Goal: Task Accomplishment & Management: Complete application form

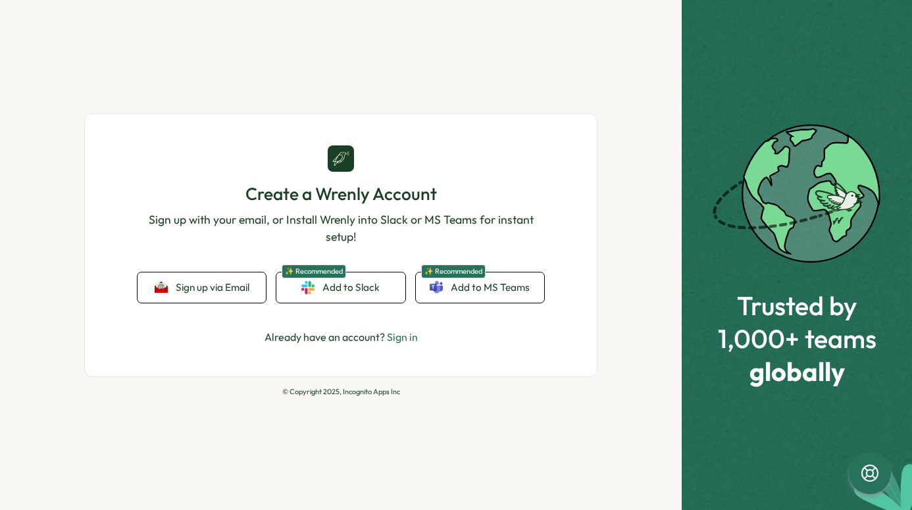
click at [219, 287] on span "Sign up via Email" at bounding box center [213, 288] width 74 height 12
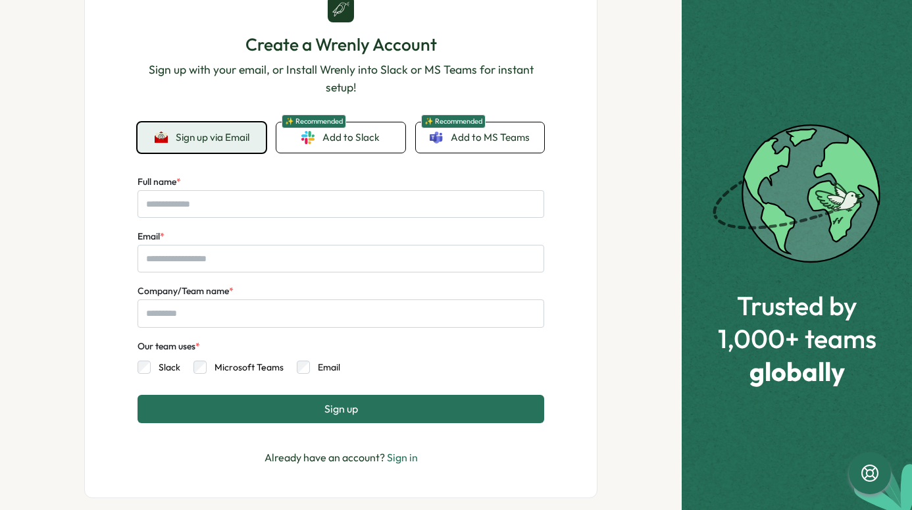
scroll to position [107, 0]
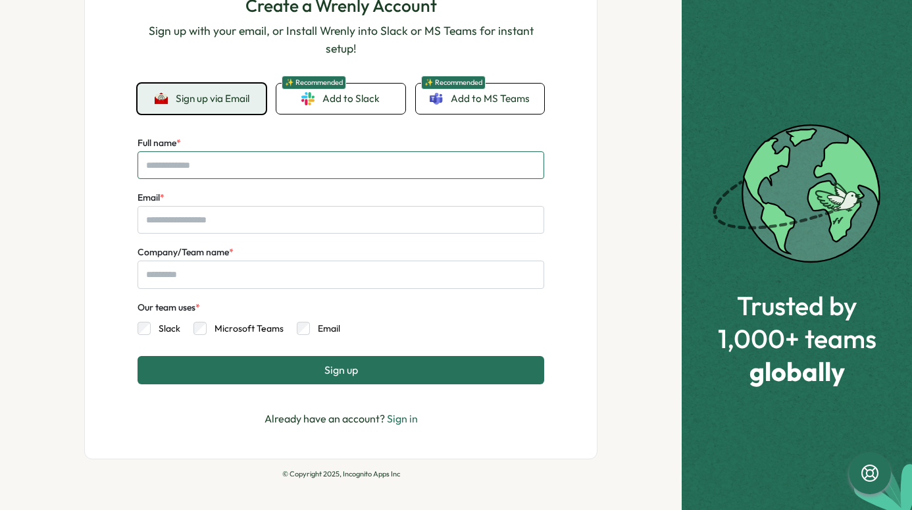
click at [180, 173] on input "Full name *" at bounding box center [341, 165] width 407 height 28
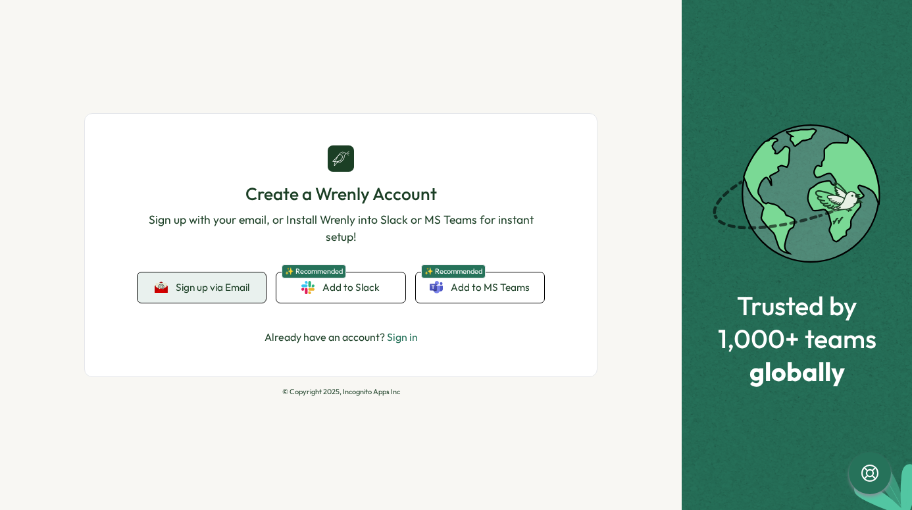
click at [204, 289] on span "Sign up via Email" at bounding box center [213, 288] width 74 height 12
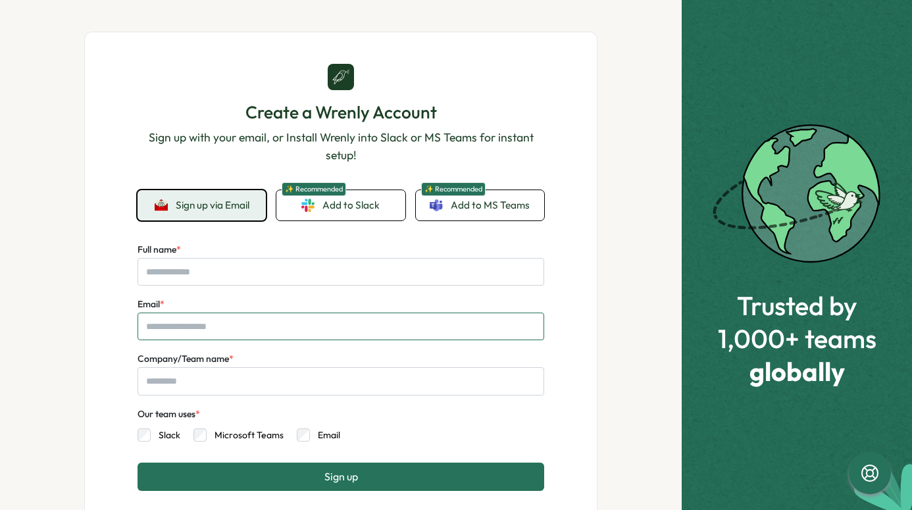
click at [184, 324] on input "Email *" at bounding box center [341, 327] width 407 height 28
paste input "**********"
type input "**********"
click at [237, 276] on input "Full name *" at bounding box center [341, 272] width 407 height 28
paste input "*******"
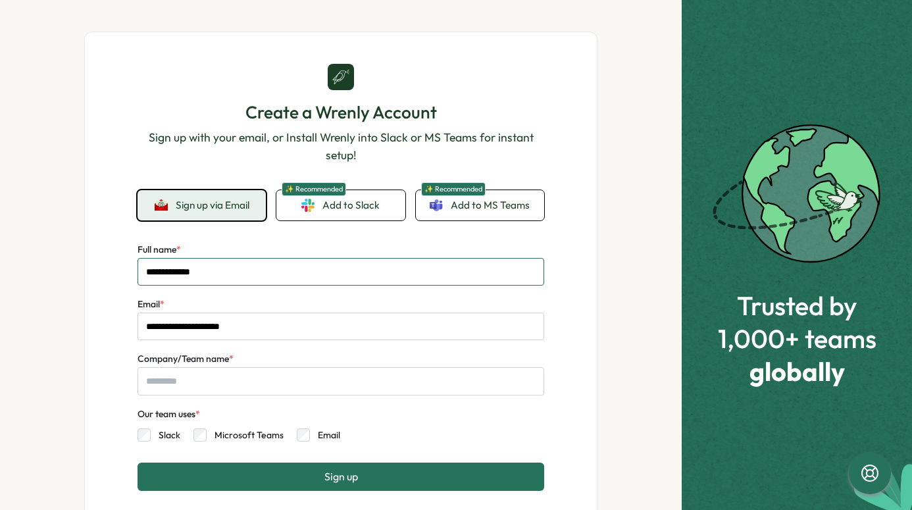
type input "**********"
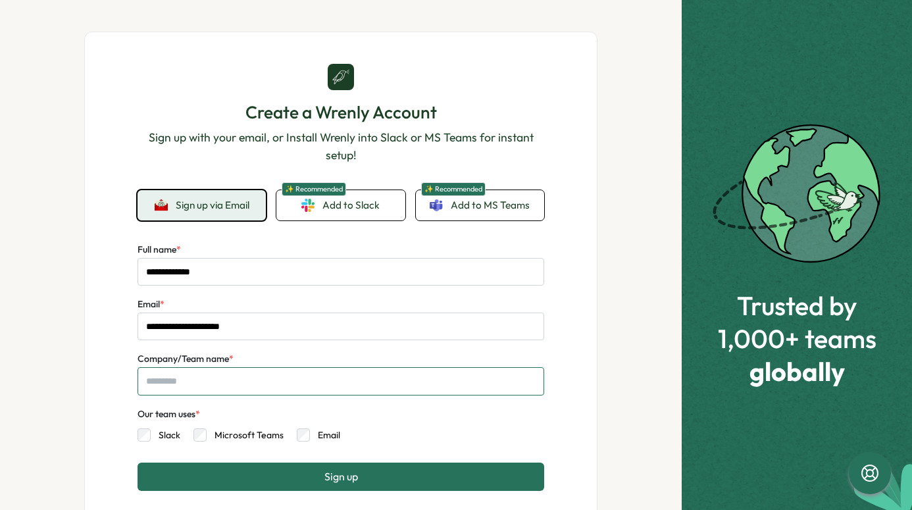
click at [217, 386] on input "Company/Team name *" at bounding box center [341, 381] width 407 height 28
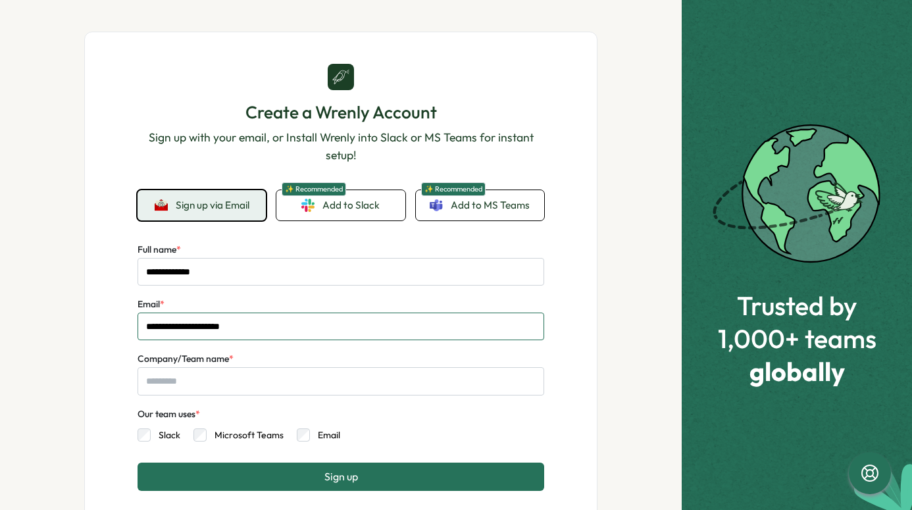
click at [208, 330] on input "**********" at bounding box center [341, 327] width 407 height 28
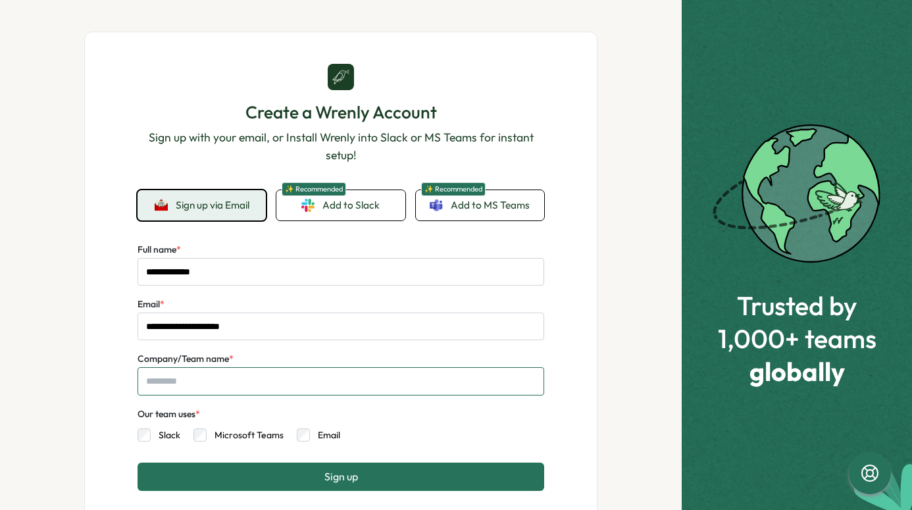
click at [222, 383] on input "Company/Team name *" at bounding box center [341, 381] width 407 height 28
paste input "**********"
click at [233, 380] on input "**********" at bounding box center [341, 381] width 407 height 28
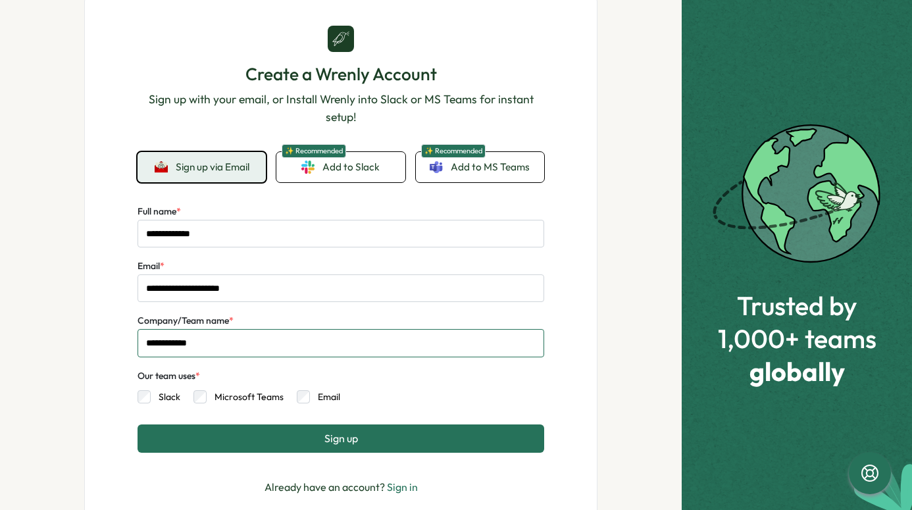
scroll to position [39, 0]
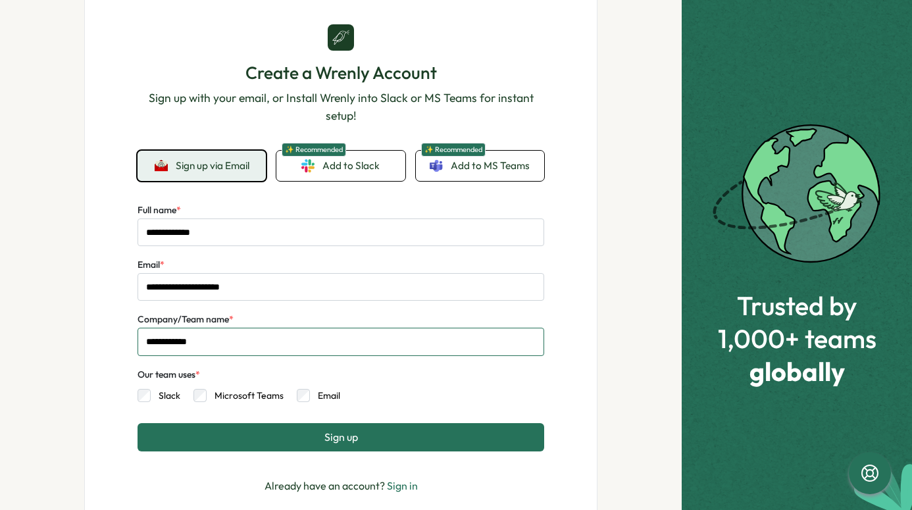
type input "**********"
click at [326, 436] on span "Sign up" at bounding box center [341, 437] width 34 height 12
click at [324, 441] on span "Sign up" at bounding box center [341, 437] width 34 height 12
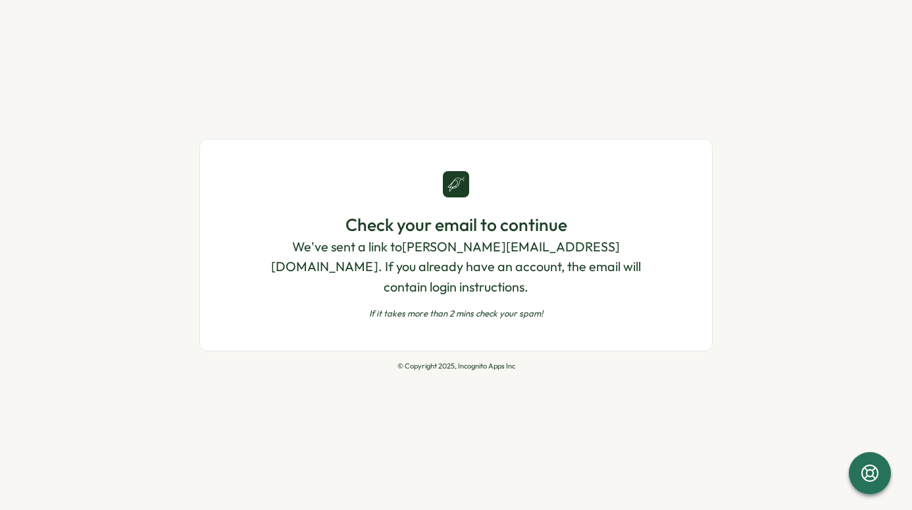
scroll to position [0, 0]
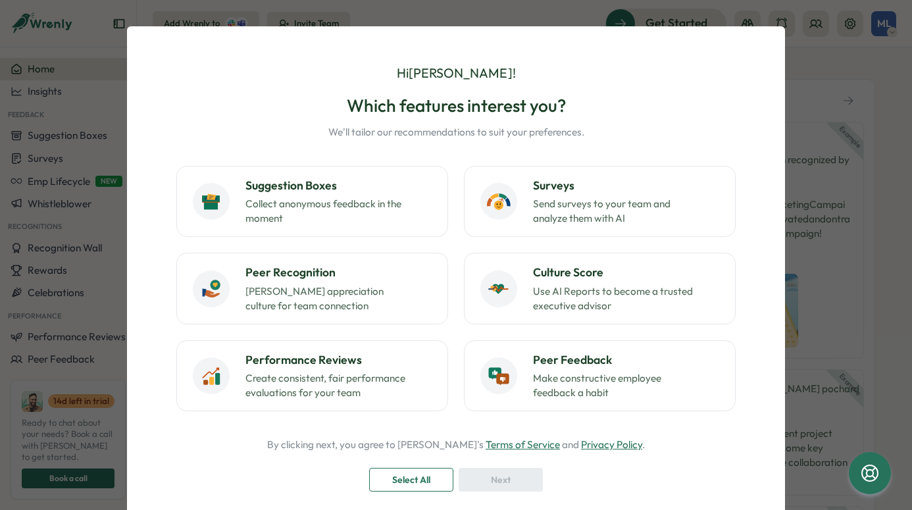
click at [797, 53] on div "Hi [PERSON_NAME] ! Which features interest you? We'll tailor our recommendation…" at bounding box center [456, 255] width 912 height 510
click at [772, 58] on div "Hi Marcus ! Which features interest you? We'll tailor our recommendations to su…" at bounding box center [456, 297] width 658 height 543
click at [425, 477] on span "Select All" at bounding box center [411, 479] width 38 height 22
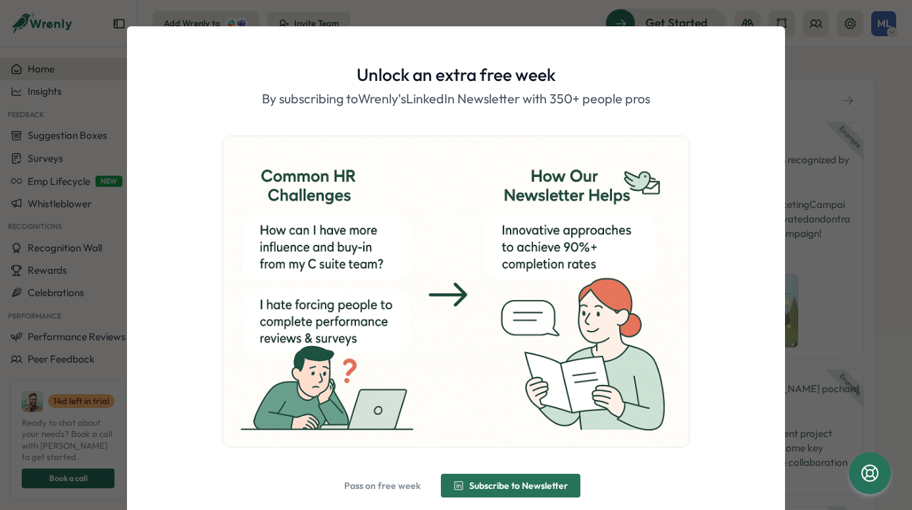
click at [387, 481] on span "Pass on free week" at bounding box center [382, 485] width 76 height 9
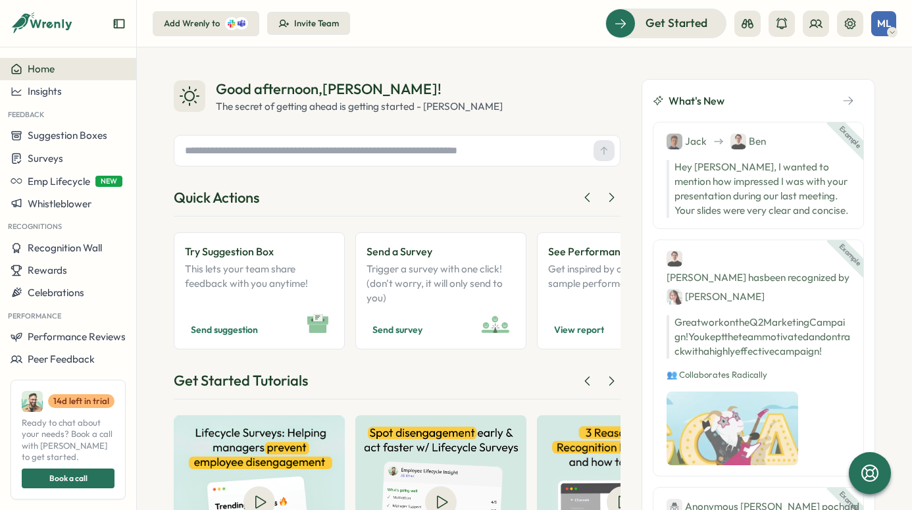
click at [119, 26] on icon "Expand sidebar" at bounding box center [119, 23] width 13 height 13
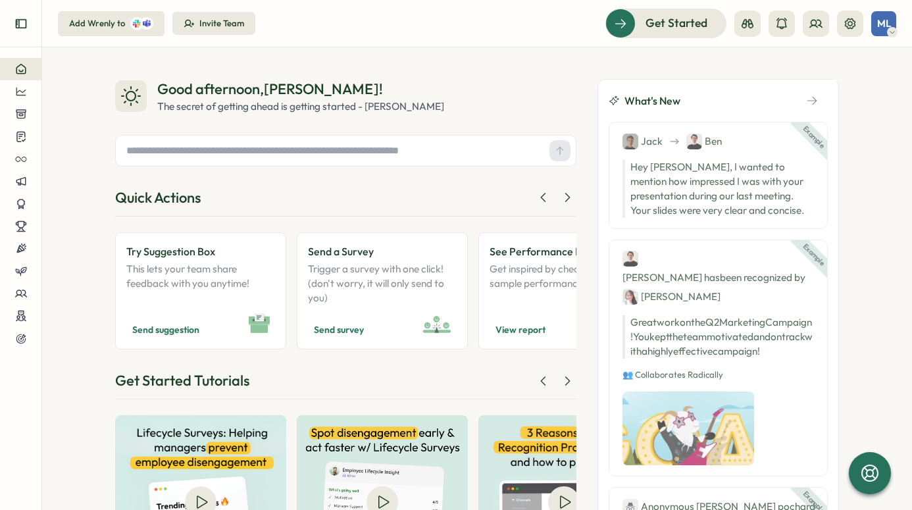
click at [27, 33] on button "Expand sidebar" at bounding box center [21, 24] width 26 height 26
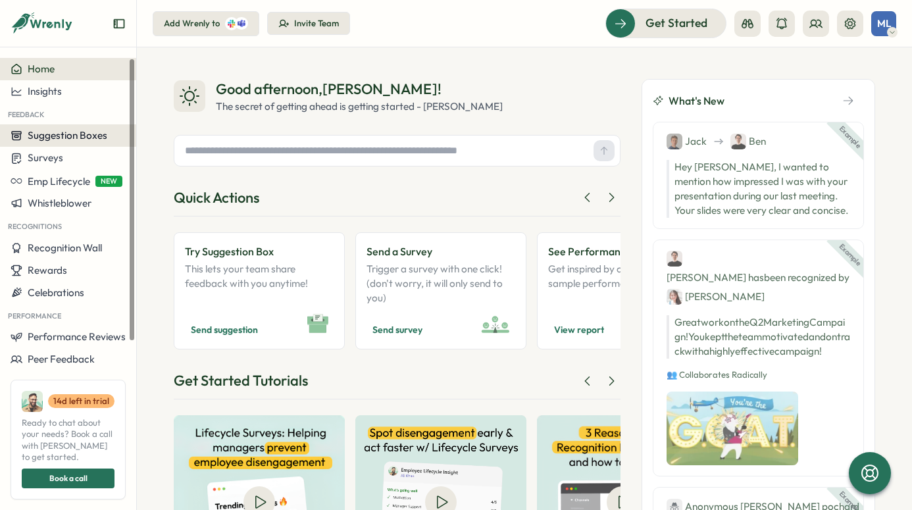
click at [56, 132] on span "Suggestion Boxes" at bounding box center [68, 135] width 80 height 13
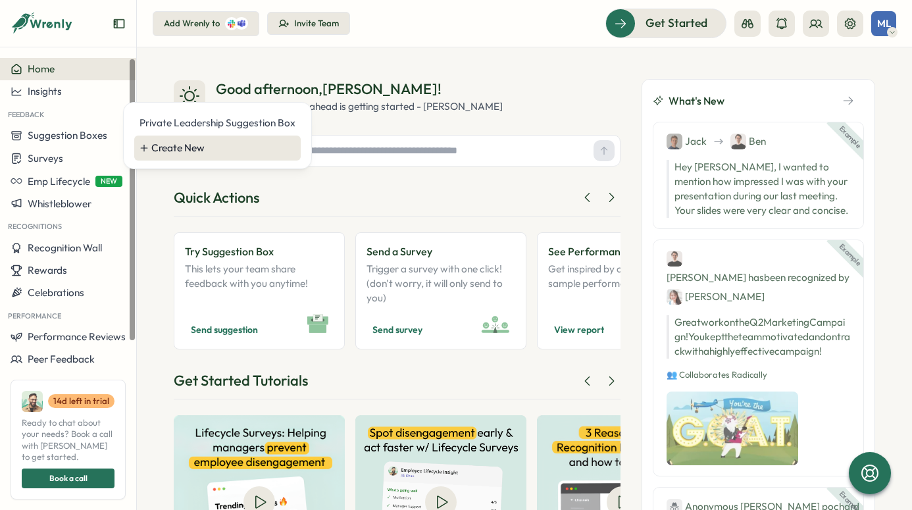
click at [156, 155] on div "Create New" at bounding box center [223, 148] width 144 height 14
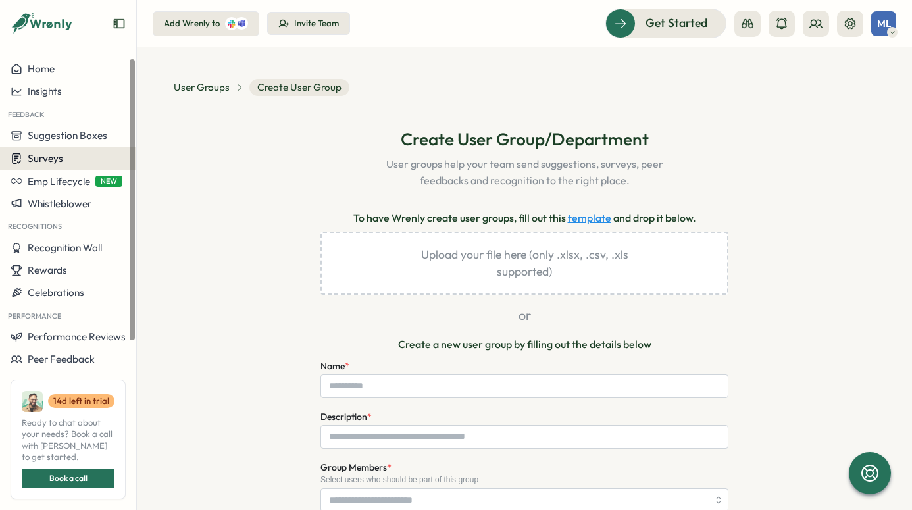
click at [86, 159] on div "Surveys" at bounding box center [68, 158] width 115 height 13
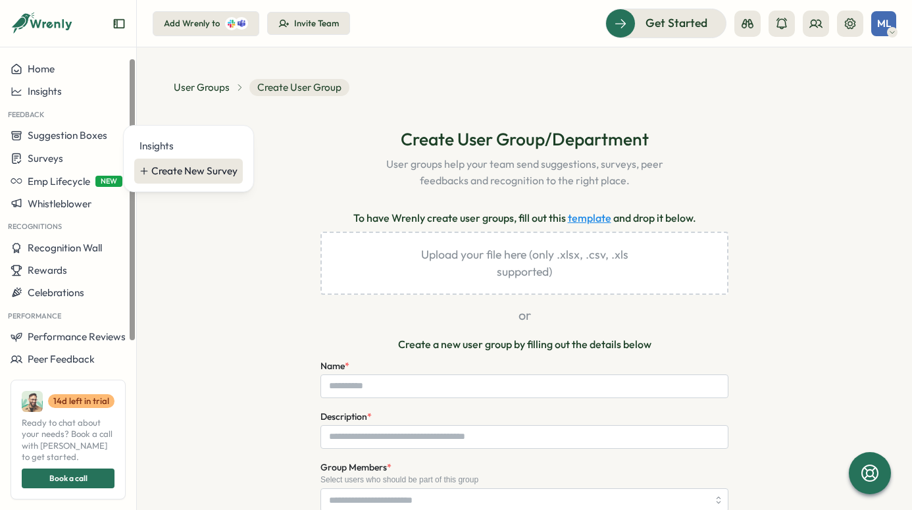
click at [173, 176] on div "Create New Survey" at bounding box center [194, 171] width 86 height 14
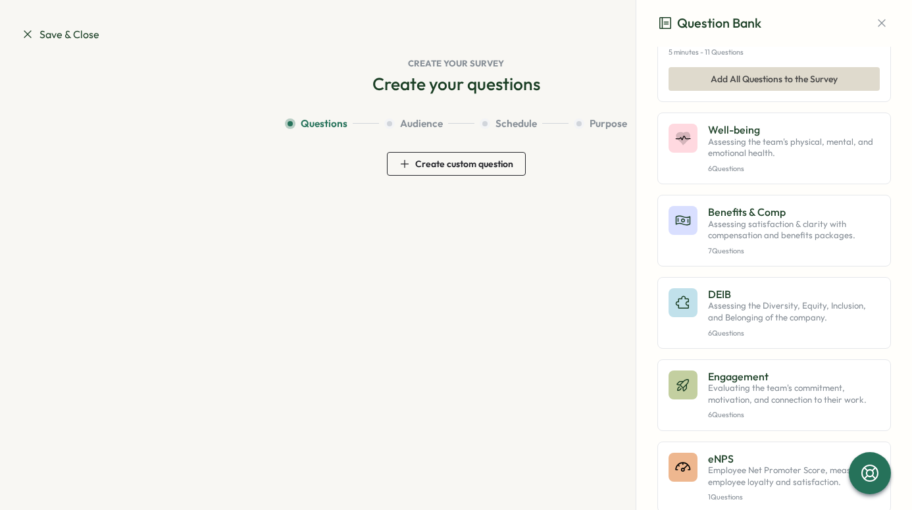
scroll to position [363, 0]
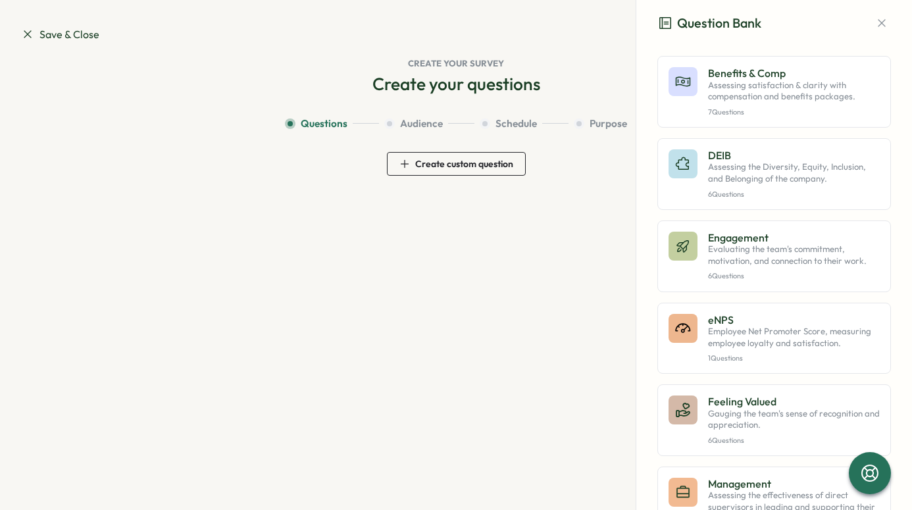
click at [25, 37] on icon at bounding box center [27, 34] width 13 height 13
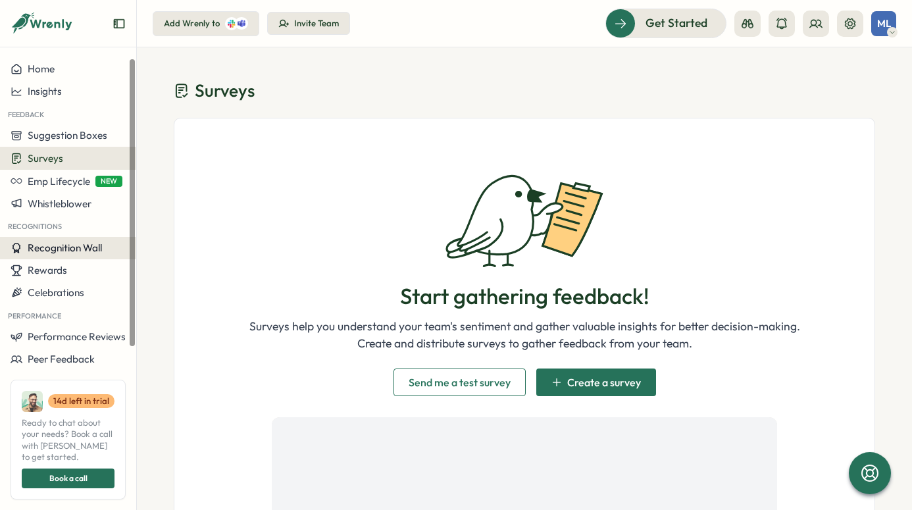
click at [64, 249] on span "Recognition Wall" at bounding box center [65, 247] width 74 height 13
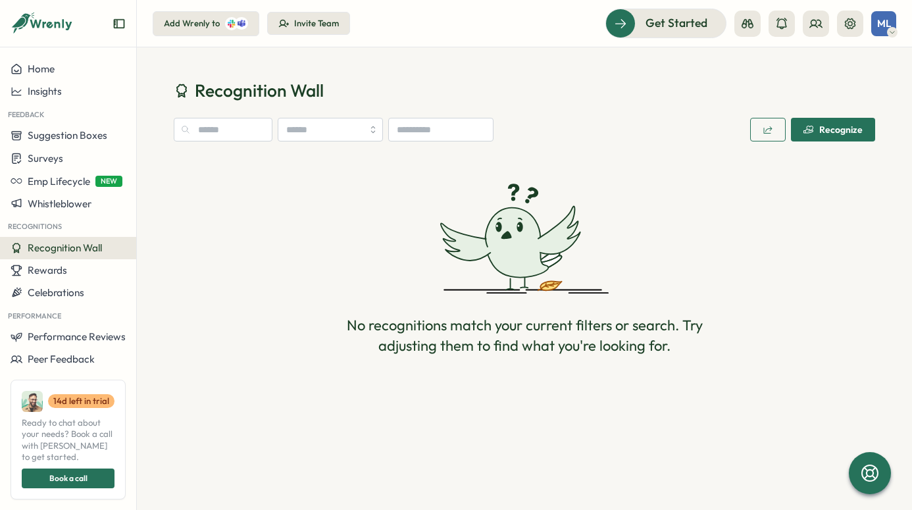
click at [813, 131] on icon "button" at bounding box center [808, 129] width 11 height 11
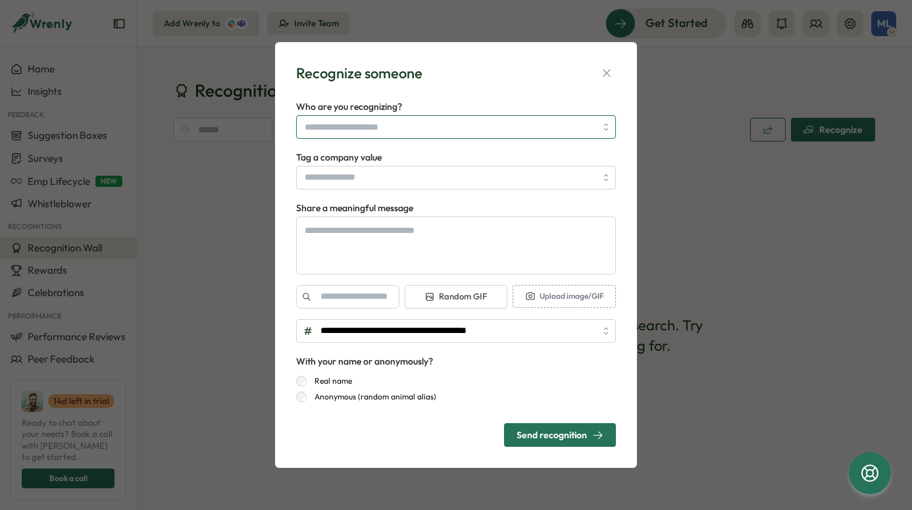
click at [417, 126] on input "Who are you recognizing?" at bounding box center [450, 127] width 291 height 22
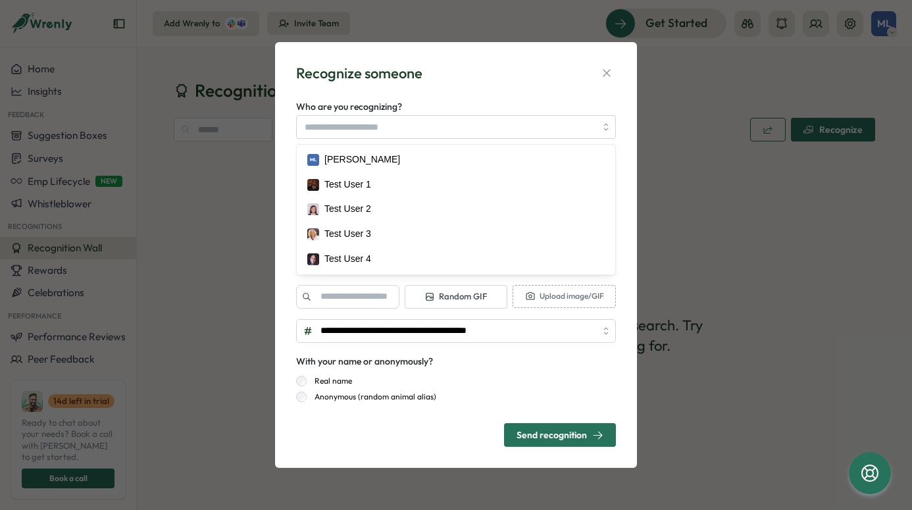
click at [473, 92] on div "**********" at bounding box center [456, 255] width 330 height 395
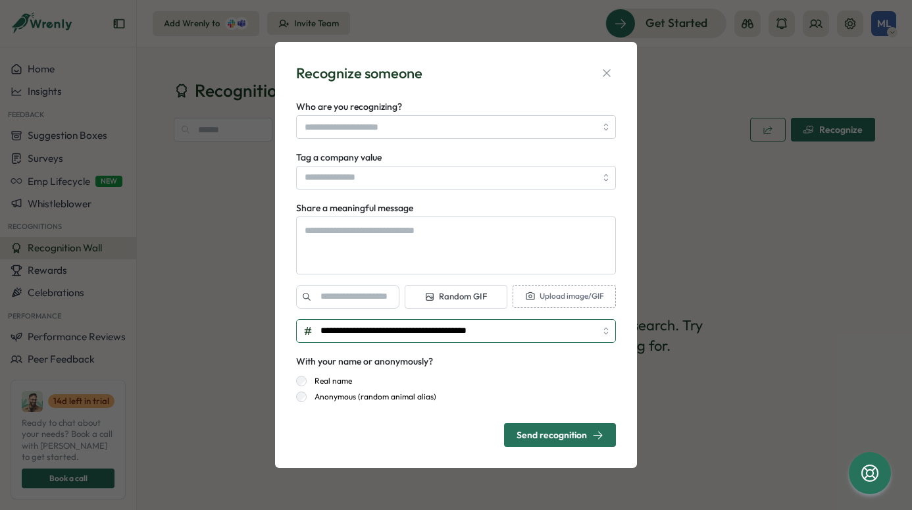
type textarea "*"
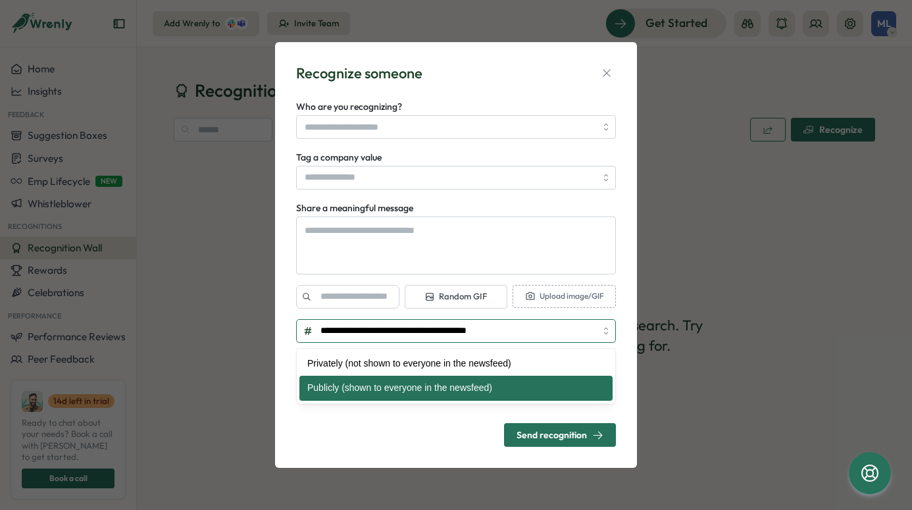
click at [606, 332] on input "**********" at bounding box center [456, 331] width 320 height 24
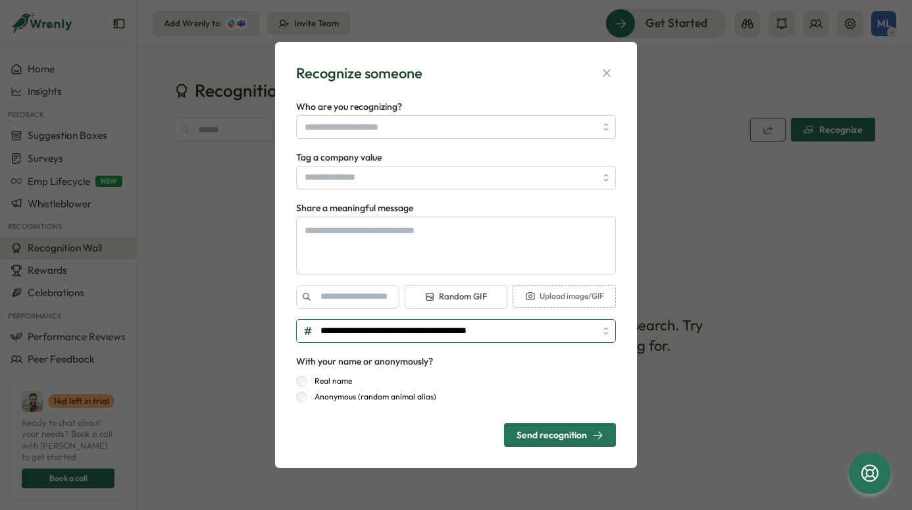
click at [605, 332] on input "**********" at bounding box center [456, 331] width 320 height 24
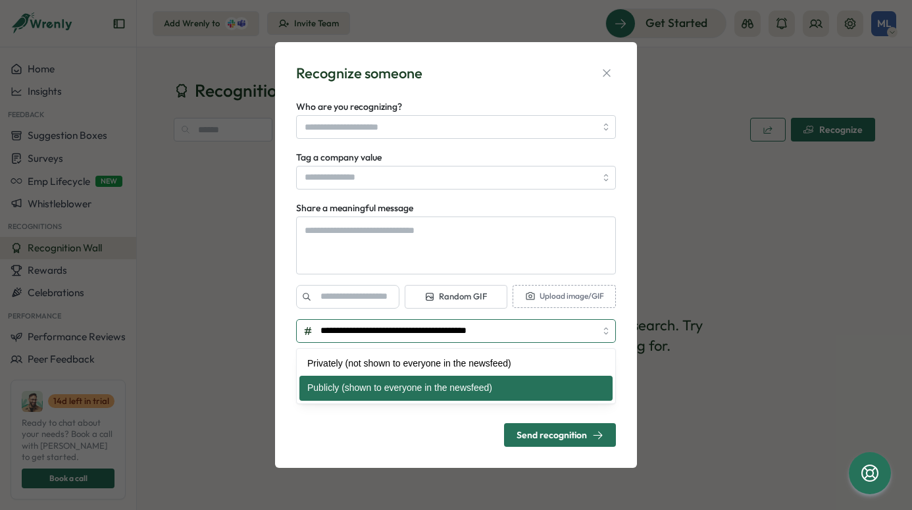
click at [605, 332] on input "**********" at bounding box center [456, 331] width 320 height 24
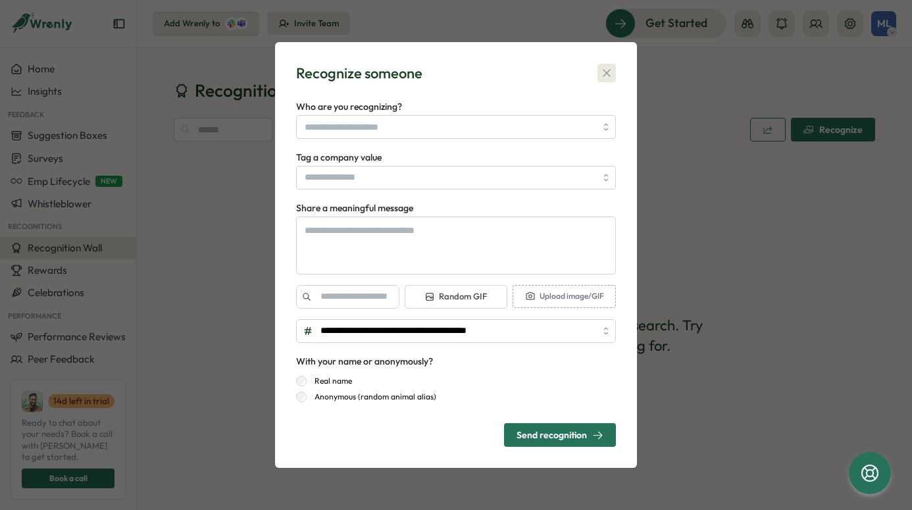
click at [605, 74] on icon "button" at bounding box center [606, 72] width 7 height 7
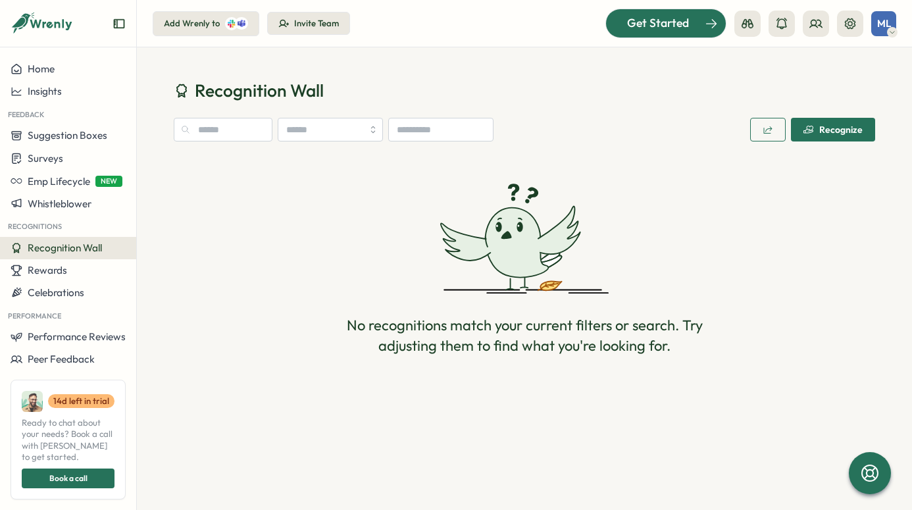
click at [688, 18] on span "Get Started" at bounding box center [658, 22] width 62 height 17
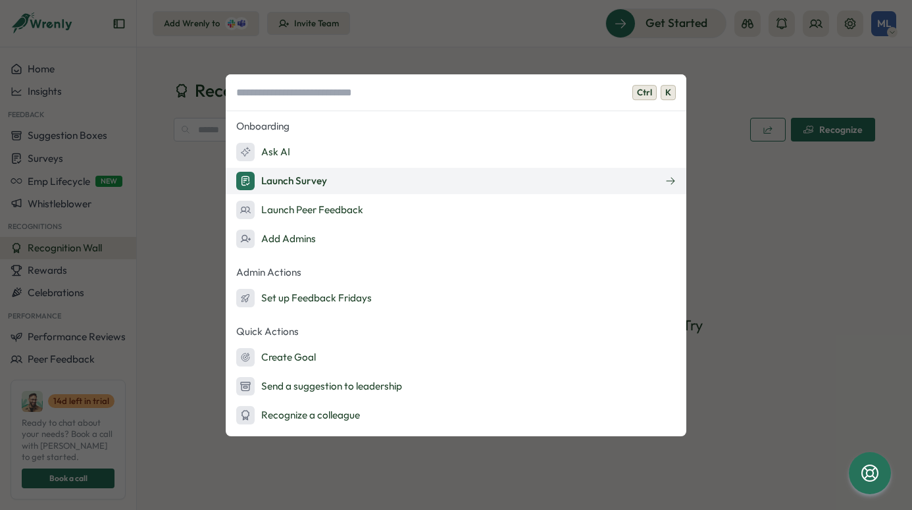
click at [314, 188] on div "Launch Survey" at bounding box center [281, 181] width 91 height 18
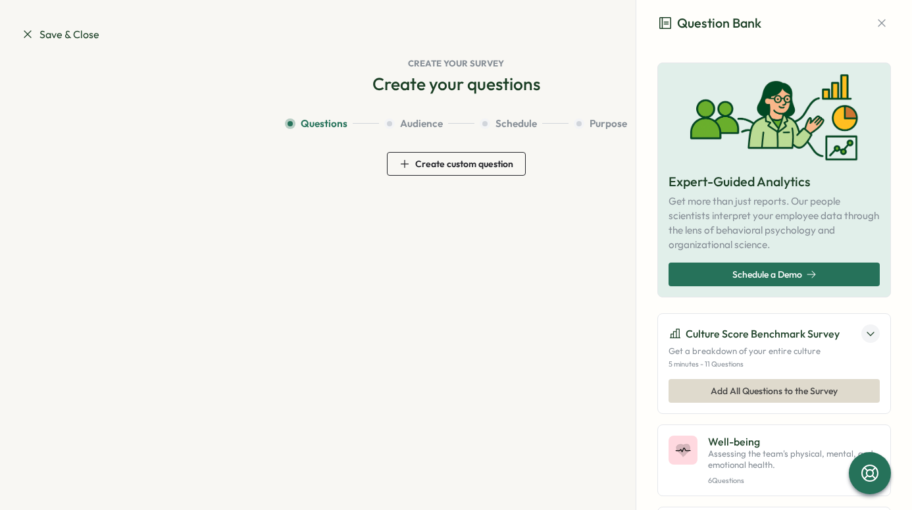
click at [449, 166] on span "Create custom question" at bounding box center [464, 163] width 98 height 9
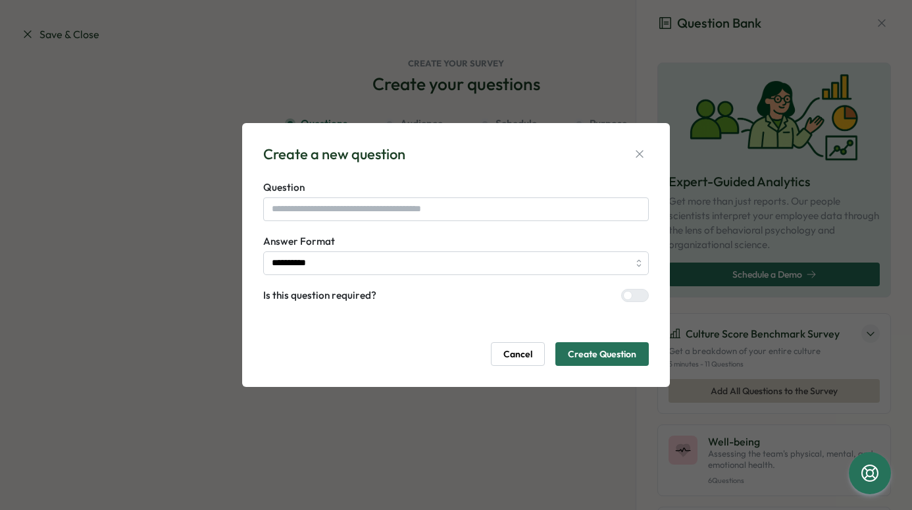
click at [519, 351] on span "Cancel" at bounding box center [517, 354] width 29 height 22
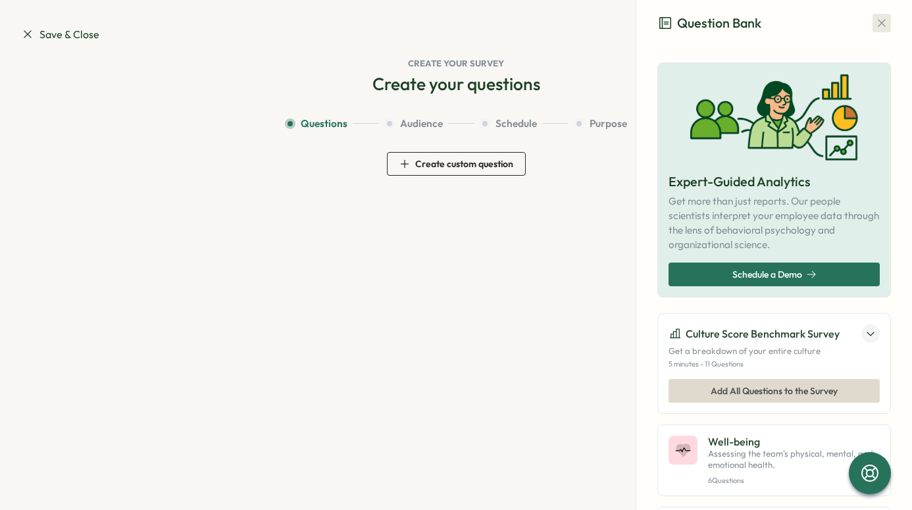
click at [880, 20] on icon "button" at bounding box center [881, 22] width 13 height 13
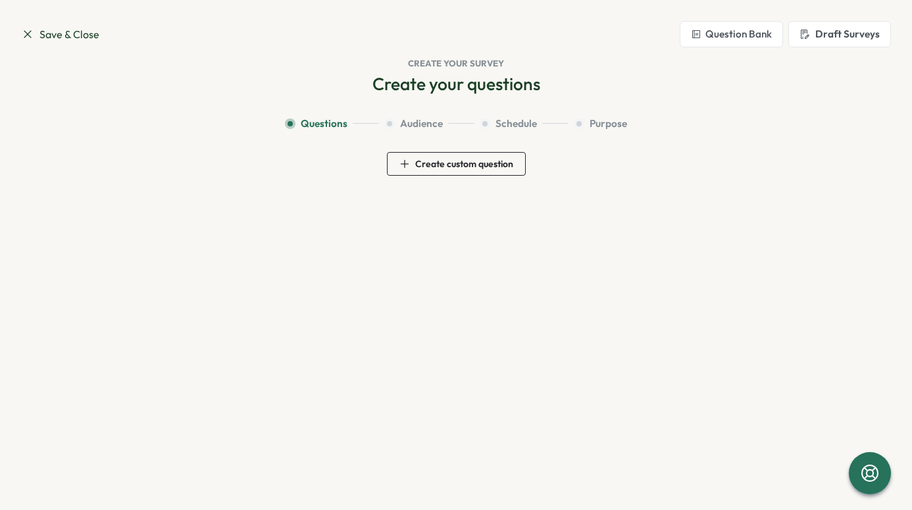
click at [31, 34] on icon at bounding box center [27, 34] width 13 height 13
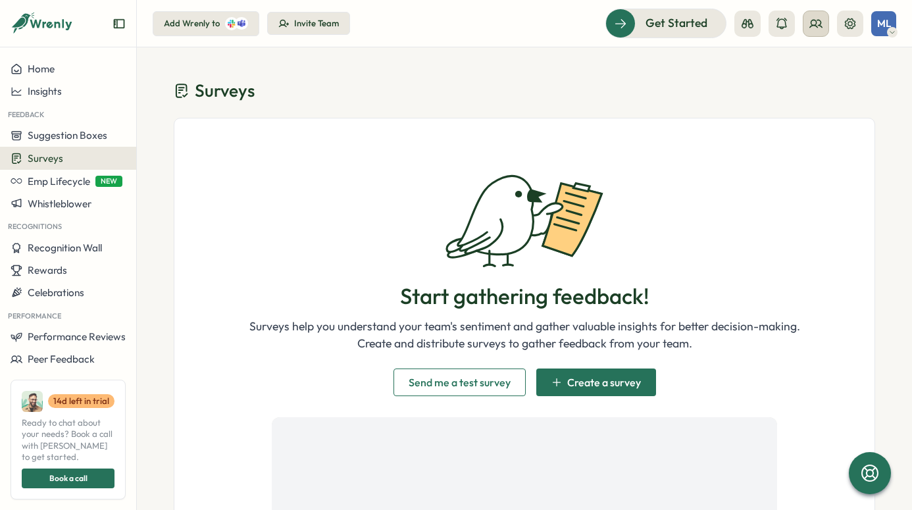
click at [809, 29] on icon at bounding box center [815, 23] width 13 height 13
click at [852, 24] on icon at bounding box center [850, 23] width 11 height 11
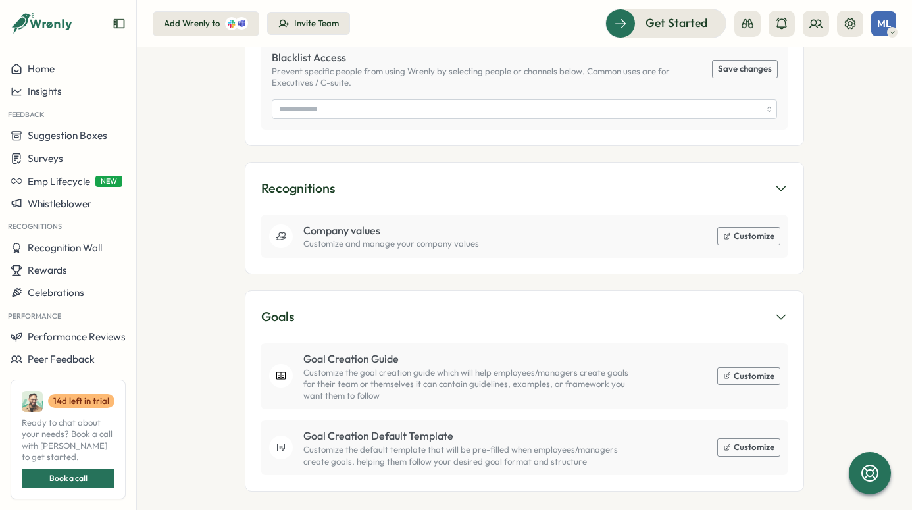
scroll to position [750, 0]
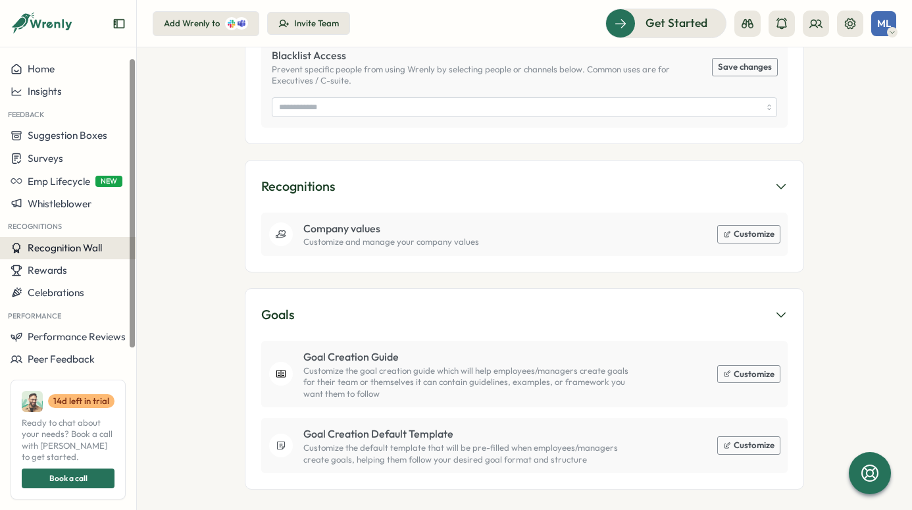
click at [70, 251] on span "Recognition Wall" at bounding box center [65, 247] width 74 height 13
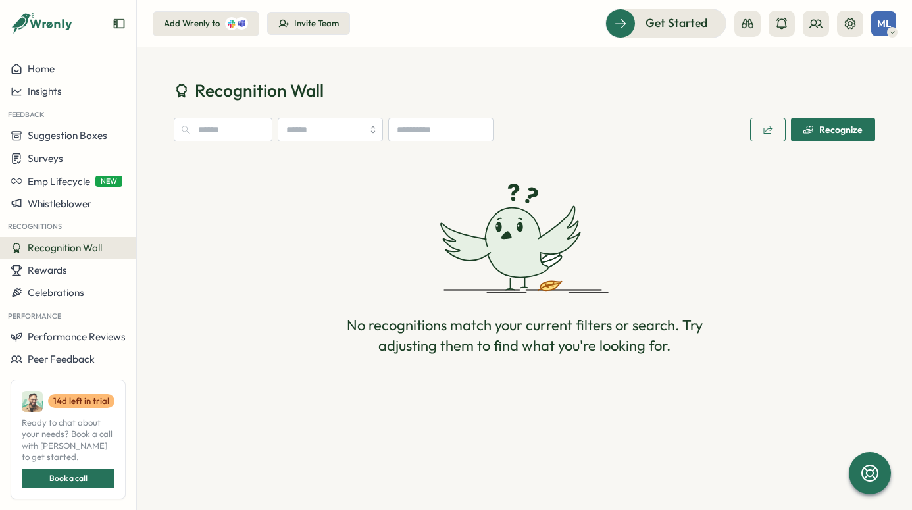
click at [758, 123] on button "button" at bounding box center [768, 130] width 36 height 24
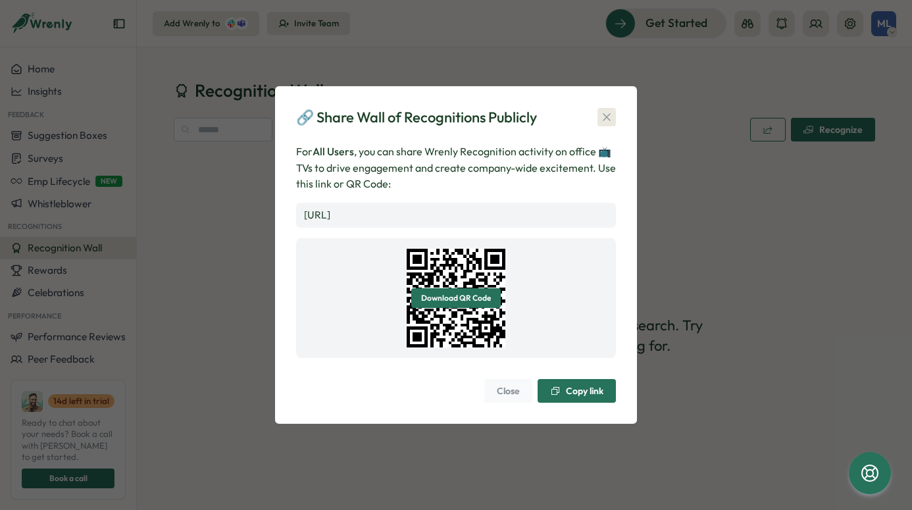
click at [610, 114] on icon "button" at bounding box center [606, 117] width 13 height 13
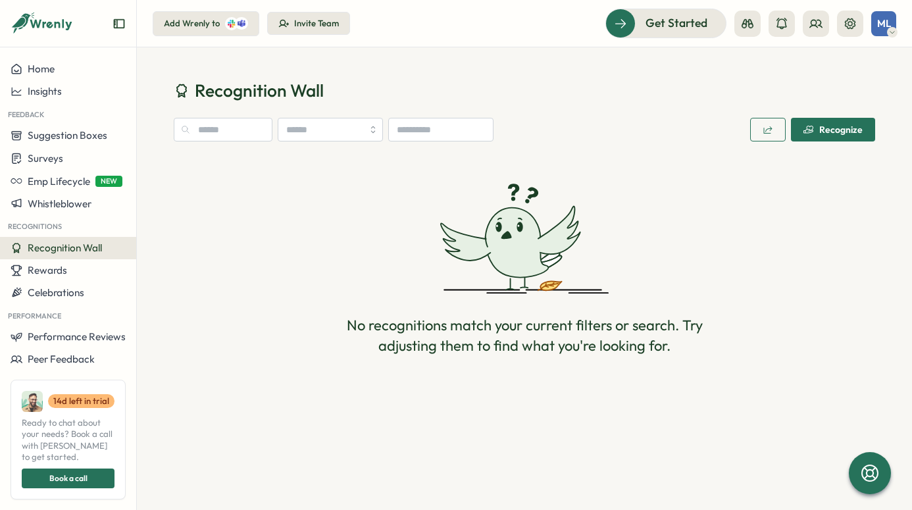
click at [355, 198] on div "No recognitions match your current filters or search. Try adjusting them to fin…" at bounding box center [524, 269] width 701 height 224
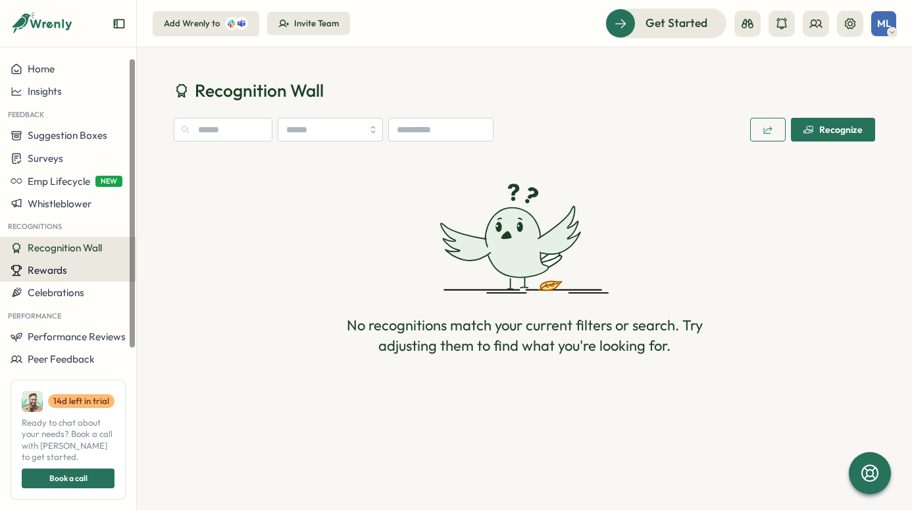
click at [57, 275] on span "Rewards" at bounding box center [47, 270] width 39 height 13
click at [57, 284] on button "Celebrations" at bounding box center [68, 293] width 136 height 22
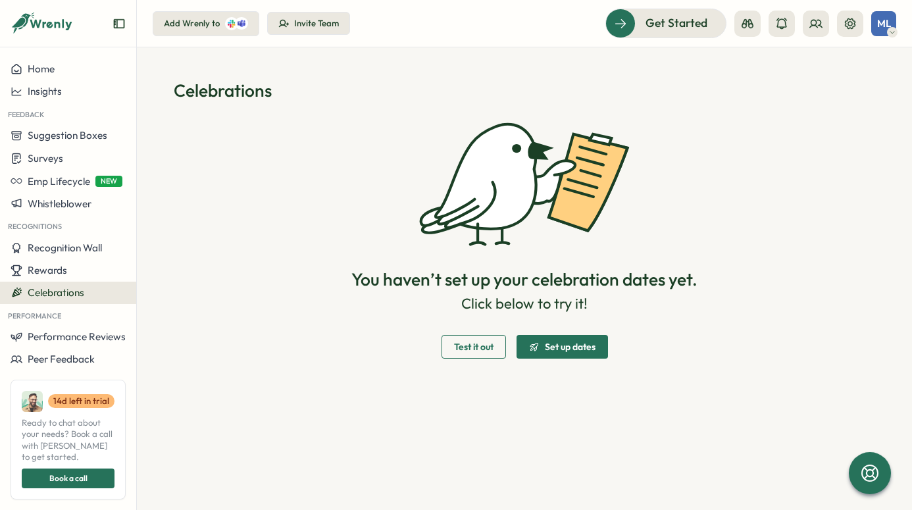
click at [475, 350] on span "Test it out" at bounding box center [473, 346] width 39 height 9
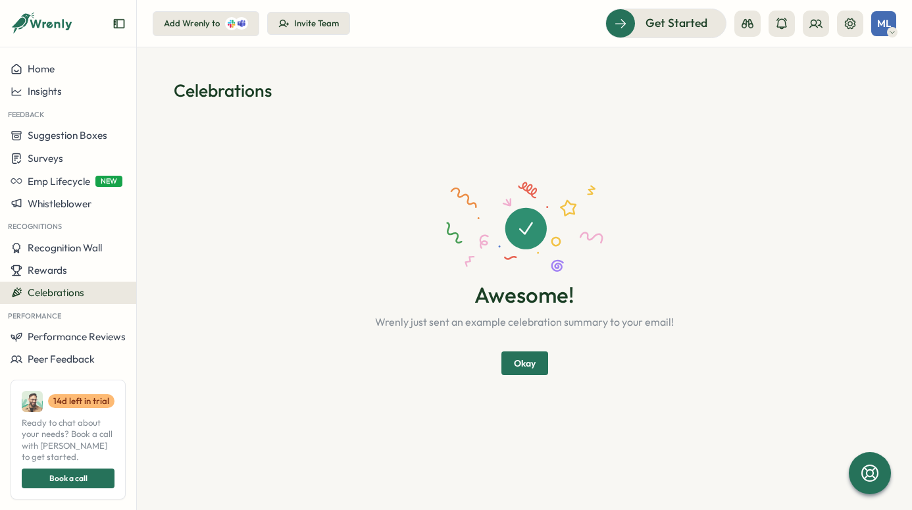
click at [518, 359] on span "Okay" at bounding box center [525, 363] width 22 height 22
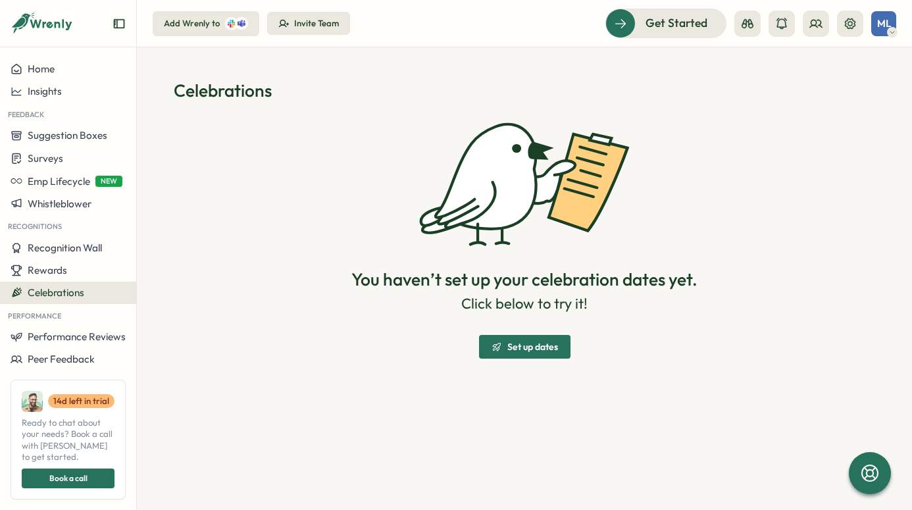
click at [512, 347] on span "Set up dates" at bounding box center [532, 346] width 51 height 9
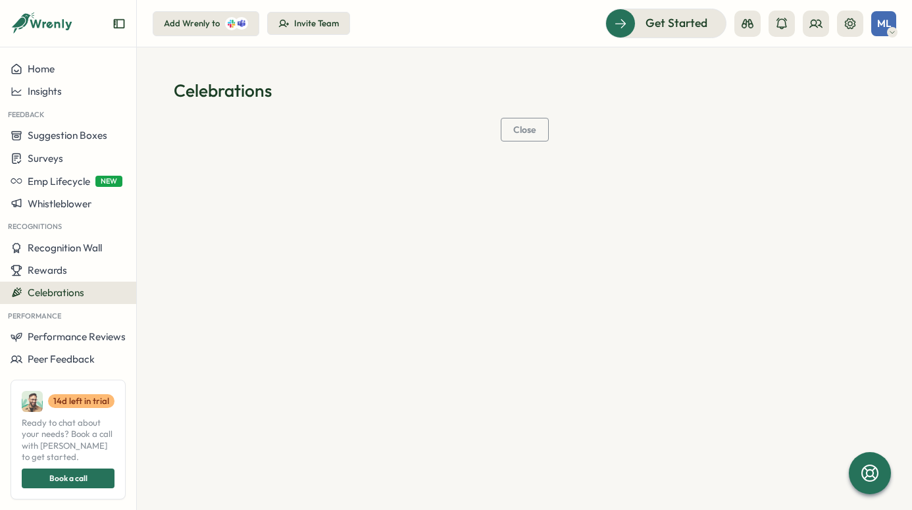
click at [514, 130] on span "Close" at bounding box center [524, 129] width 23 height 9
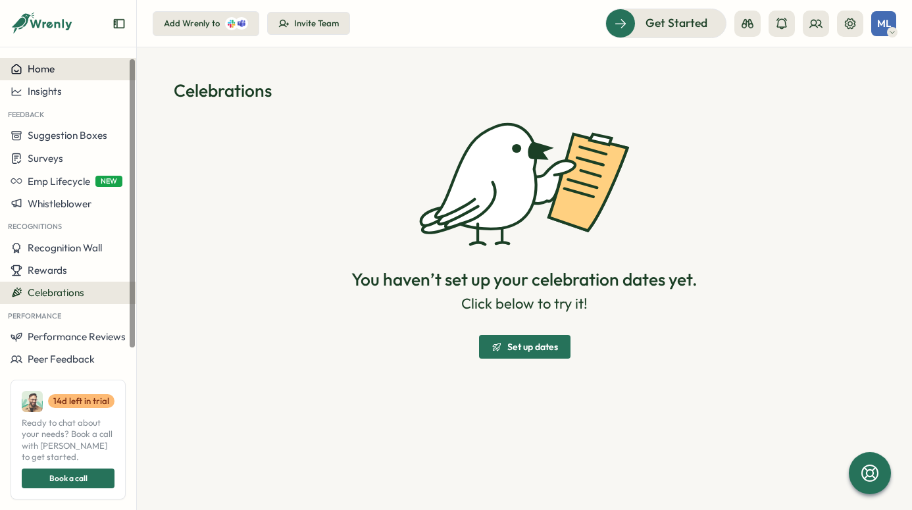
click at [68, 77] on button "Home" at bounding box center [68, 69] width 136 height 22
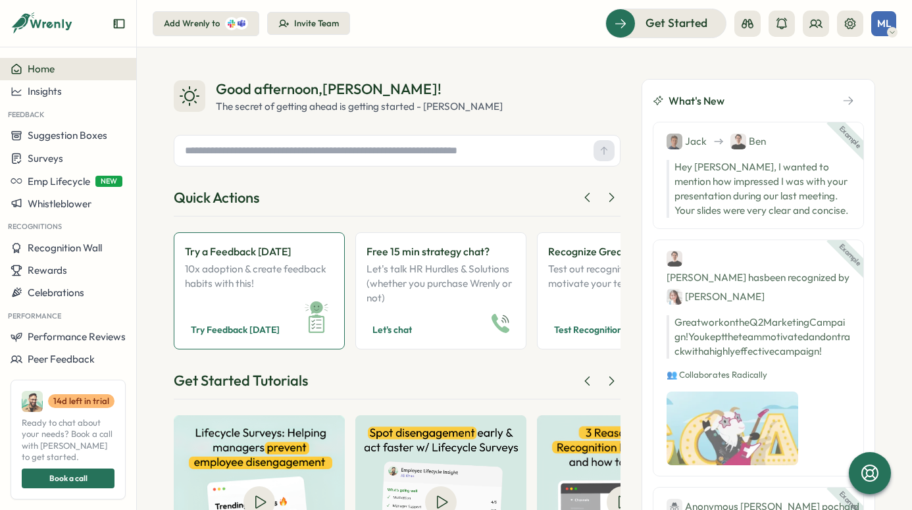
scroll to position [110, 0]
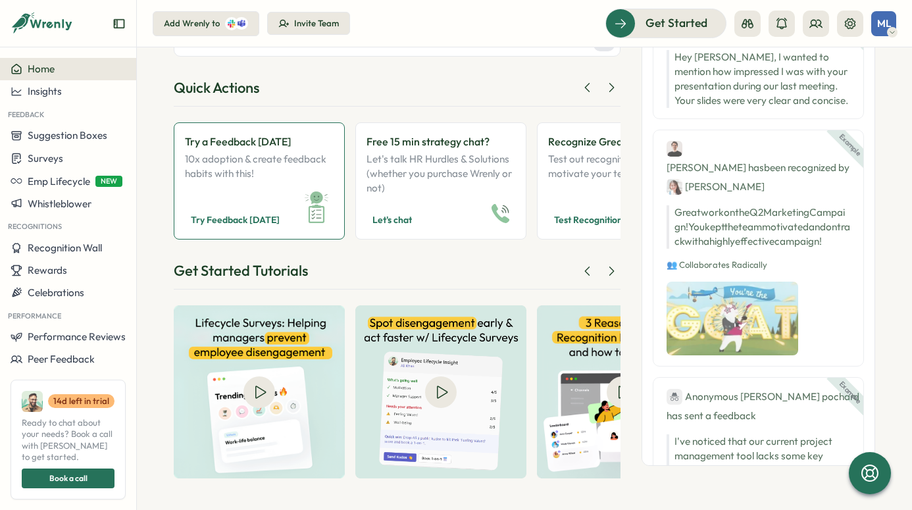
click at [288, 167] on p "10x adoption & create feedback habits with this!" at bounding box center [259, 173] width 149 height 43
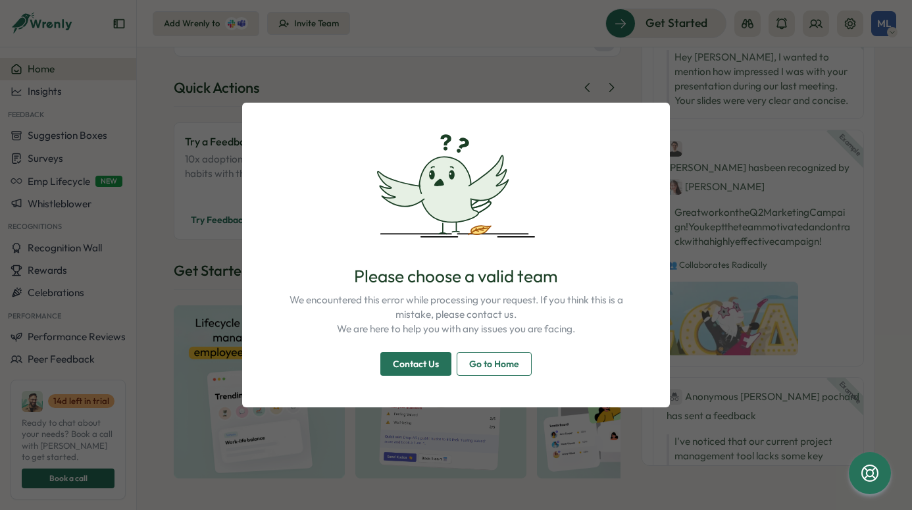
click at [486, 368] on span "Go to Home" at bounding box center [494, 364] width 50 height 22
click at [489, 359] on span "Go to Home" at bounding box center [494, 364] width 50 height 22
click at [504, 370] on span "Go to Home" at bounding box center [494, 364] width 50 height 22
click at [506, 364] on span "Go to Home" at bounding box center [494, 364] width 50 height 22
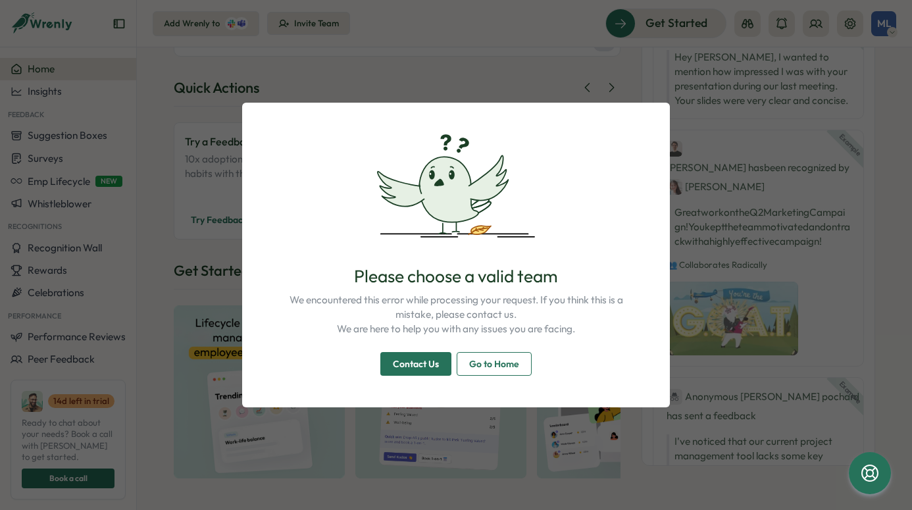
click at [506, 364] on span "Go to Home" at bounding box center [494, 364] width 50 height 22
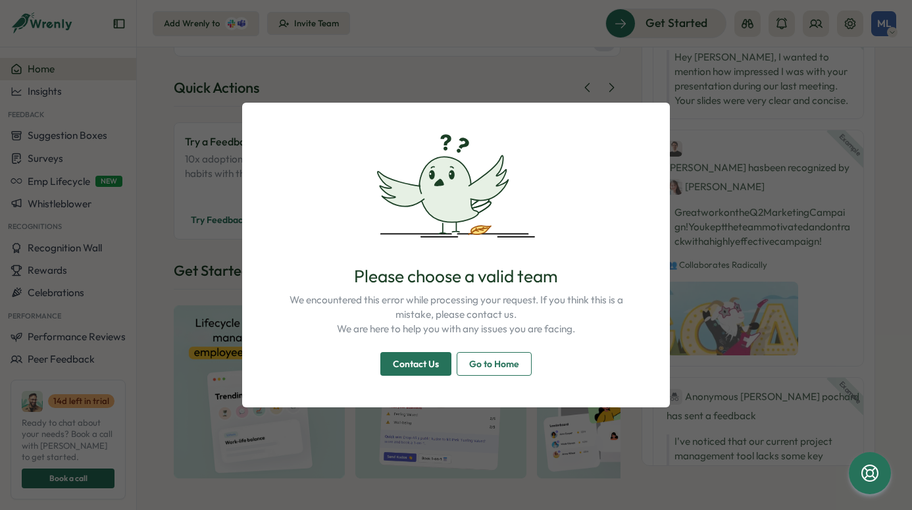
click at [442, 33] on div "Please choose a valid team We encountered this error while processing your requ…" at bounding box center [456, 255] width 912 height 510
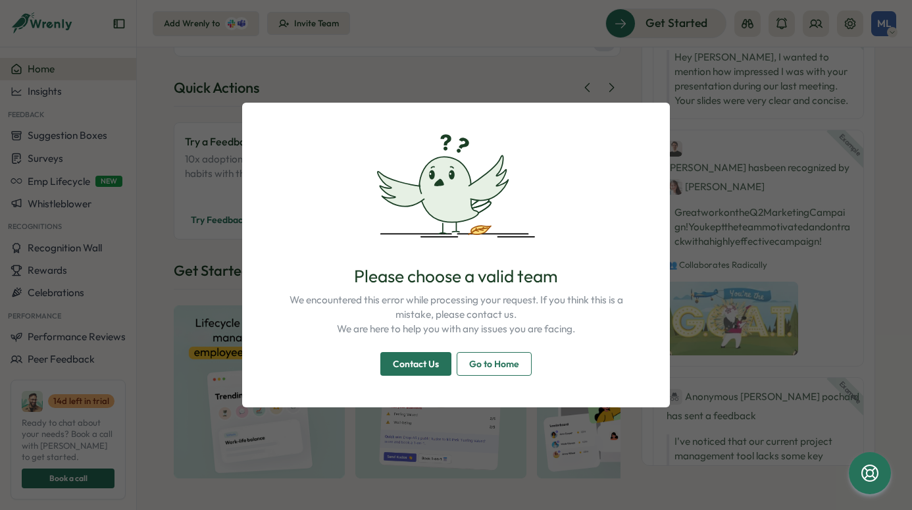
click at [42, 256] on div "Please choose a valid team We encountered this error while processing your requ…" at bounding box center [456, 255] width 912 height 510
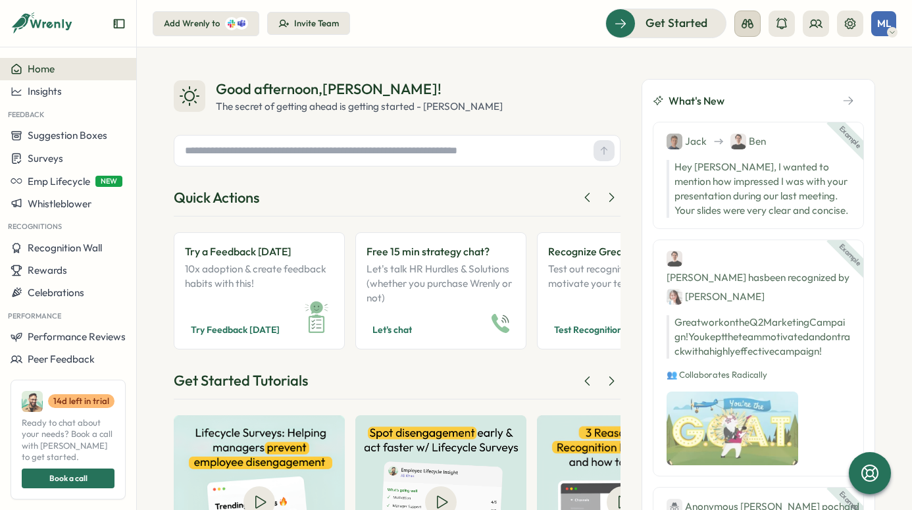
click at [737, 27] on button at bounding box center [747, 24] width 26 height 26
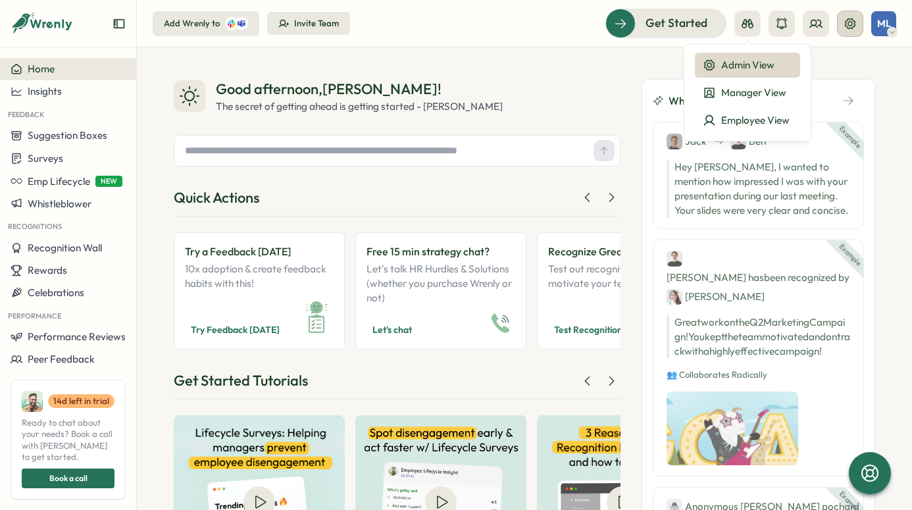
click at [861, 28] on button at bounding box center [850, 24] width 26 height 26
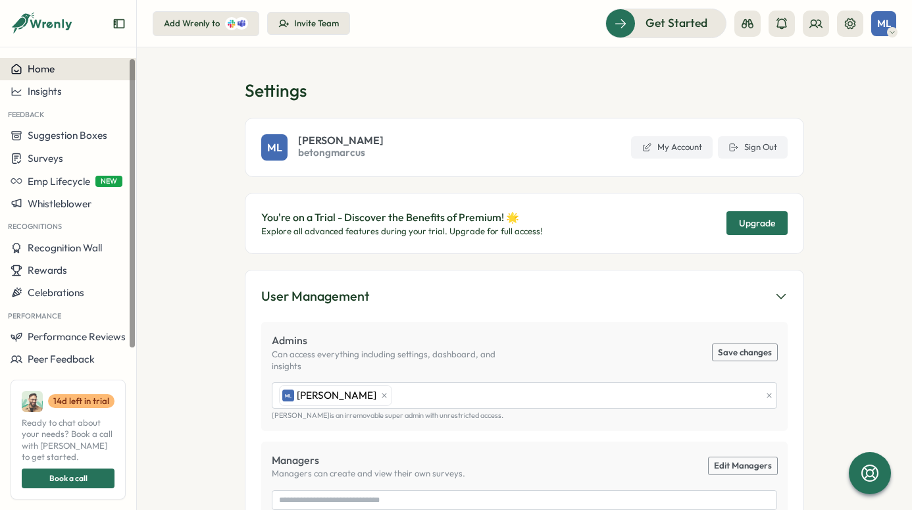
click at [36, 69] on span "Home" at bounding box center [41, 69] width 27 height 13
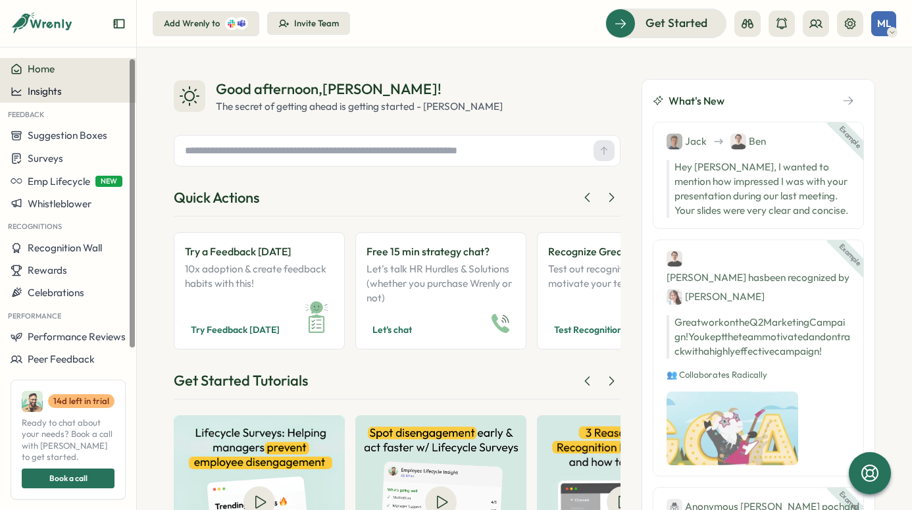
click at [45, 88] on span "Insights" at bounding box center [45, 91] width 34 height 13
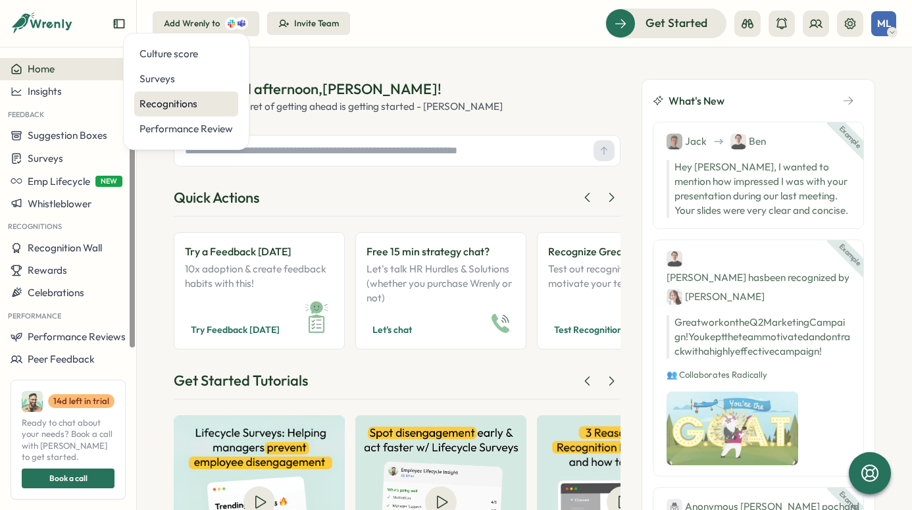
click at [161, 97] on div "Recognitions" at bounding box center [185, 104] width 93 height 14
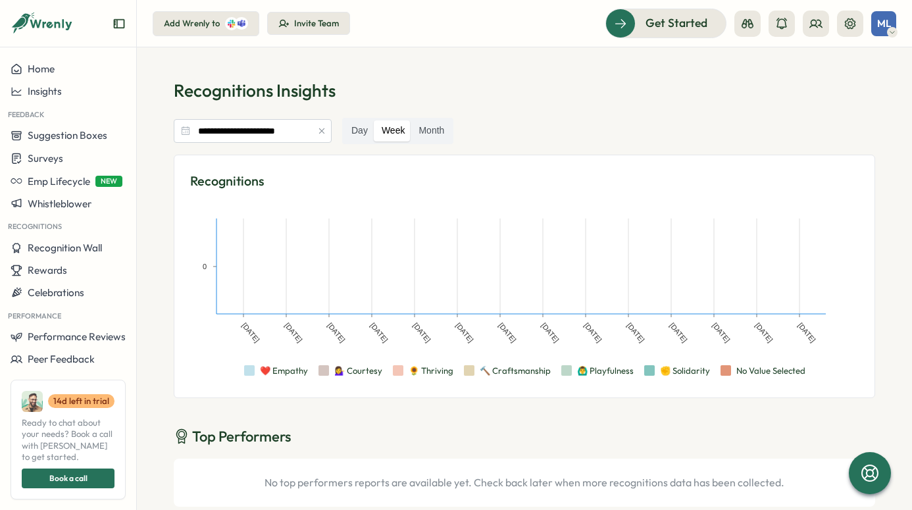
click at [499, 264] on rect at bounding box center [521, 281] width 662 height 158
click at [353, 288] on rect at bounding box center [521, 281] width 662 height 158
click at [303, 343] on text "May 30, 25" at bounding box center [293, 332] width 20 height 22
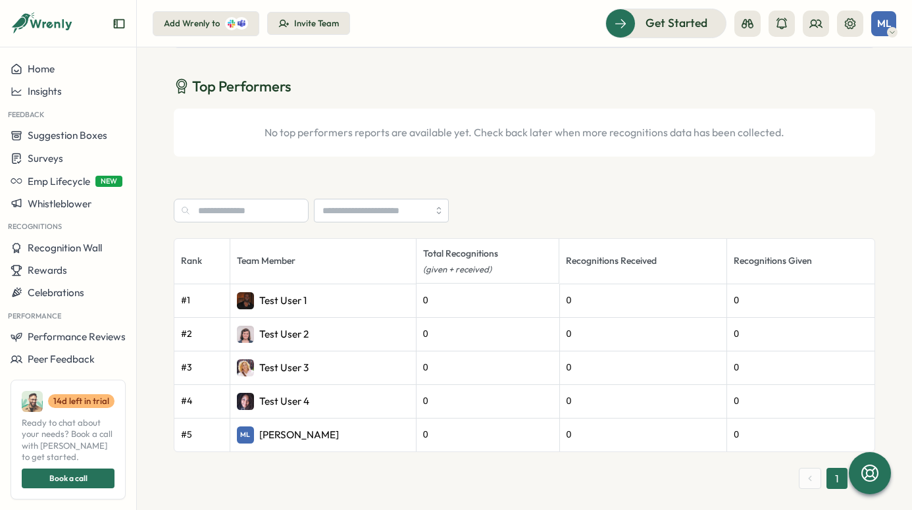
scroll to position [361, 0]
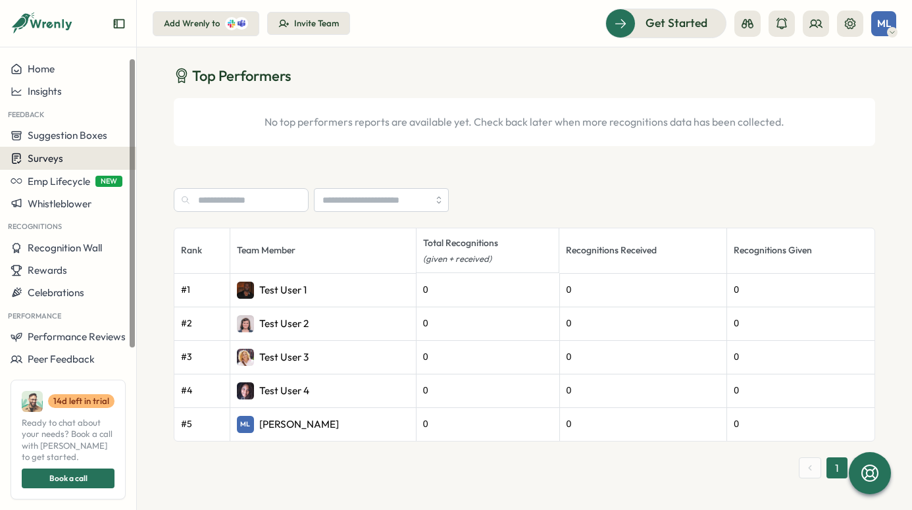
click at [39, 149] on button "Surveys" at bounding box center [68, 158] width 136 height 23
click at [162, 167] on div "Create New Survey" at bounding box center [194, 171] width 86 height 14
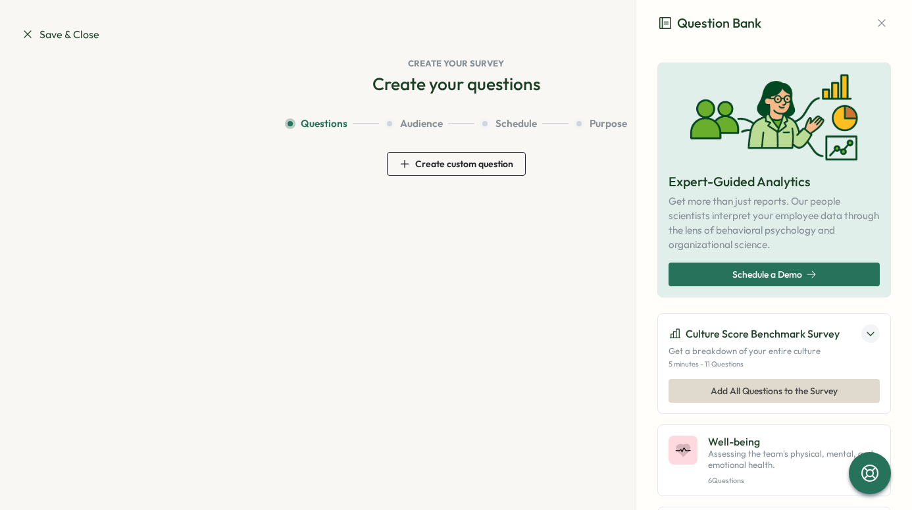
click at [477, 166] on span "Create custom question" at bounding box center [464, 163] width 98 height 9
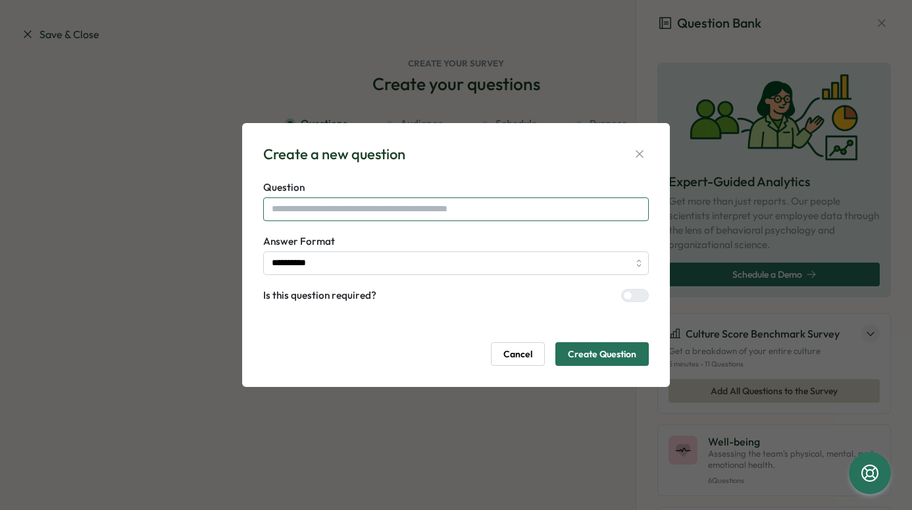
click at [359, 205] on input "text" at bounding box center [456, 209] width 386 height 24
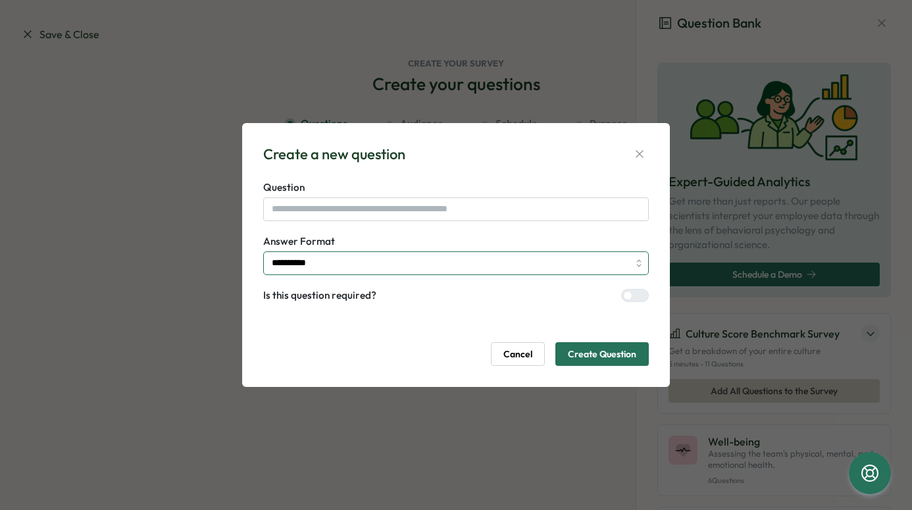
click at [400, 261] on input "**********" at bounding box center [456, 263] width 386 height 24
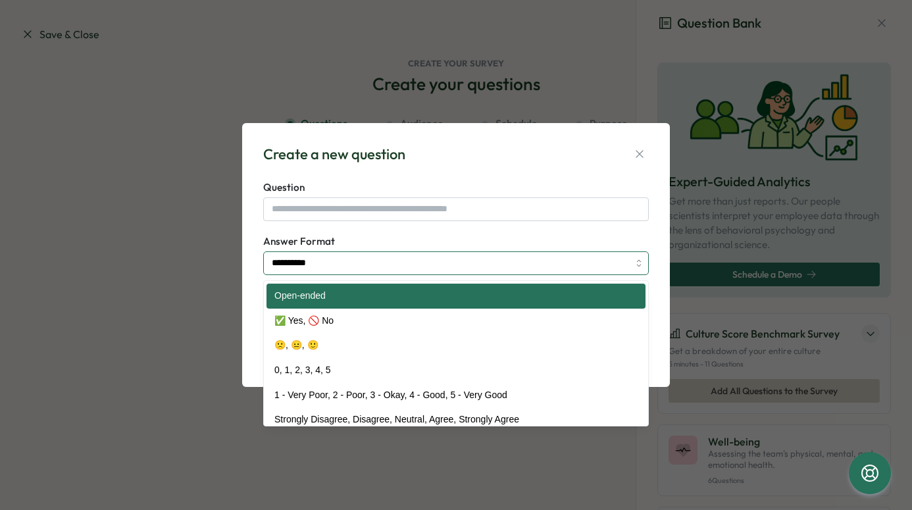
click at [400, 261] on input "**********" at bounding box center [456, 263] width 386 height 24
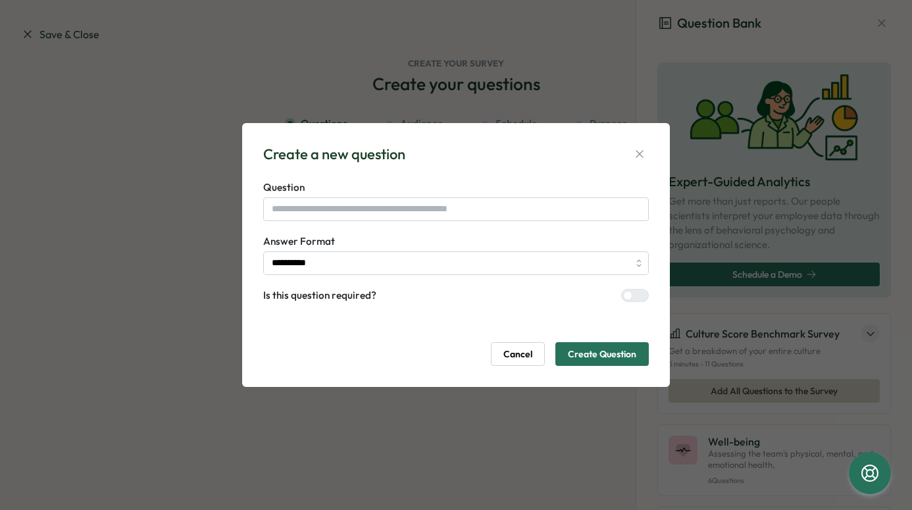
click at [591, 356] on span "Create Question" at bounding box center [602, 354] width 68 height 22
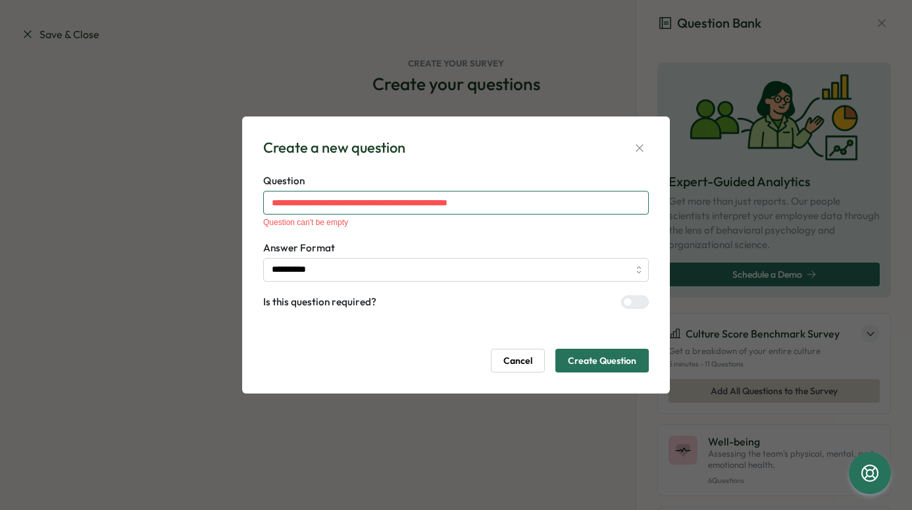
click at [409, 203] on input "text" at bounding box center [456, 203] width 386 height 24
type input "*"
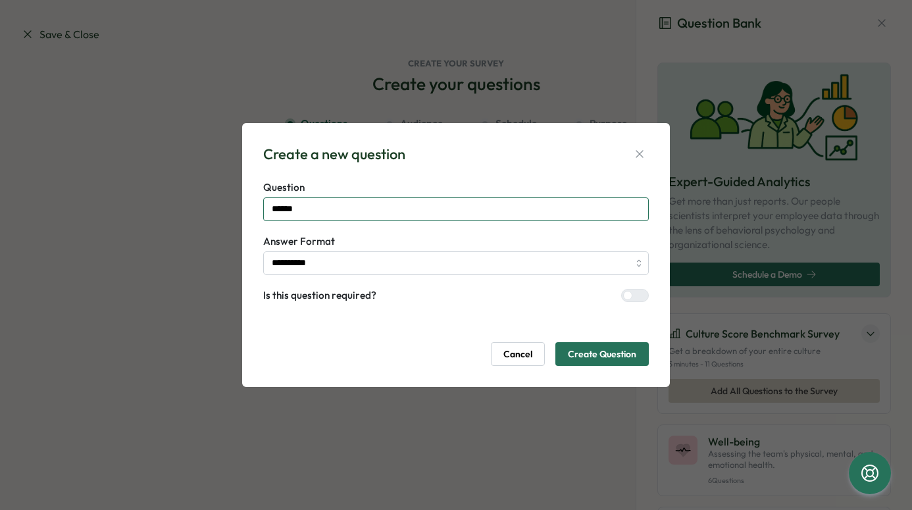
type input "******"
click at [620, 352] on span "Create Question" at bounding box center [602, 354] width 68 height 22
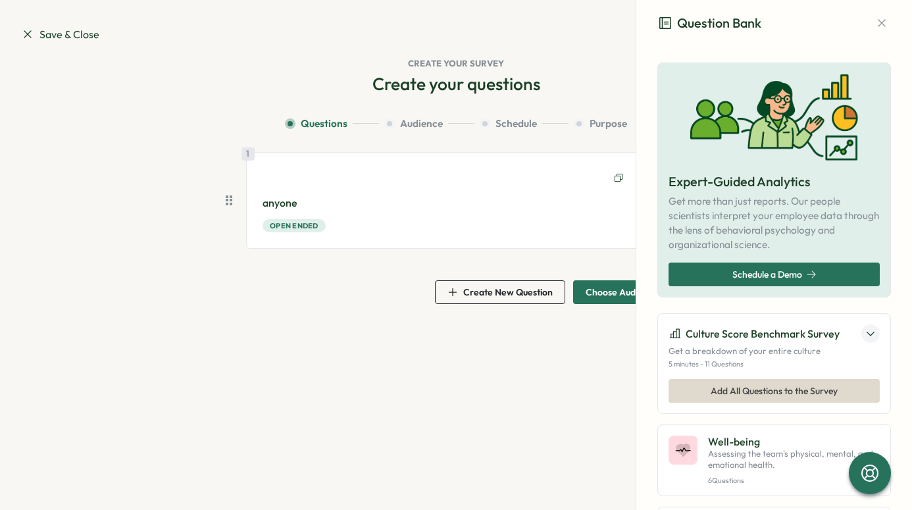
click at [353, 190] on div "1 anyone Open ended" at bounding box center [466, 200] width 441 height 97
click at [334, 191] on div "1 anyone Open ended" at bounding box center [466, 200] width 441 height 97
click at [403, 183] on div at bounding box center [467, 177] width 408 height 18
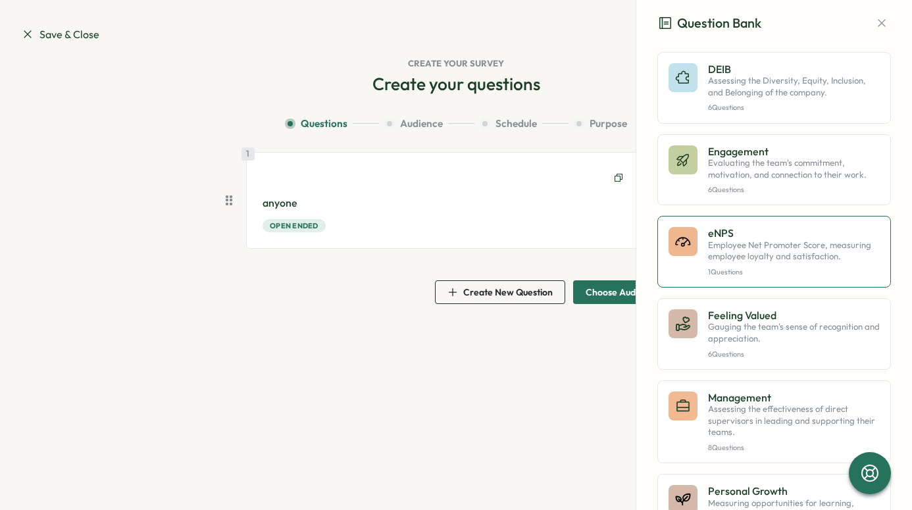
scroll to position [545, 0]
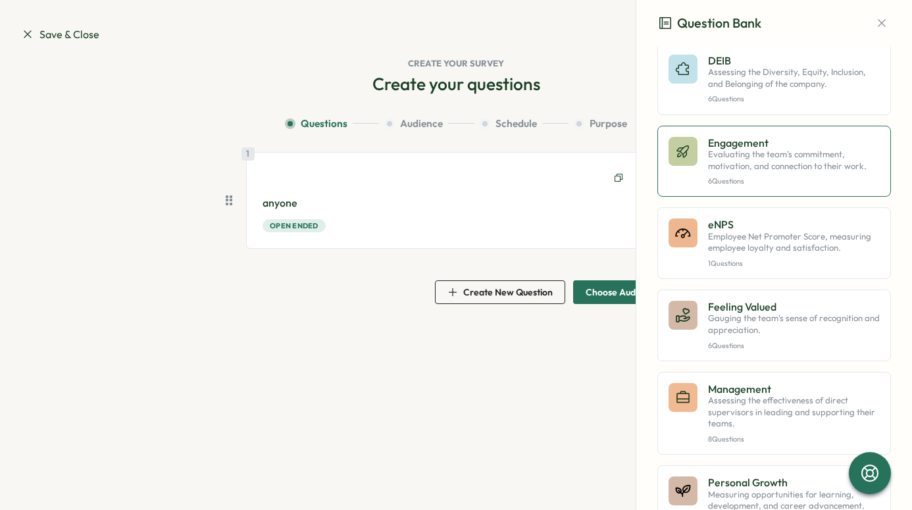
click at [761, 180] on p "6 Questions" at bounding box center [794, 181] width 172 height 9
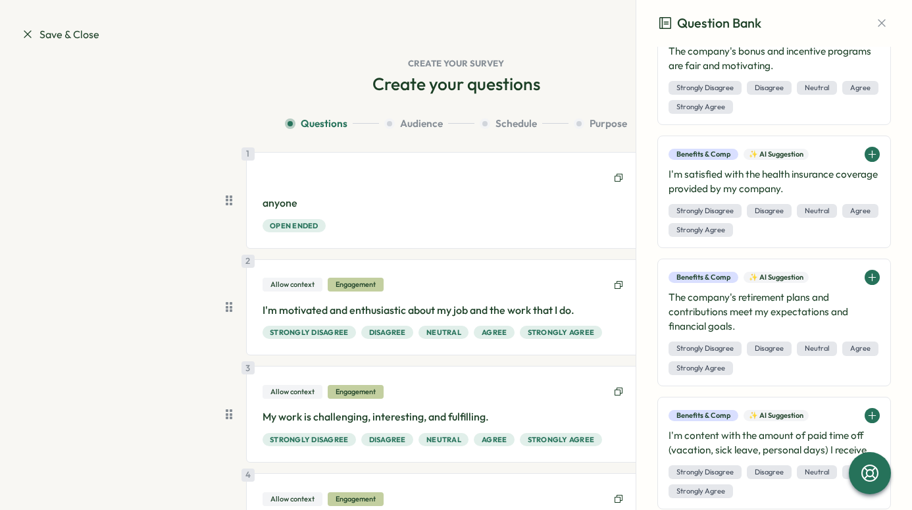
scroll to position [5362, 0]
click at [875, 20] on icon "button" at bounding box center [881, 22] width 13 height 13
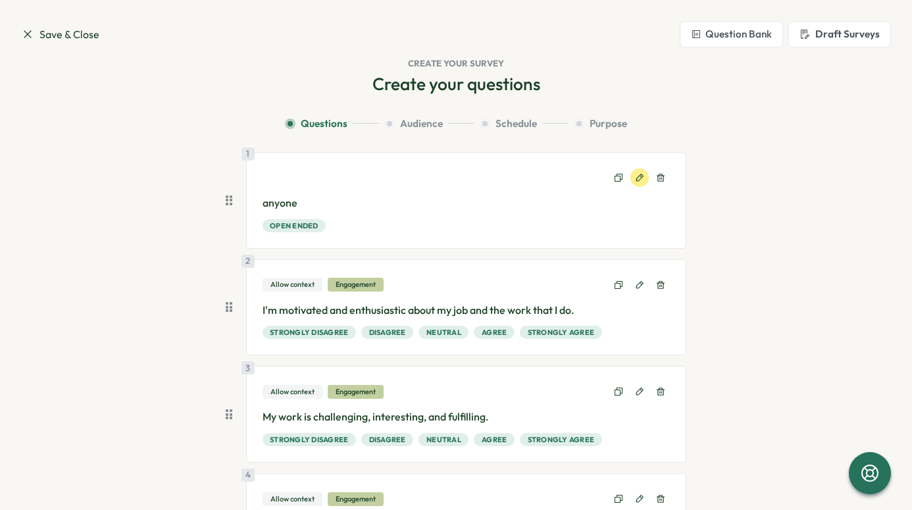
click at [643, 173] on button at bounding box center [639, 177] width 18 height 18
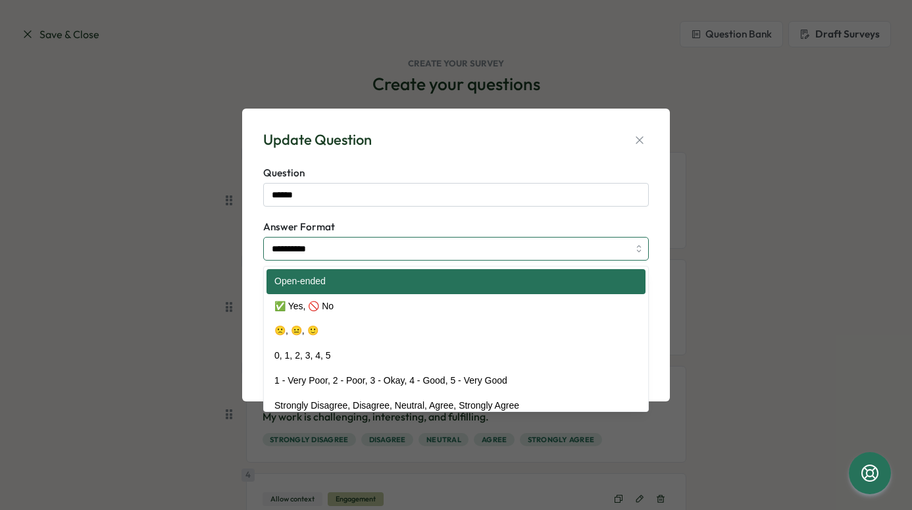
click at [331, 251] on input "**********" at bounding box center [456, 249] width 386 height 24
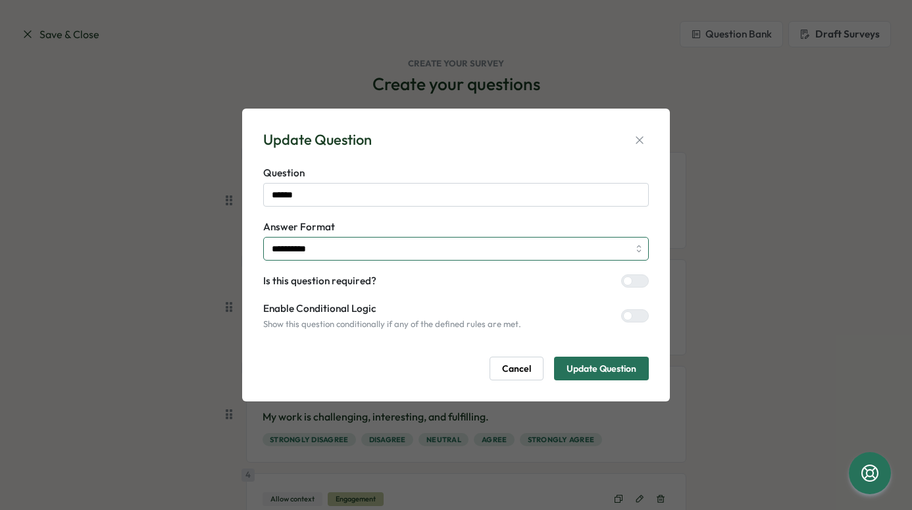
click at [331, 251] on input "**********" at bounding box center [456, 249] width 386 height 24
click at [533, 364] on button "Cancel" at bounding box center [516, 369] width 54 height 24
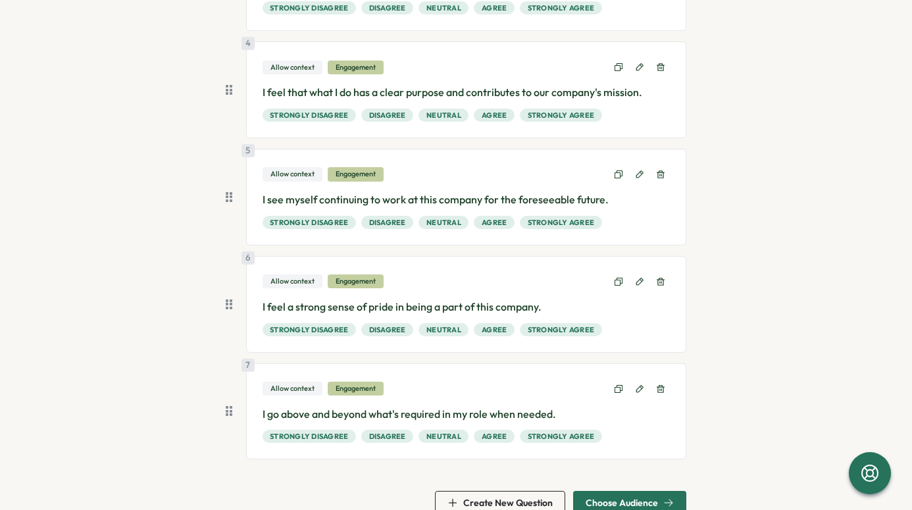
scroll to position [457, 0]
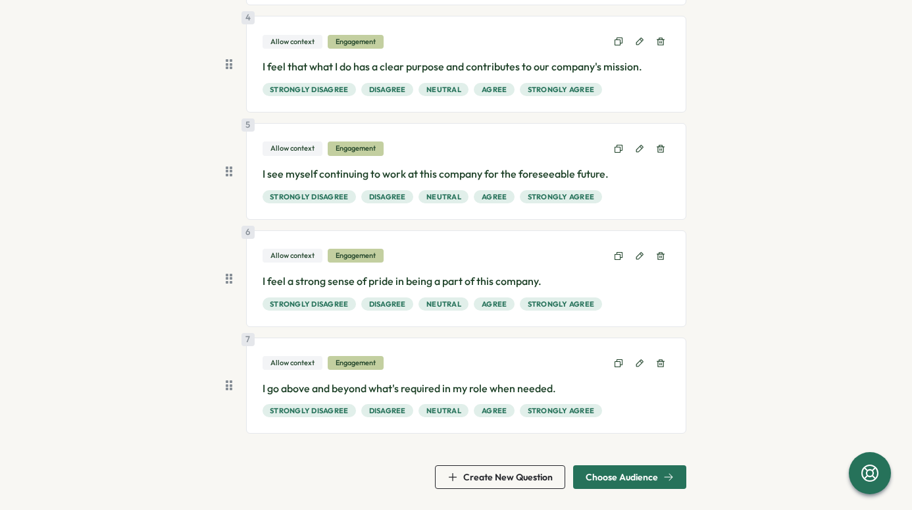
click at [635, 476] on span "Choose Audience" at bounding box center [622, 476] width 72 height 9
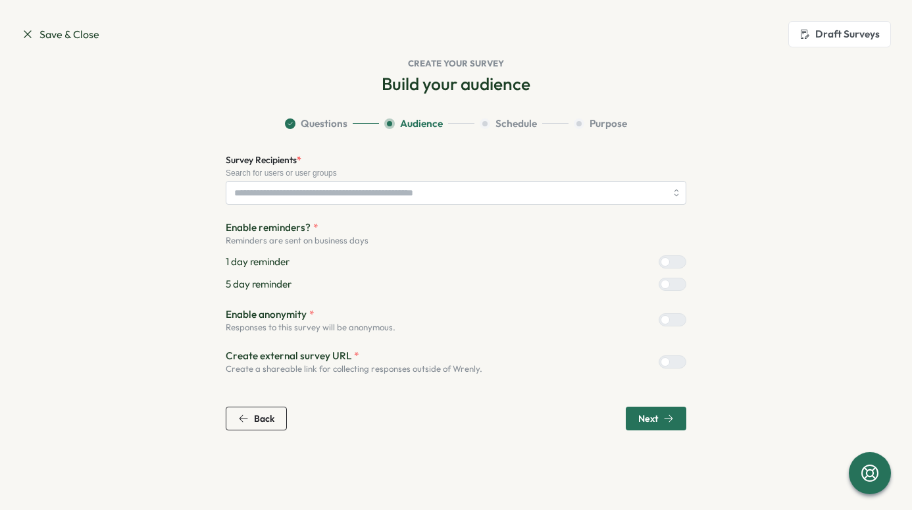
scroll to position [0, 0]
click at [264, 414] on span "Back" at bounding box center [264, 418] width 20 height 9
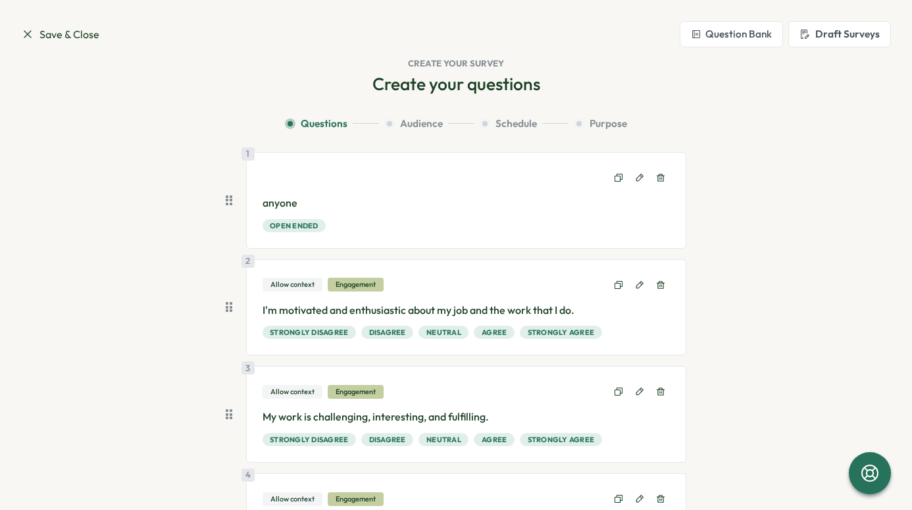
click at [357, 193] on div "1 anyone Open ended" at bounding box center [466, 200] width 441 height 97
click at [305, 196] on p "anyone" at bounding box center [467, 203] width 408 height 16
click at [303, 197] on p "anyone" at bounding box center [467, 203] width 408 height 16
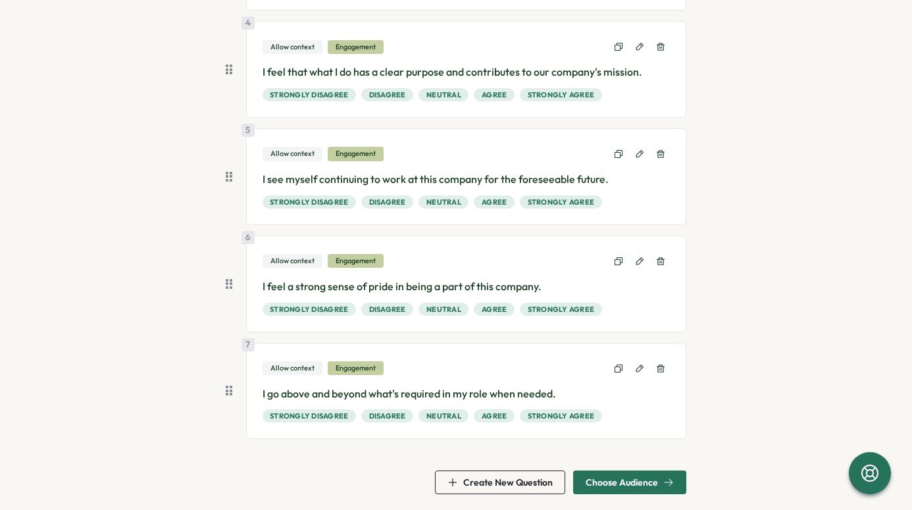
scroll to position [457, 0]
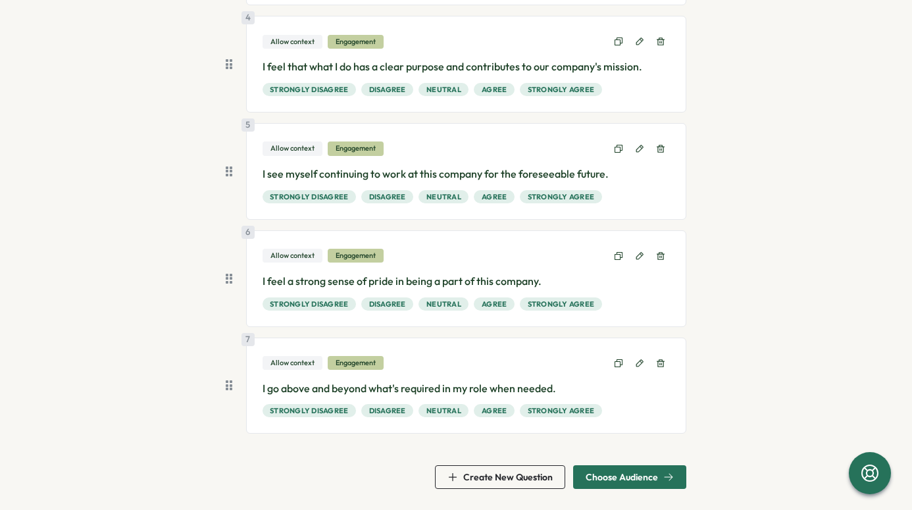
click at [659, 482] on div "Choose Audience" at bounding box center [630, 477] width 88 height 11
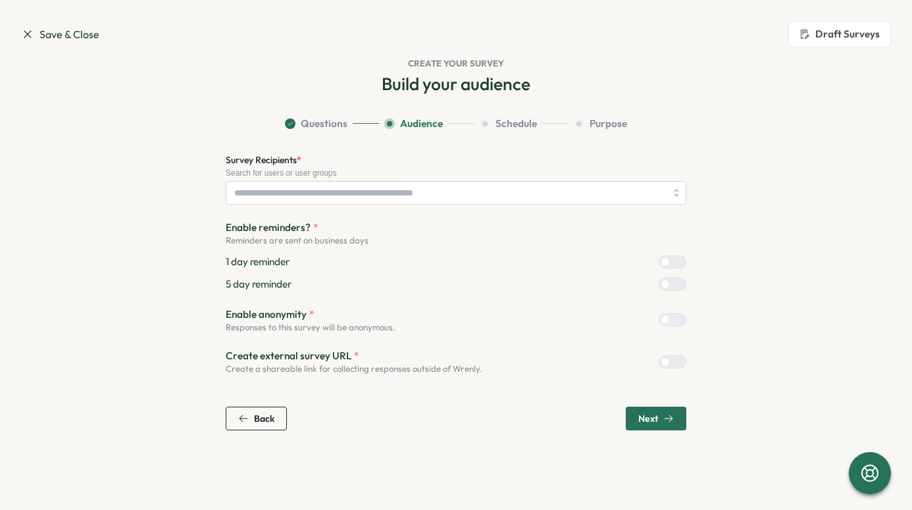
scroll to position [0, 0]
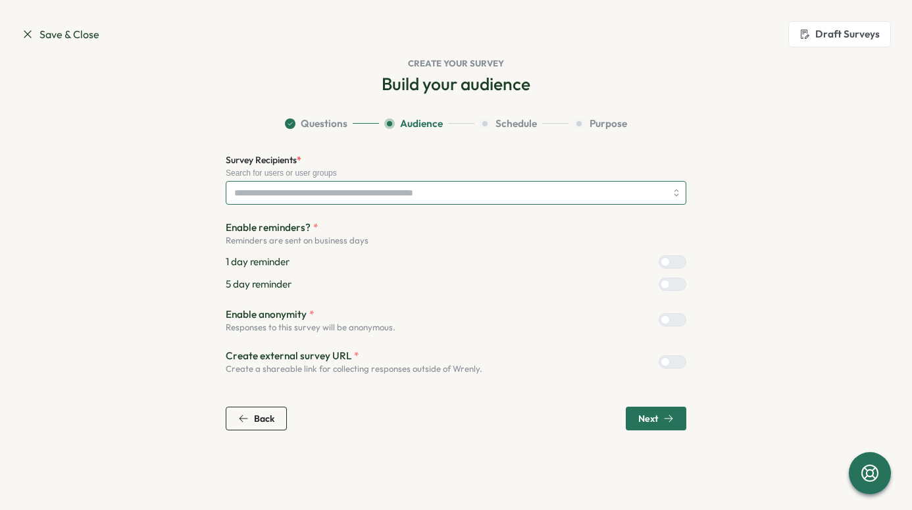
click at [348, 195] on input "Survey Recipients *" at bounding box center [450, 193] width 432 height 22
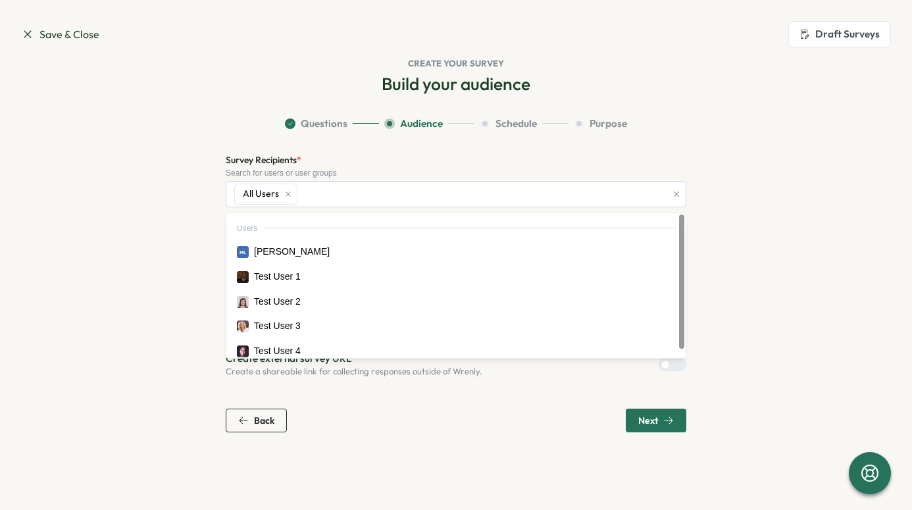
click at [180, 233] on section "Questions Audience Schedule Purpose Survey Recipients * Search for users or use…" at bounding box center [456, 274] width 842 height 316
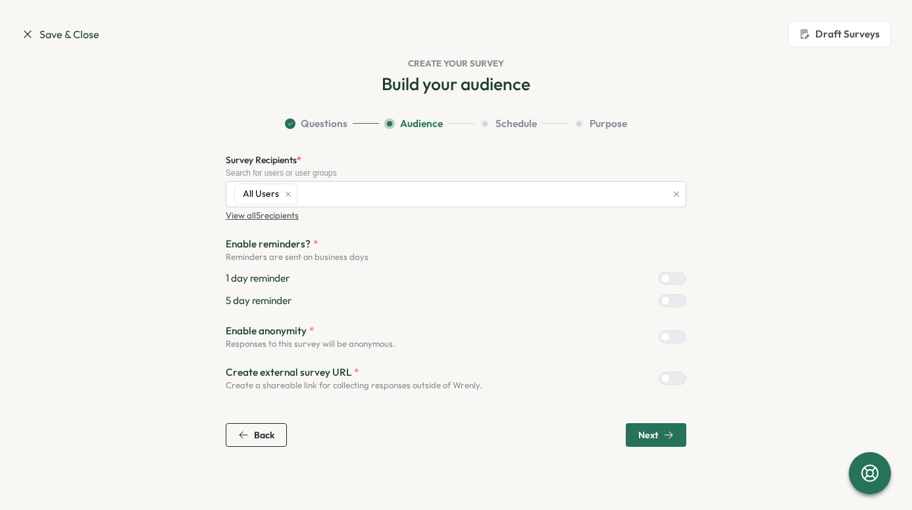
click at [655, 436] on span "Next" at bounding box center [648, 434] width 20 height 9
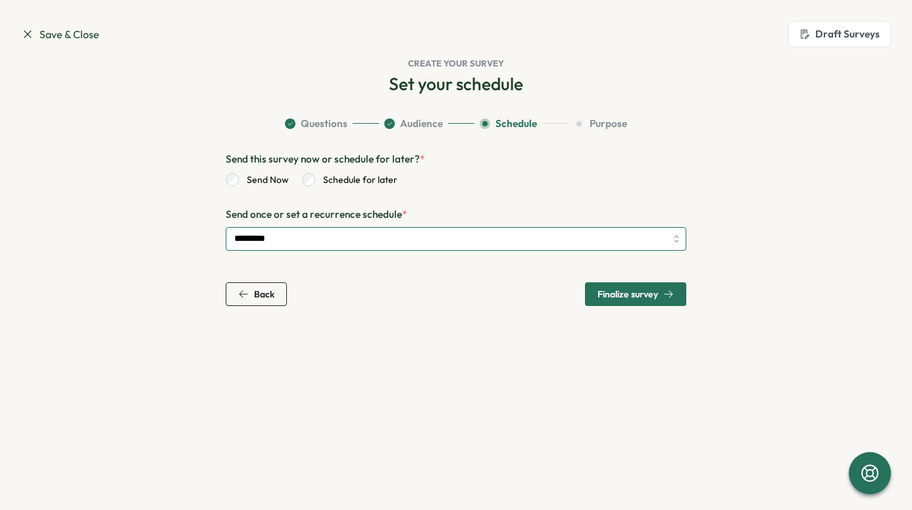
click at [374, 230] on input "*********" at bounding box center [456, 239] width 461 height 24
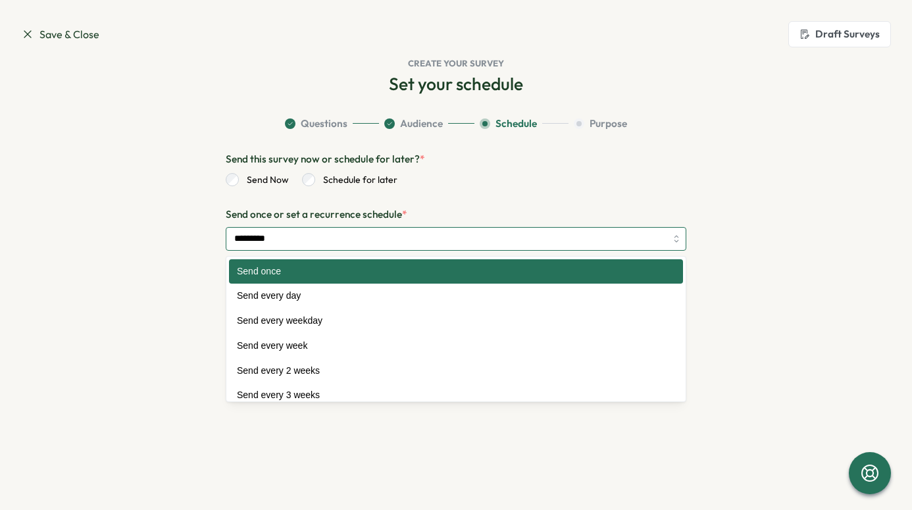
click at [369, 236] on input "*********" at bounding box center [456, 239] width 461 height 24
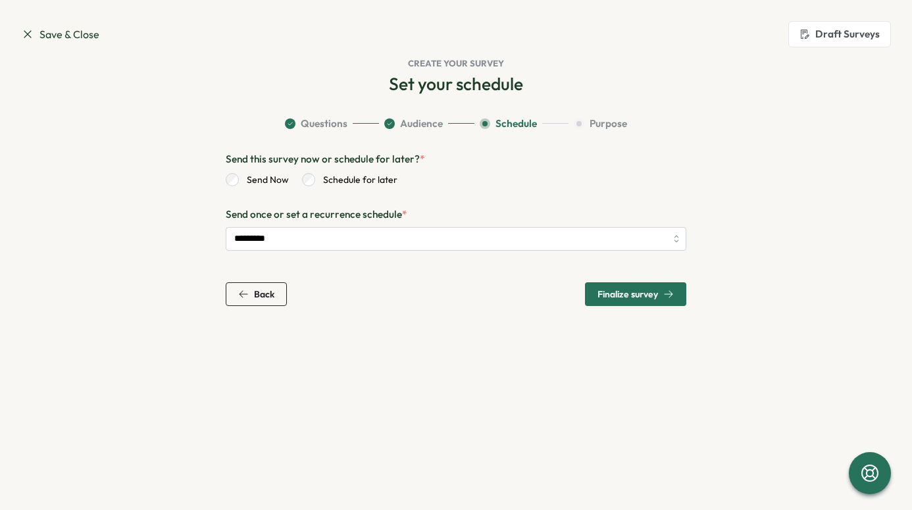
click at [614, 300] on span "Finalize survey" at bounding box center [635, 294] width 76 height 22
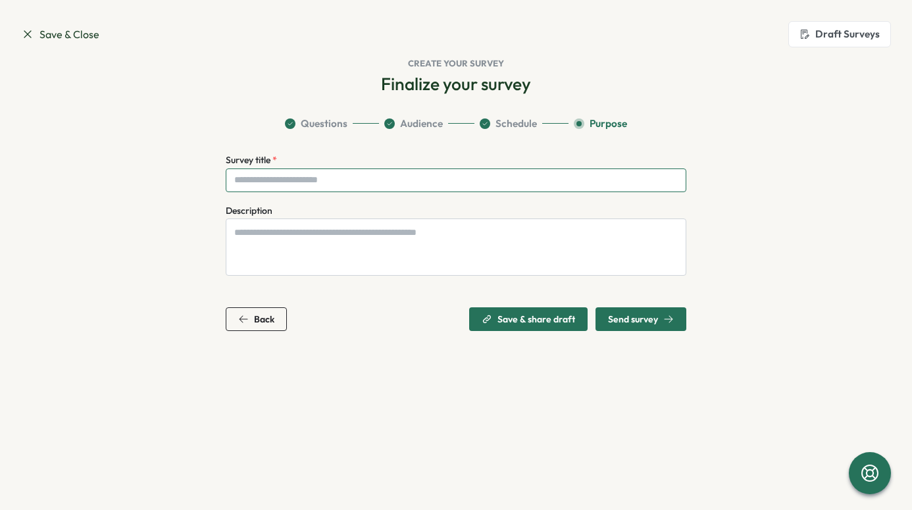
click at [330, 183] on input "Survey title *" at bounding box center [456, 180] width 461 height 24
type input "***"
click at [386, 232] on textarea "Description" at bounding box center [456, 246] width 461 height 57
paste textarea "**********"
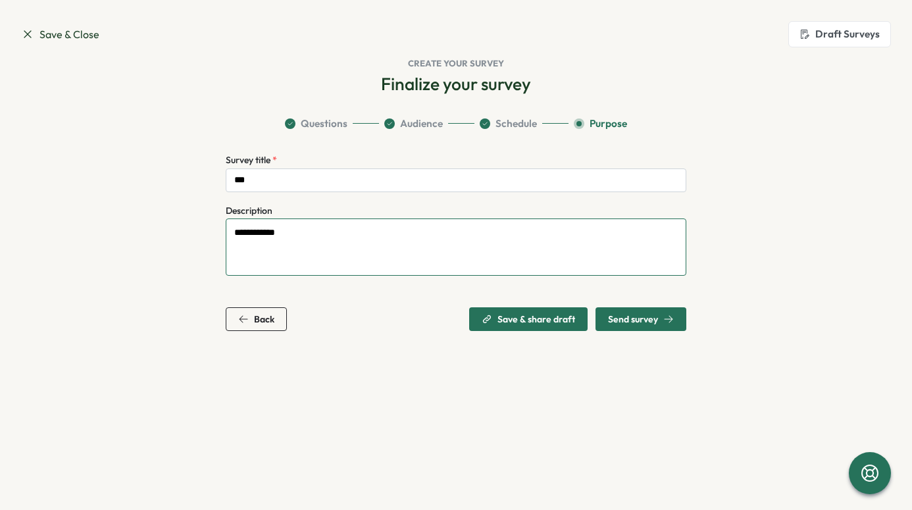
drag, startPoint x: 345, startPoint y: 236, endPoint x: 191, endPoint y: 232, distance: 153.3
click at [193, 232] on section "**********" at bounding box center [456, 223] width 842 height 215
drag, startPoint x: 265, startPoint y: 230, endPoint x: 305, endPoint y: 249, distance: 43.6
click at [305, 249] on textarea "**********" at bounding box center [456, 246] width 461 height 57
paste textarea "****** ***"
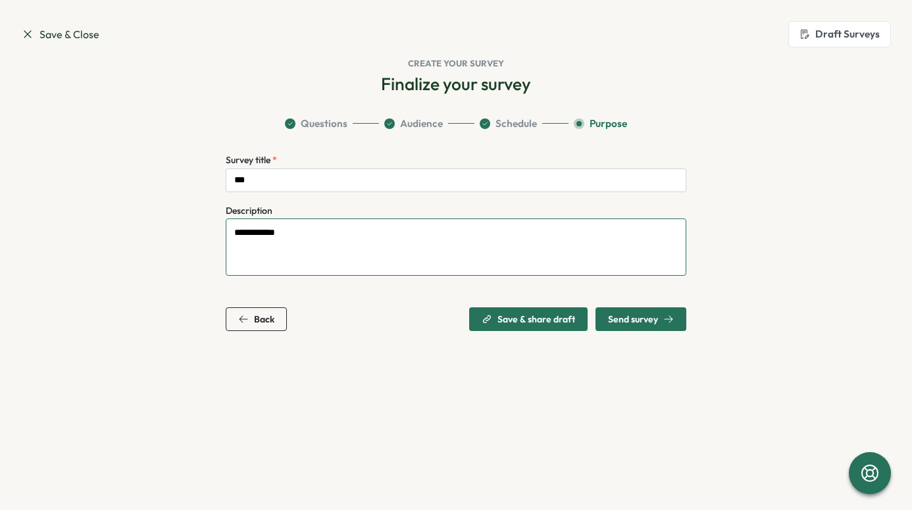
type textarea "**********"
drag, startPoint x: 339, startPoint y: 236, endPoint x: 250, endPoint y: 236, distance: 88.8
click at [250, 236] on textarea "**********" at bounding box center [456, 246] width 461 height 57
click at [246, 313] on span "Back" at bounding box center [256, 319] width 36 height 22
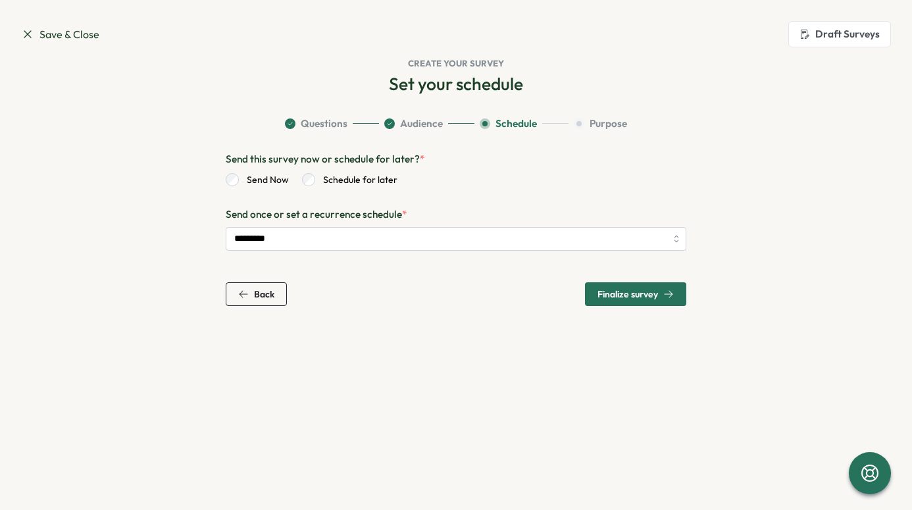
click at [251, 311] on section "Save & Close Draft Surveys Create your survey Set your schedule Question Bank E…" at bounding box center [456, 255] width 912 height 510
click at [250, 295] on div "Back" at bounding box center [256, 294] width 36 height 11
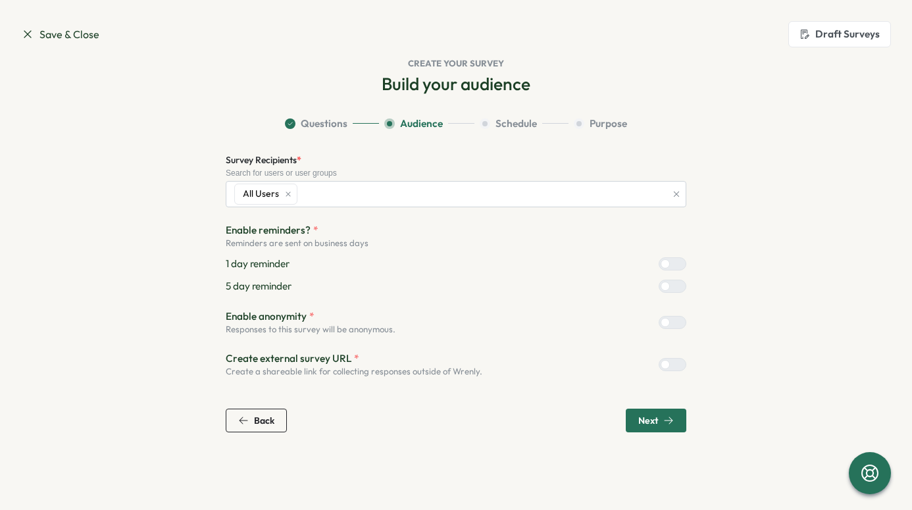
click at [245, 411] on span "Back" at bounding box center [256, 420] width 36 height 22
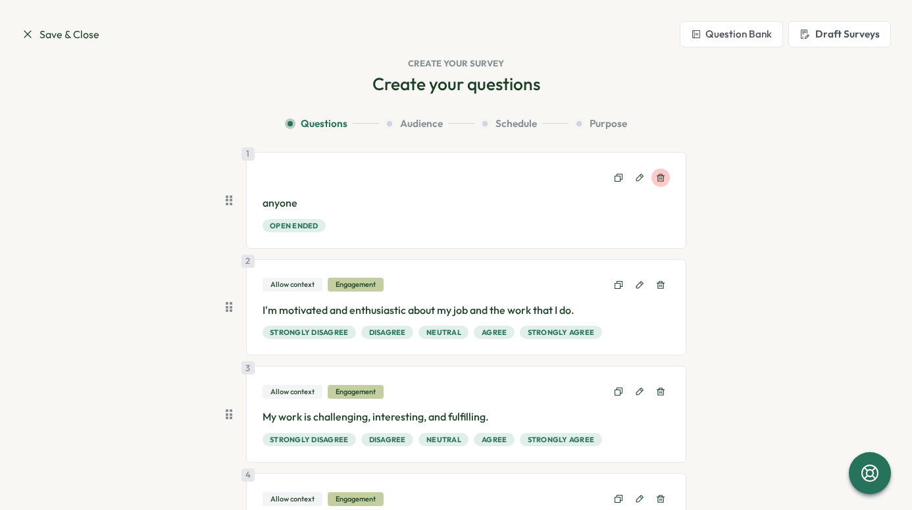
click at [659, 176] on icon at bounding box center [660, 177] width 9 height 9
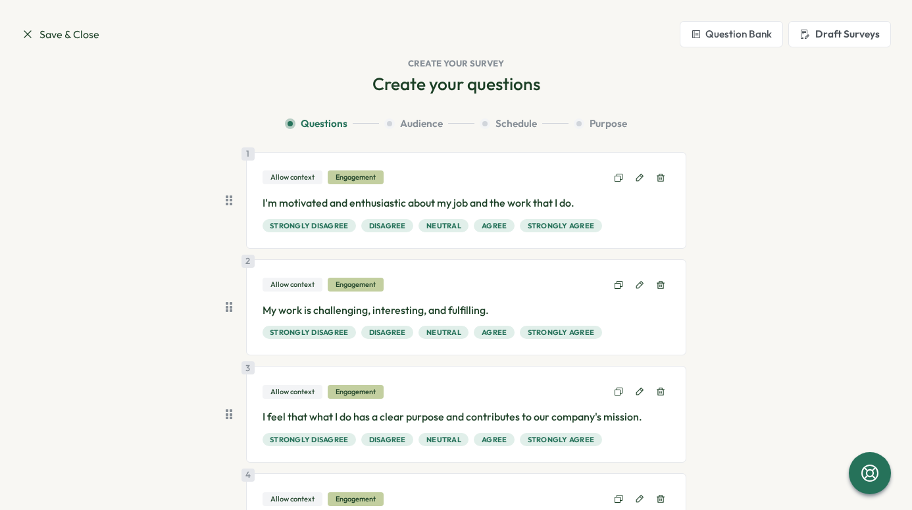
click at [659, 176] on icon at bounding box center [660, 177] width 9 height 9
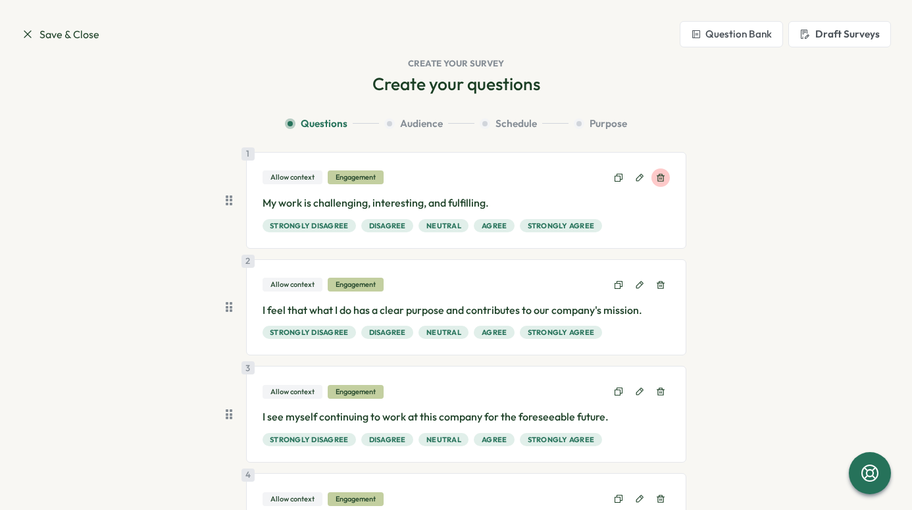
click at [659, 176] on icon at bounding box center [660, 177] width 9 height 9
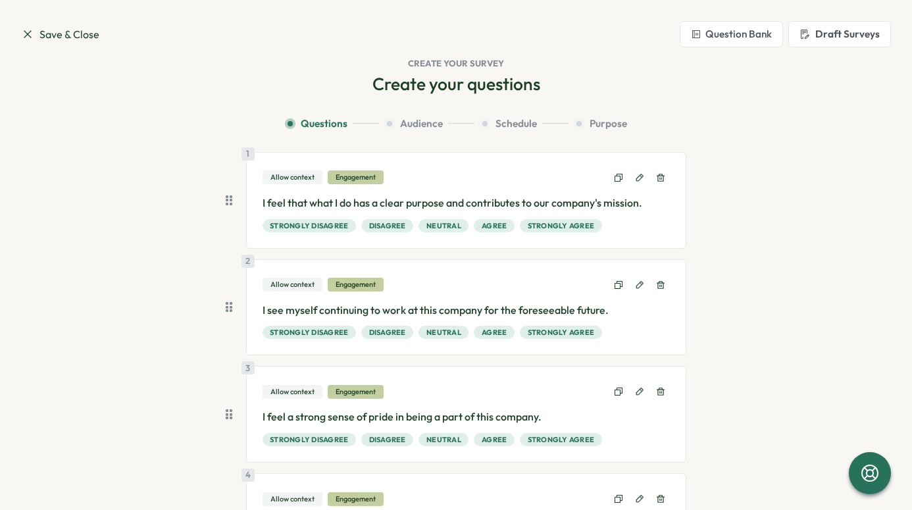
click at [659, 176] on icon at bounding box center [660, 177] width 9 height 9
click at [659, 280] on icon at bounding box center [660, 284] width 9 height 9
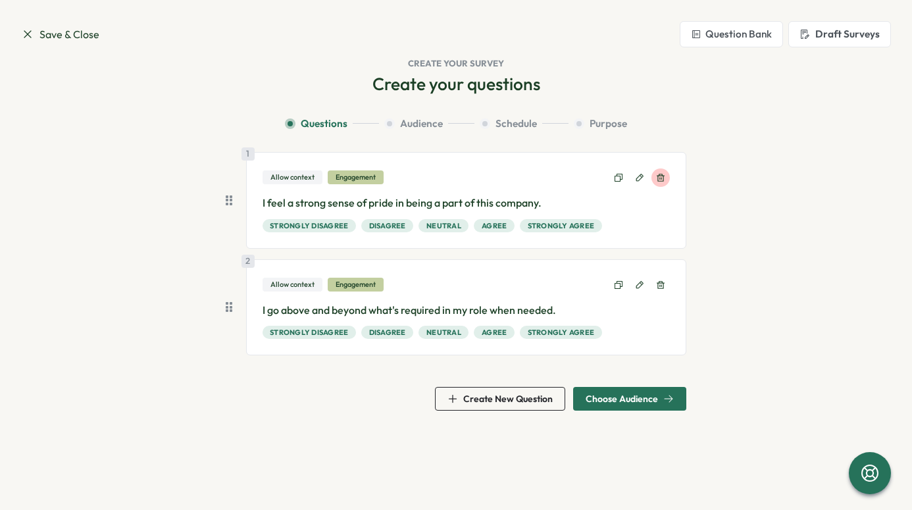
click at [659, 176] on icon at bounding box center [660, 177] width 9 height 9
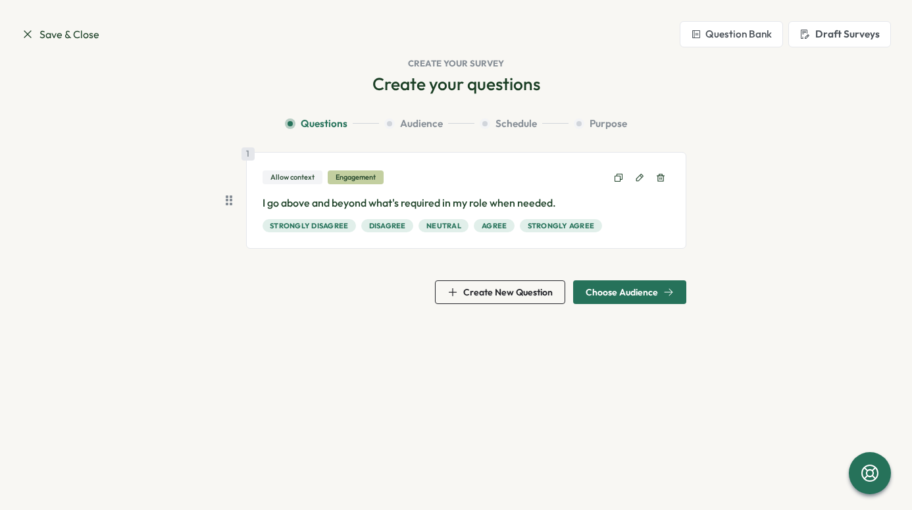
click at [659, 176] on icon at bounding box center [660, 177] width 9 height 9
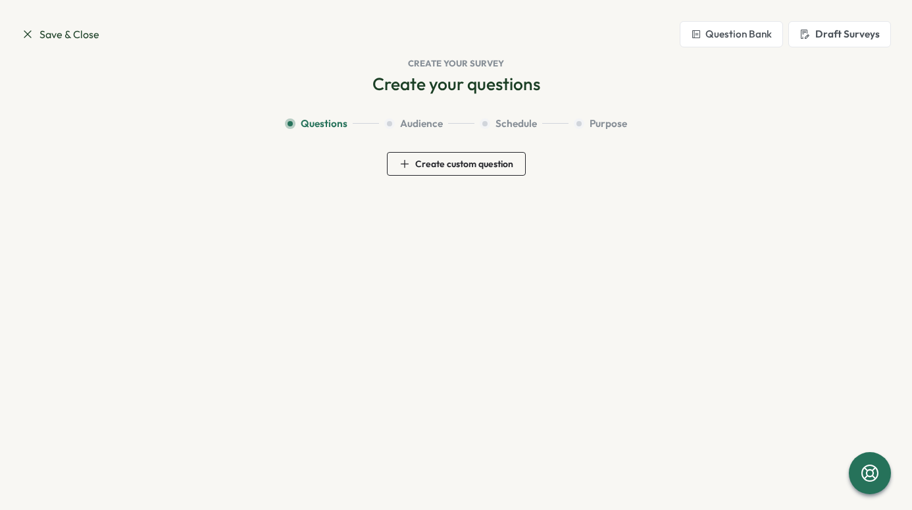
click at [814, 37] on button "Draft Surveys" at bounding box center [839, 34] width 103 height 26
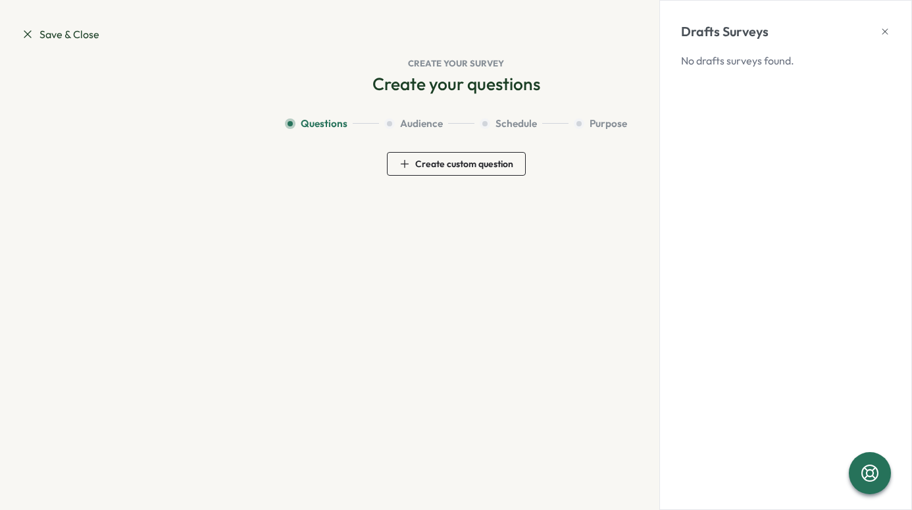
click at [888, 32] on icon at bounding box center [885, 31] width 11 height 11
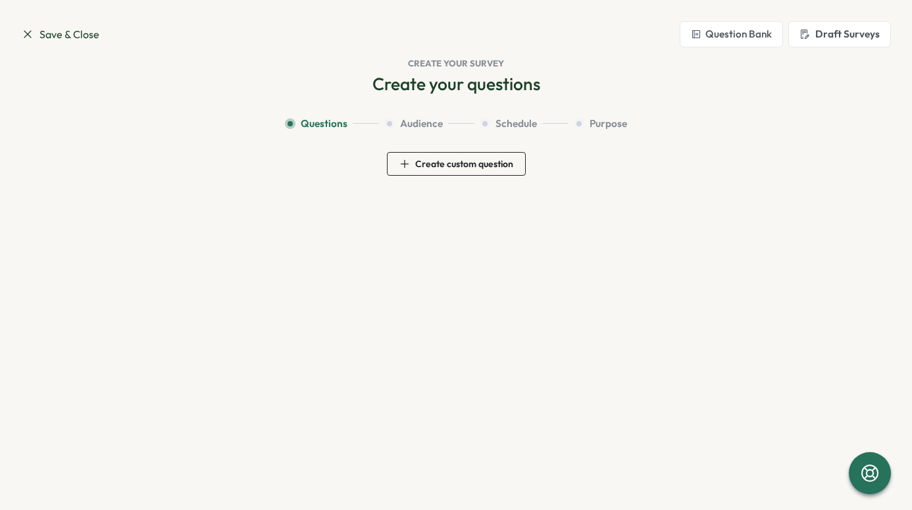
click at [752, 30] on button "Question Bank" at bounding box center [731, 34] width 103 height 26
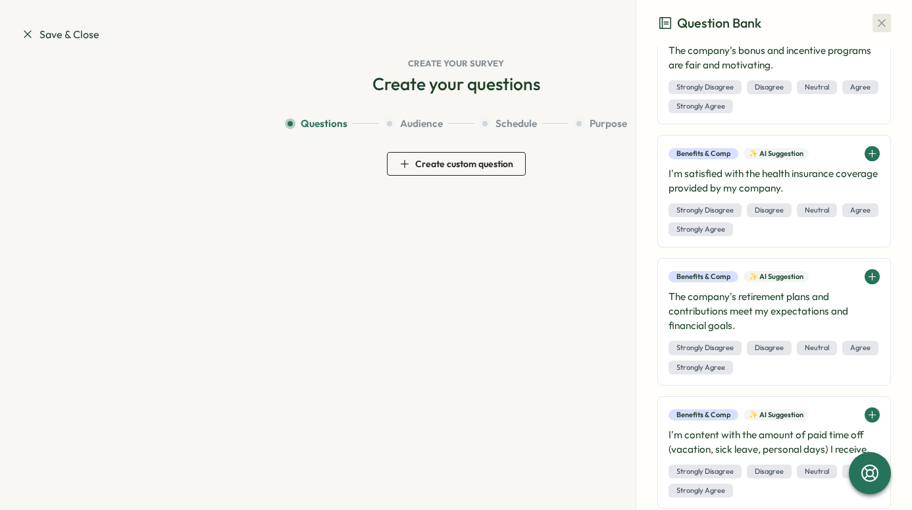
click at [875, 28] on icon "button" at bounding box center [881, 22] width 13 height 13
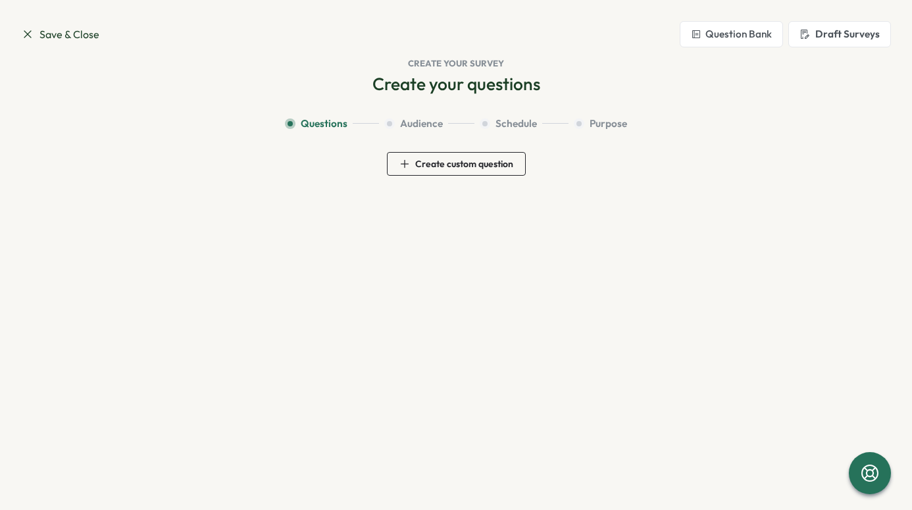
click at [27, 33] on icon at bounding box center [27, 34] width 13 height 13
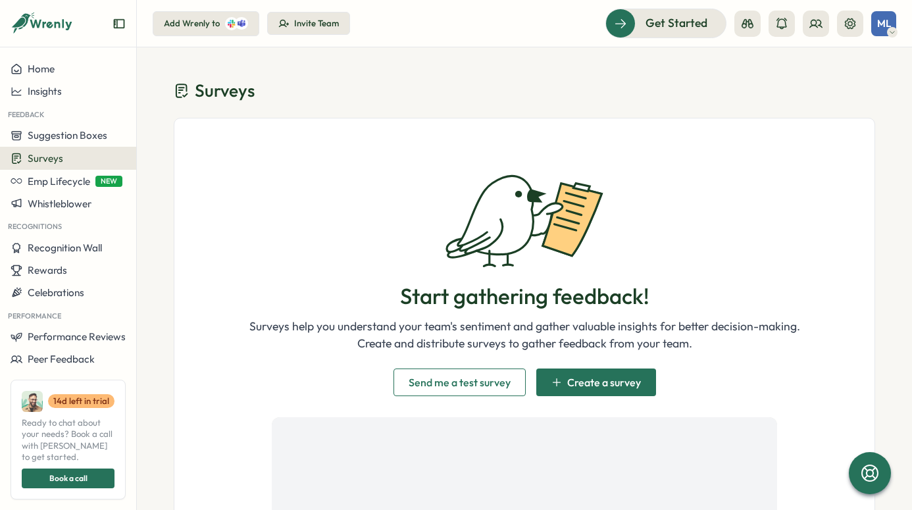
click at [554, 381] on icon "button" at bounding box center [556, 382] width 11 height 11
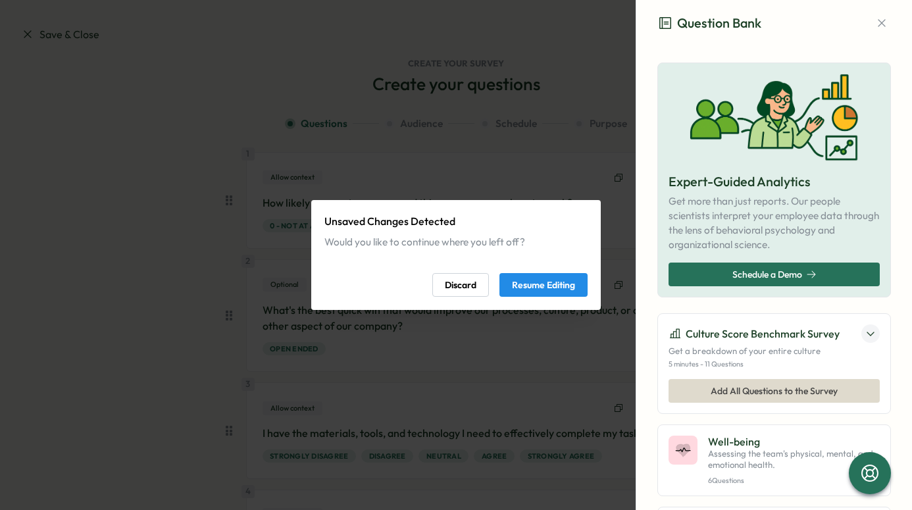
click at [469, 286] on span "Discard" at bounding box center [461, 285] width 32 height 22
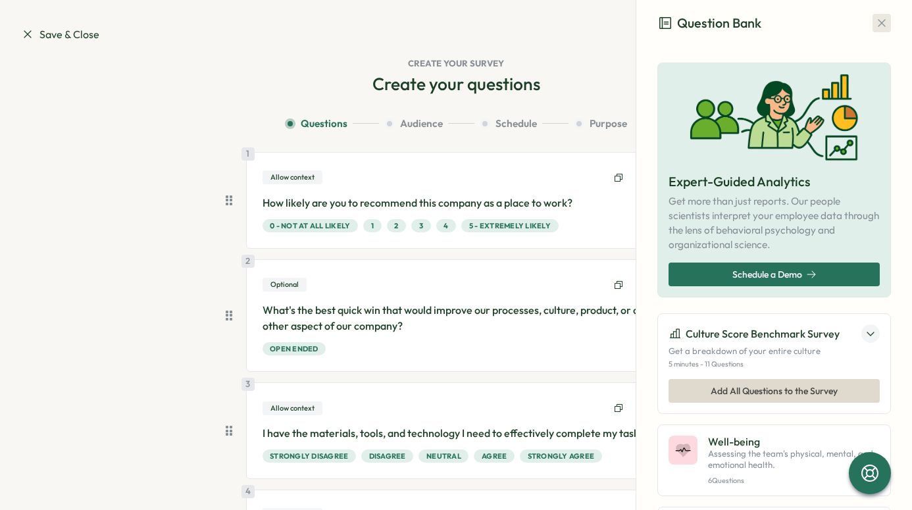
click at [875, 24] on icon "button" at bounding box center [881, 22] width 13 height 13
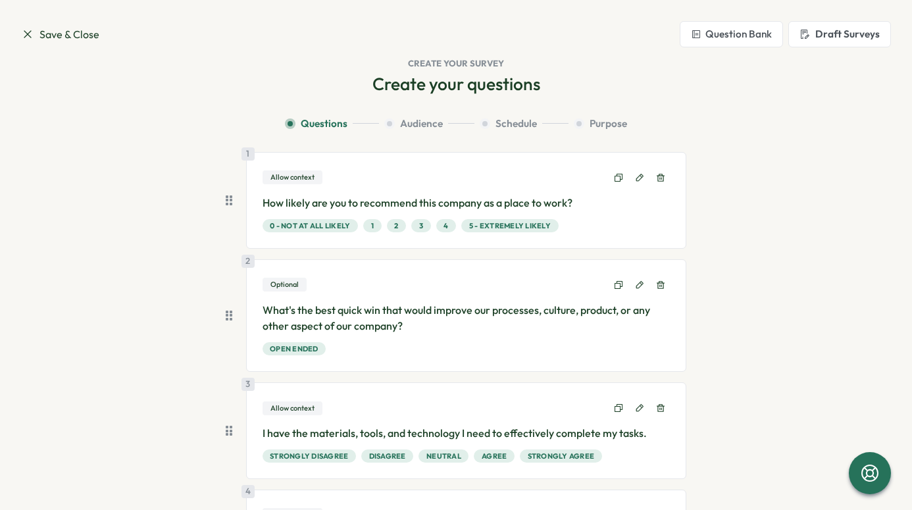
click at [26, 34] on icon at bounding box center [27, 34] width 13 height 13
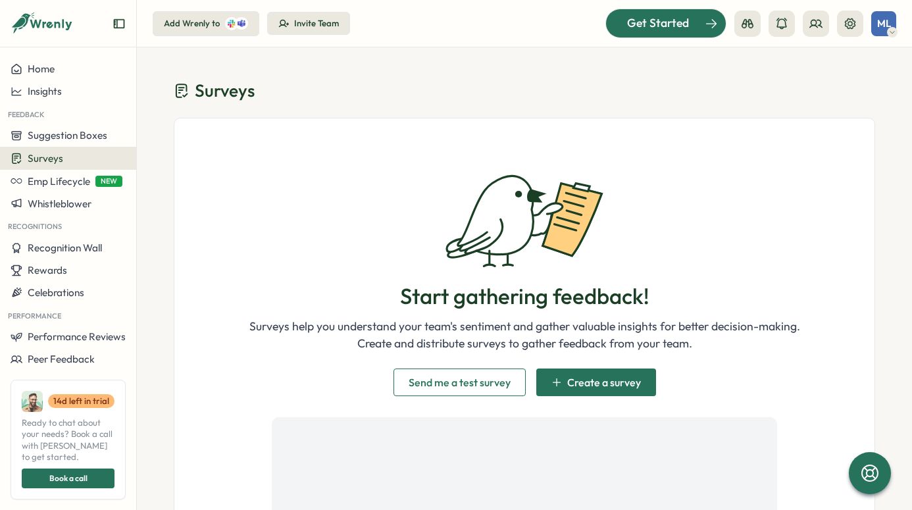
click at [614, 29] on div "Get Started" at bounding box center [657, 22] width 109 height 17
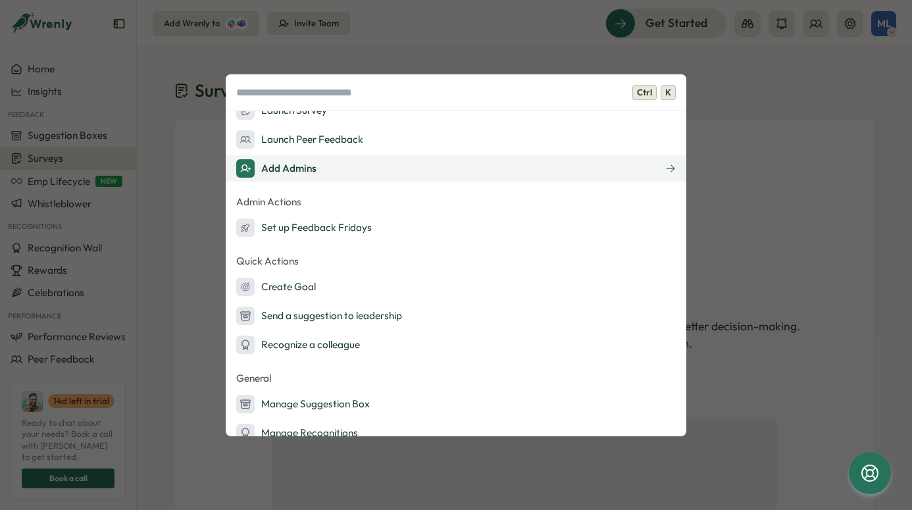
scroll to position [72, 0]
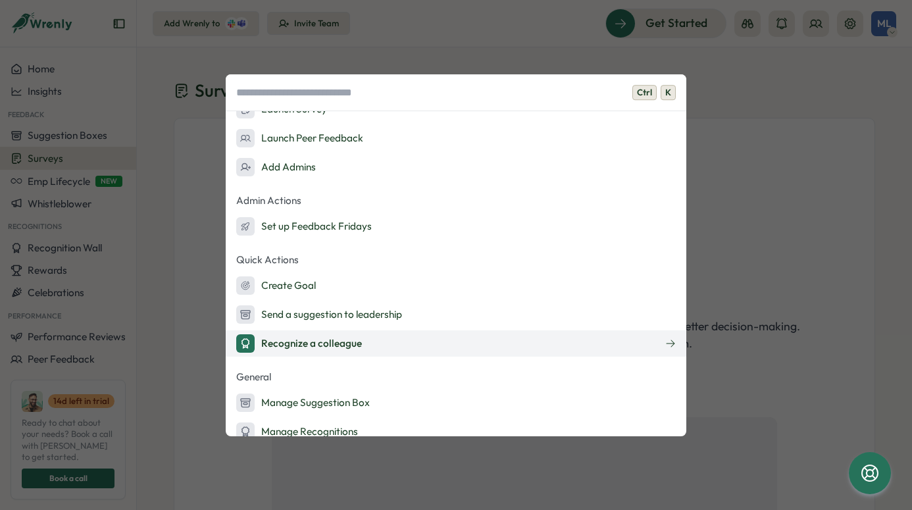
click at [302, 343] on div "Recognize a colleague" at bounding box center [299, 343] width 126 height 18
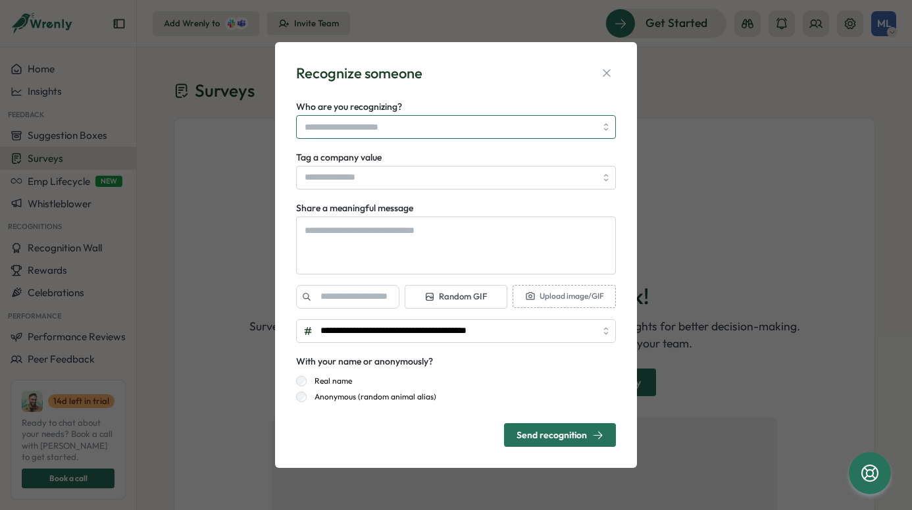
click at [341, 128] on input "Who are you recognizing?" at bounding box center [450, 127] width 291 height 22
click at [341, 127] on input "Who are you recognizing?" at bounding box center [450, 127] width 291 height 22
type textarea "*"
click at [389, 244] on textarea "Share a meaningful message" at bounding box center [456, 245] width 320 height 58
paste textarea "**********"
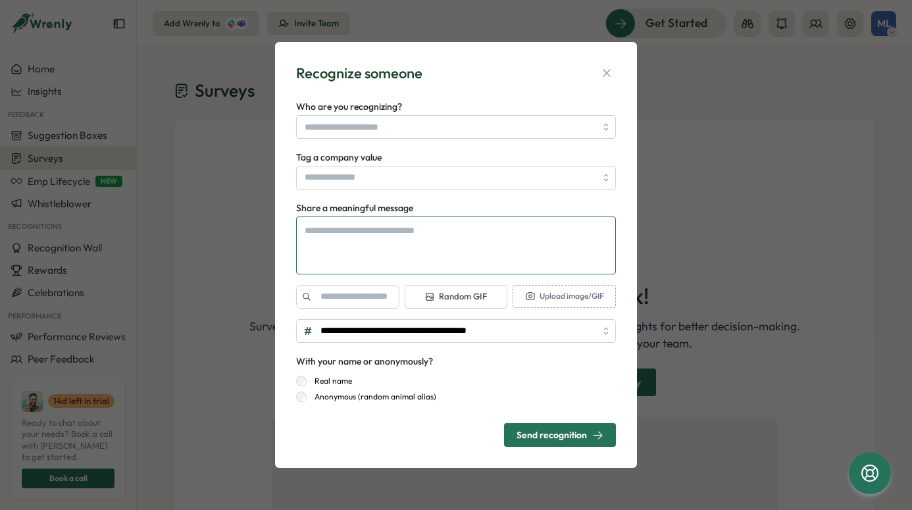
type textarea "**********"
type textarea "*"
drag, startPoint x: 397, startPoint y: 232, endPoint x: 328, endPoint y: 228, distance: 68.5
click at [328, 228] on textarea "**********" at bounding box center [456, 245] width 320 height 58
drag, startPoint x: 353, startPoint y: 232, endPoint x: 343, endPoint y: 239, distance: 12.2
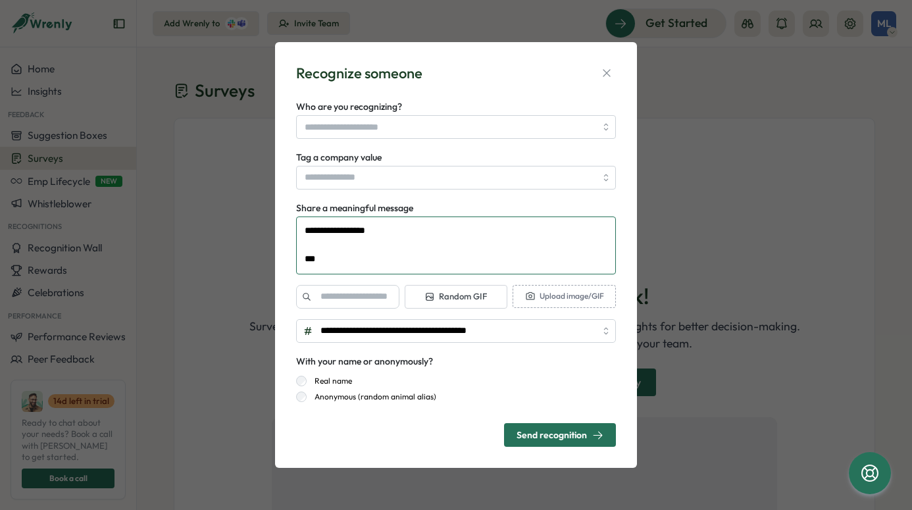
click at [343, 239] on textarea "**********" at bounding box center [456, 245] width 320 height 58
click at [508, 169] on input "Tag a company value" at bounding box center [456, 178] width 320 height 24
click at [507, 170] on input "Tag a company value" at bounding box center [456, 178] width 320 height 24
click at [468, 121] on input "Who are you recognizing?" at bounding box center [450, 127] width 291 height 22
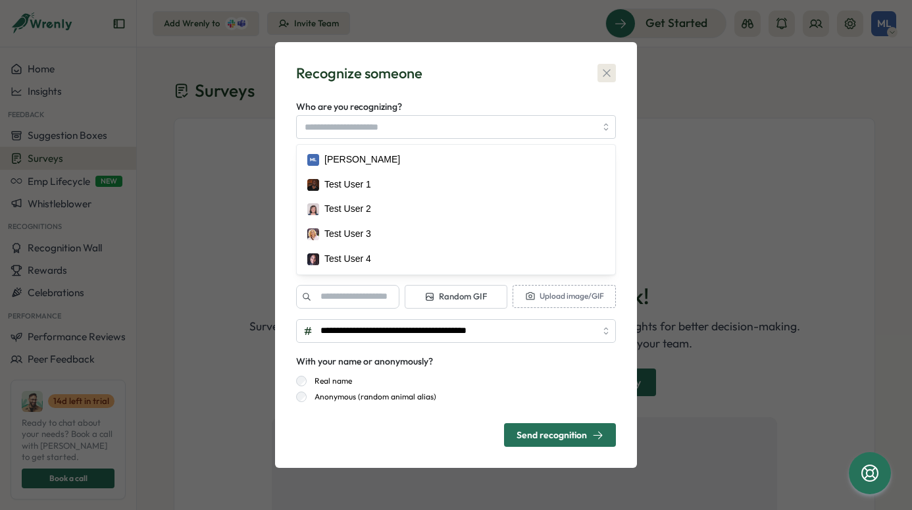
click at [605, 76] on icon "button" at bounding box center [606, 72] width 13 height 13
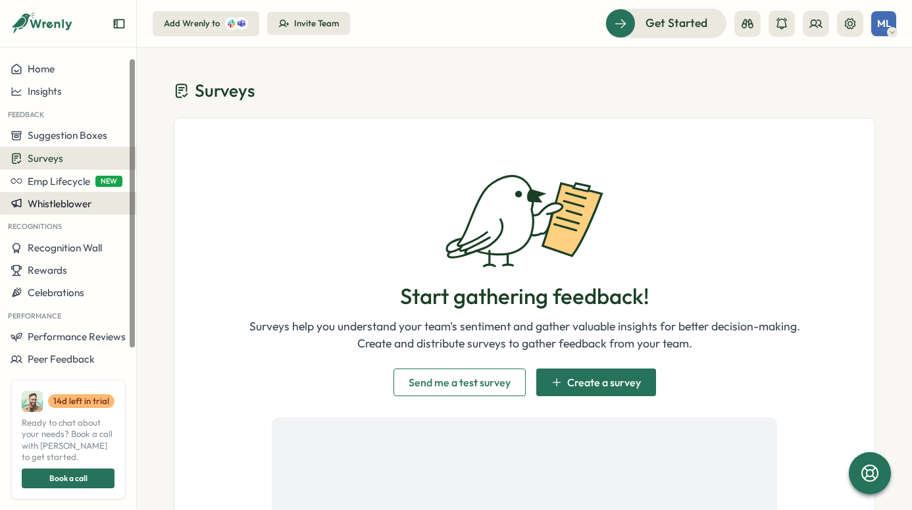
click at [55, 201] on span "Whistleblower" at bounding box center [60, 203] width 64 height 13
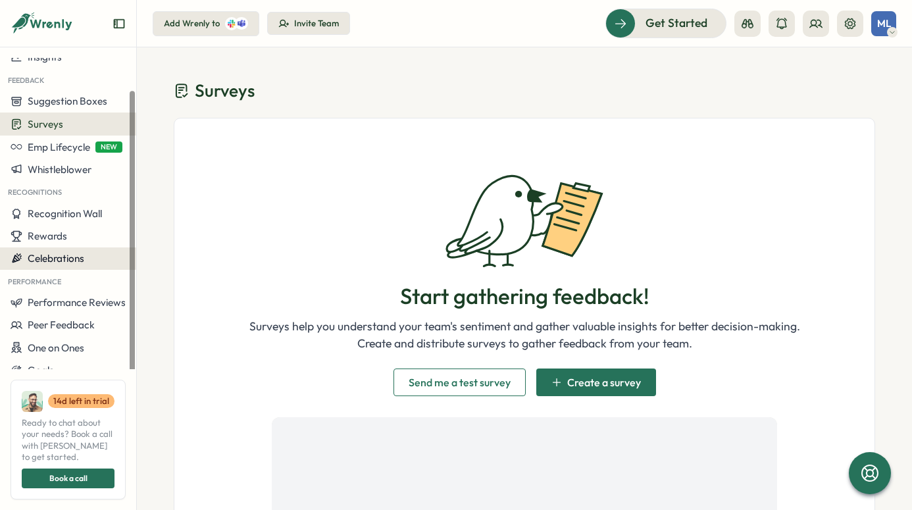
scroll to position [36, 0]
click at [43, 374] on span "Goals" at bounding box center [41, 369] width 26 height 13
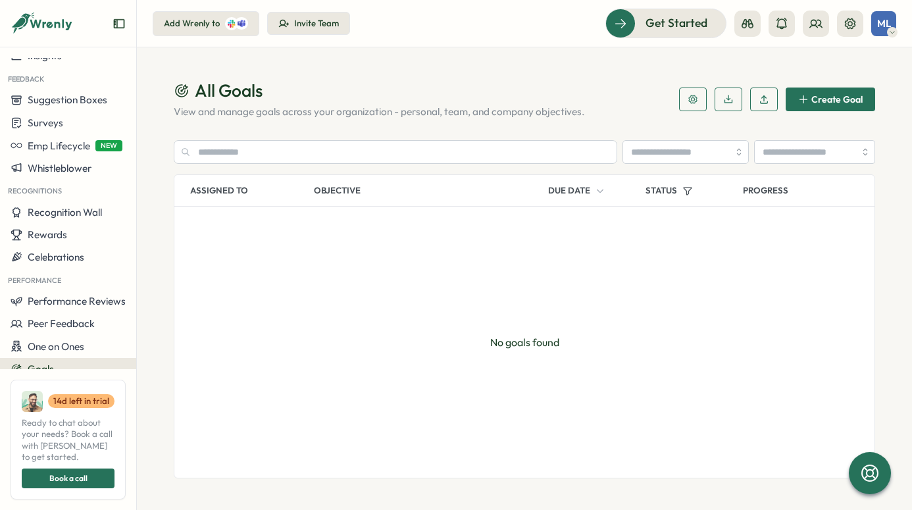
click at [834, 97] on span "Create Goal" at bounding box center [836, 99] width 51 height 9
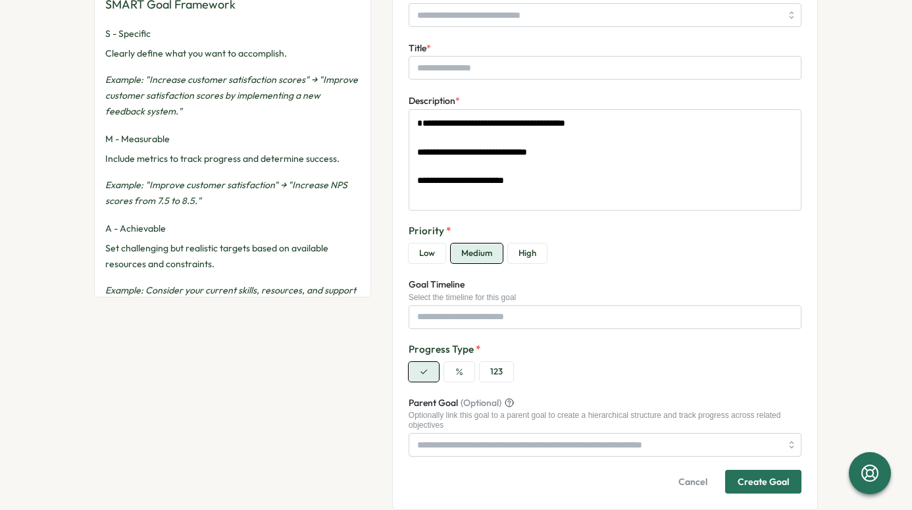
scroll to position [289, 0]
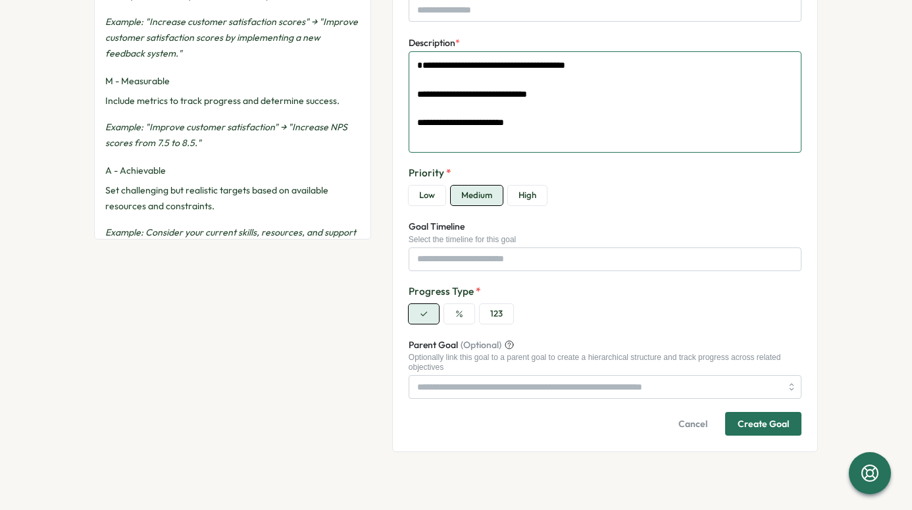
click at [489, 82] on textarea "**********" at bounding box center [605, 101] width 393 height 101
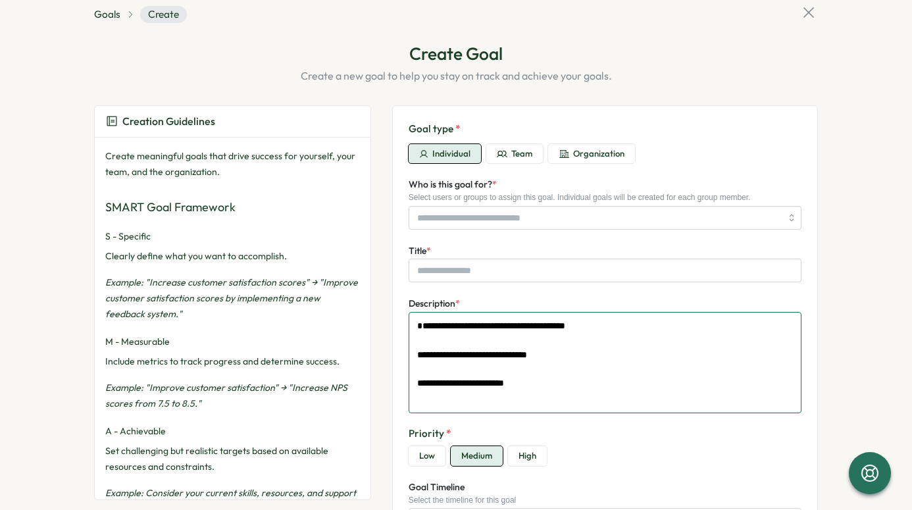
scroll to position [26, 0]
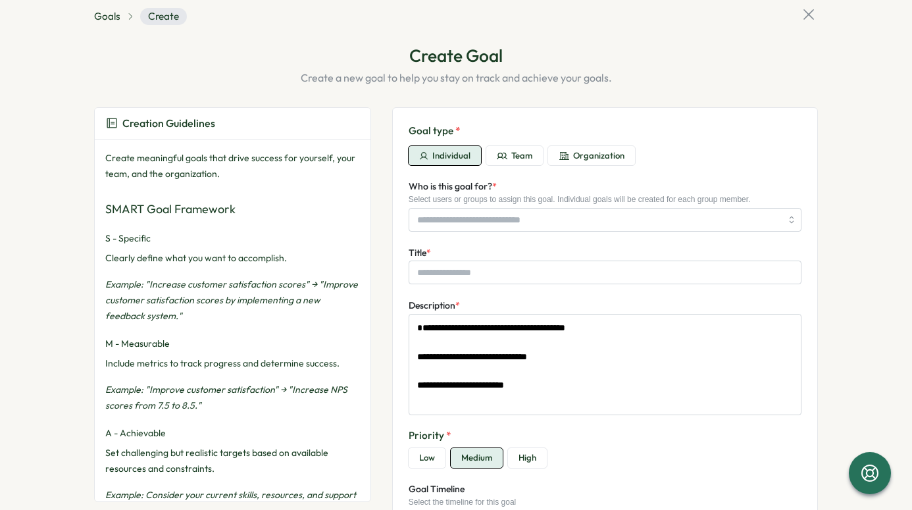
click at [580, 153] on span "Organization" at bounding box center [598, 156] width 51 height 12
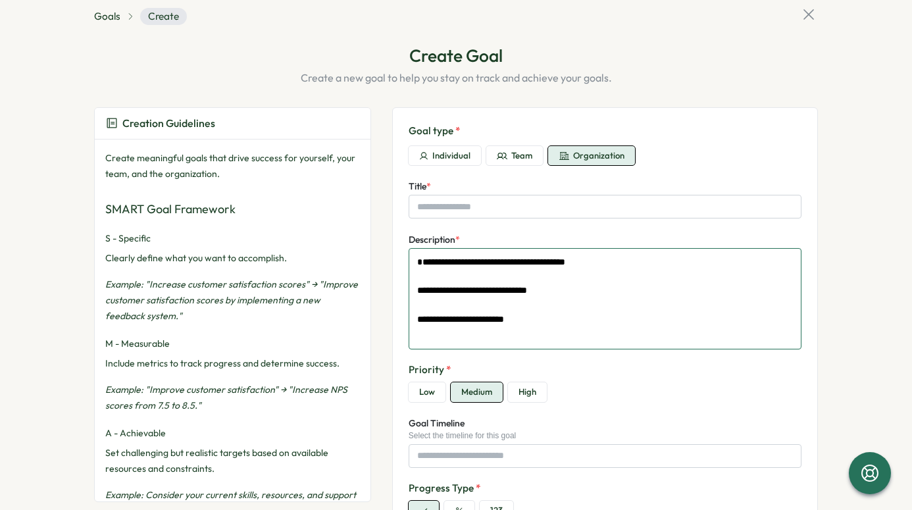
click at [488, 278] on textarea "**********" at bounding box center [605, 298] width 393 height 101
paste textarea
type textarea "*"
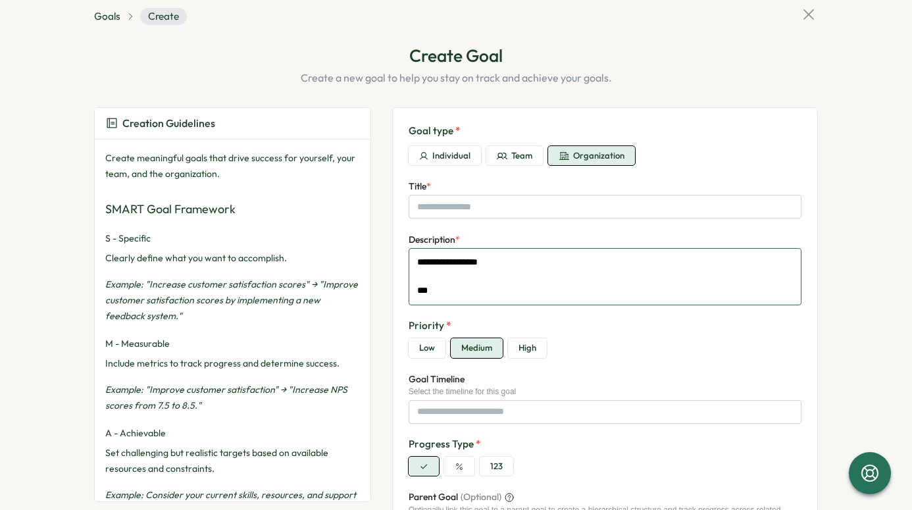
drag, startPoint x: 506, startPoint y: 264, endPoint x: 434, endPoint y: 264, distance: 71.7
click at [434, 264] on textarea "**********" at bounding box center [605, 276] width 393 height 57
type textarea "**********"
click at [199, 277] on p "Example: "Increase customer satisfaction scores" → "Improve customer satisfacti…" at bounding box center [232, 299] width 255 height 47
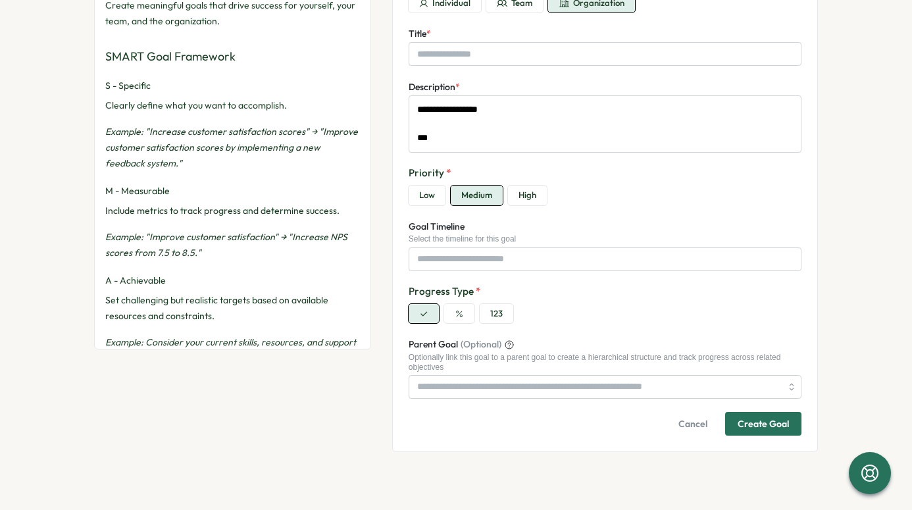
scroll to position [0, 0]
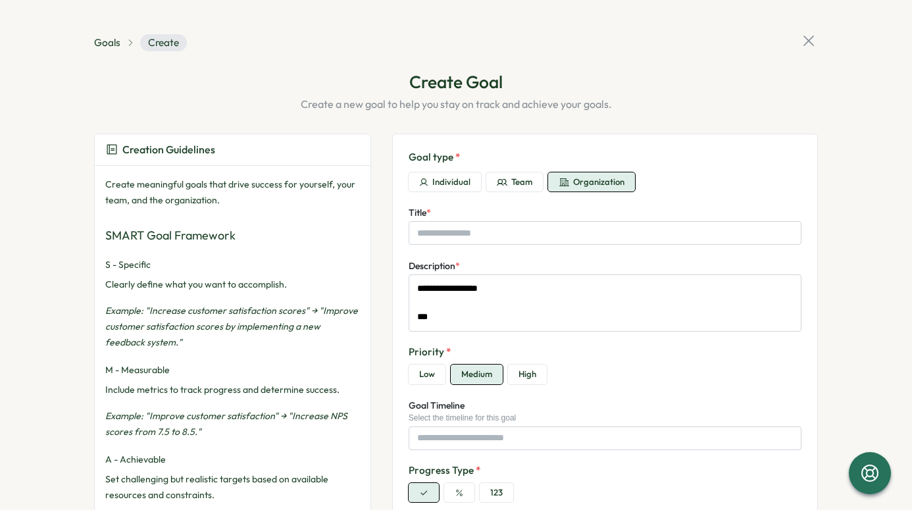
click at [806, 38] on icon at bounding box center [808, 41] width 18 height 18
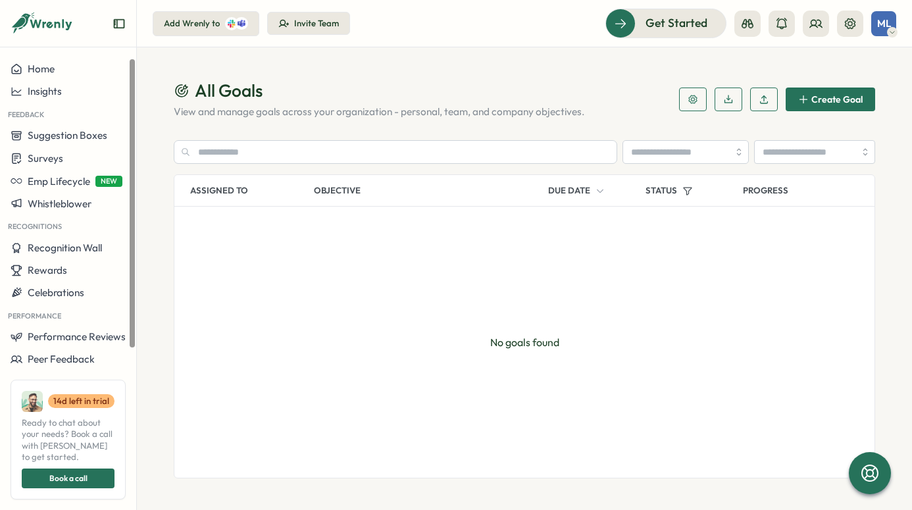
click at [286, 18] on icon at bounding box center [283, 23] width 11 height 11
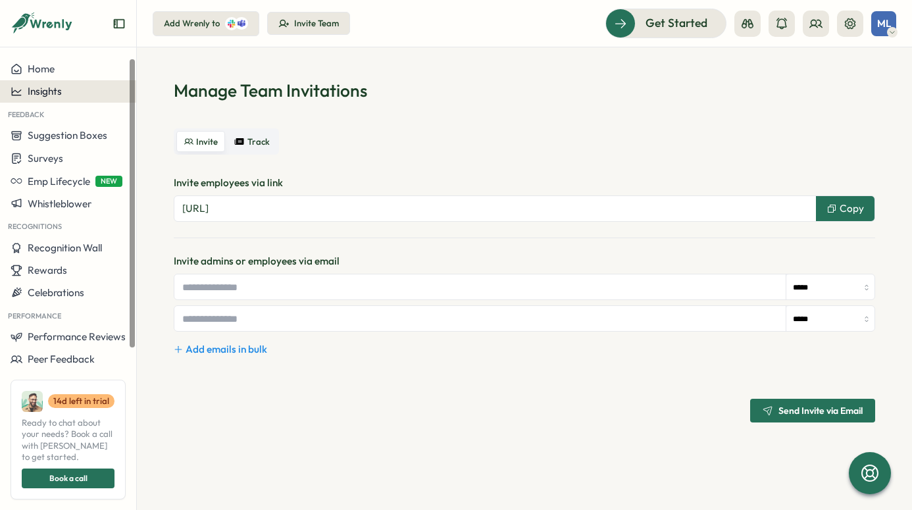
click at [44, 93] on span "Insights" at bounding box center [45, 91] width 34 height 13
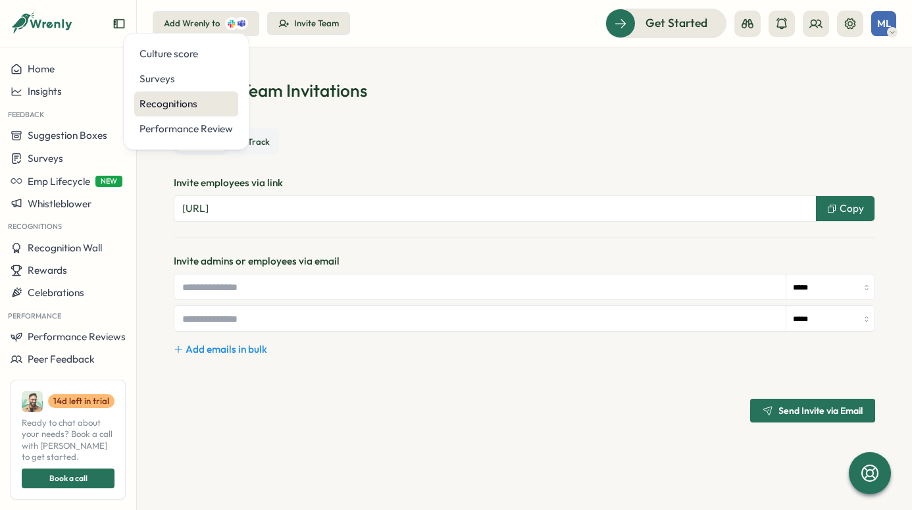
click at [178, 111] on div "Recognitions" at bounding box center [186, 103] width 104 height 25
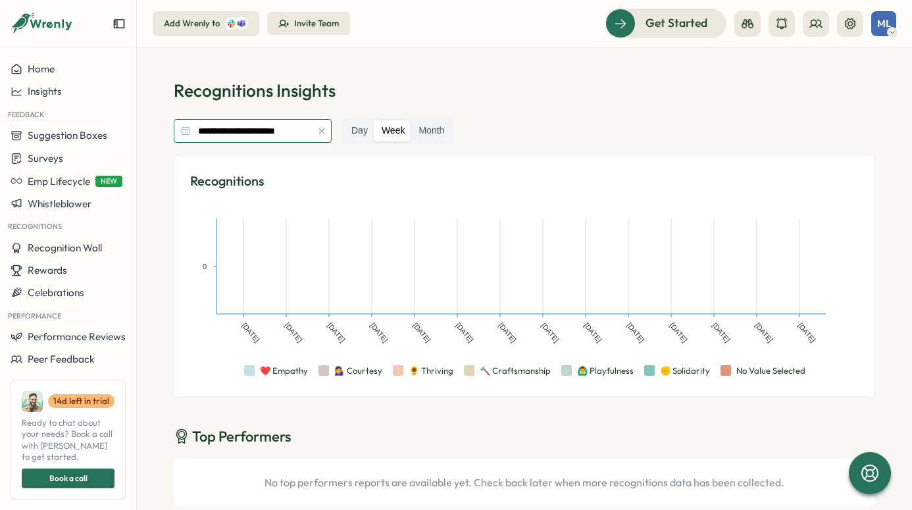
click at [289, 133] on input "**********" at bounding box center [253, 131] width 158 height 24
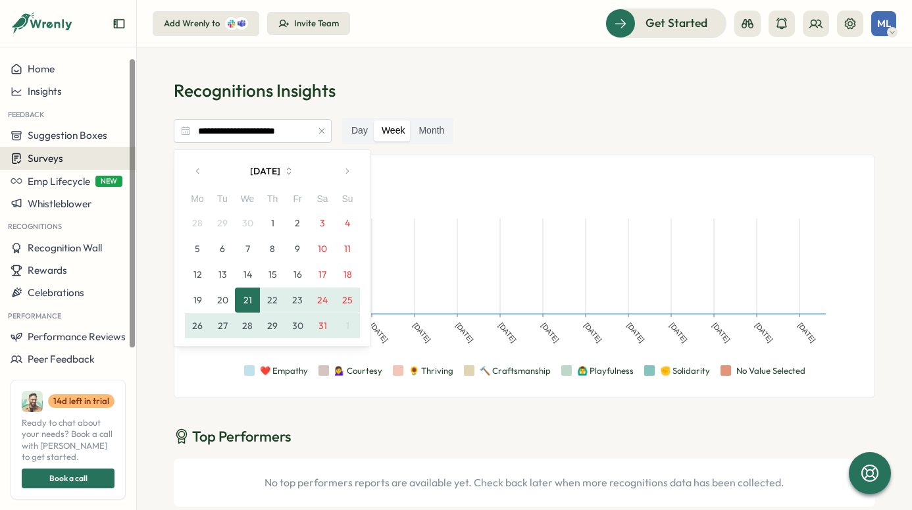
click at [82, 163] on div "Surveys" at bounding box center [68, 158] width 115 height 13
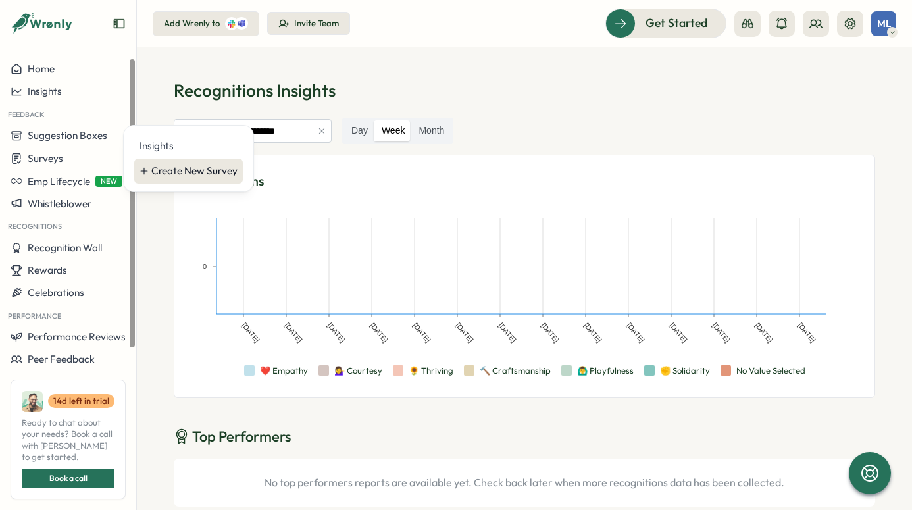
click at [152, 174] on div "Create New Survey" at bounding box center [194, 171] width 86 height 14
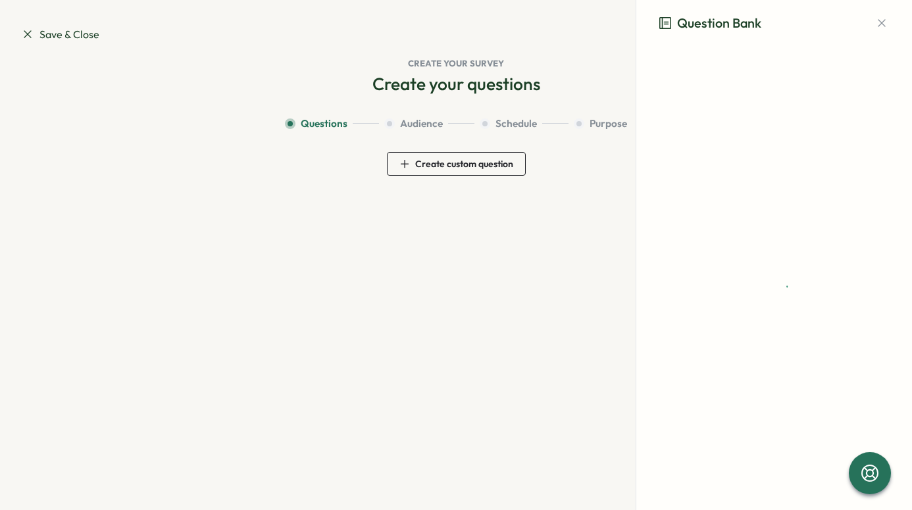
click at [399, 122] on button "Audience" at bounding box center [429, 123] width 90 height 14
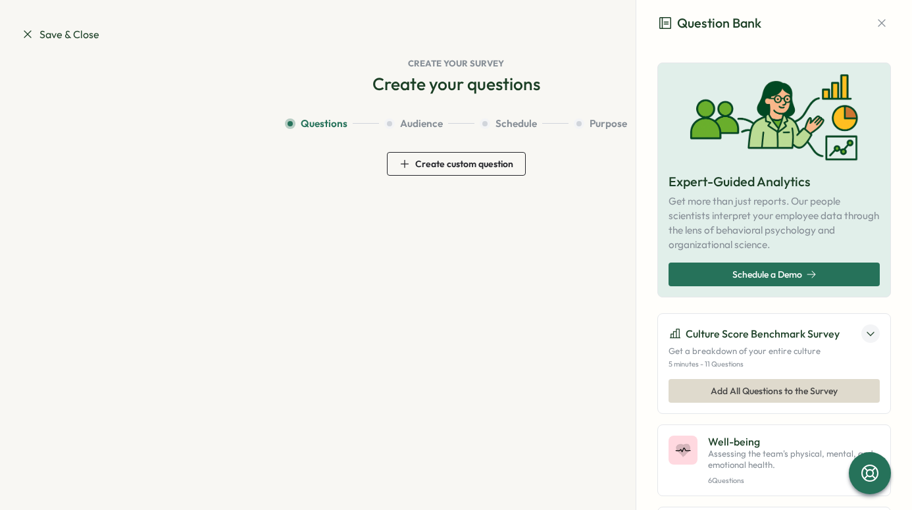
click at [585, 130] on button "Purpose" at bounding box center [600, 123] width 53 height 14
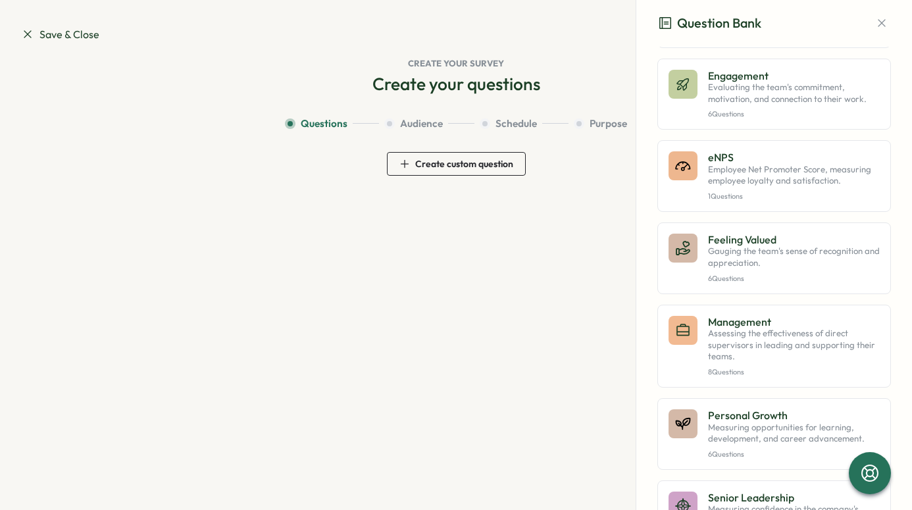
scroll to position [622, 0]
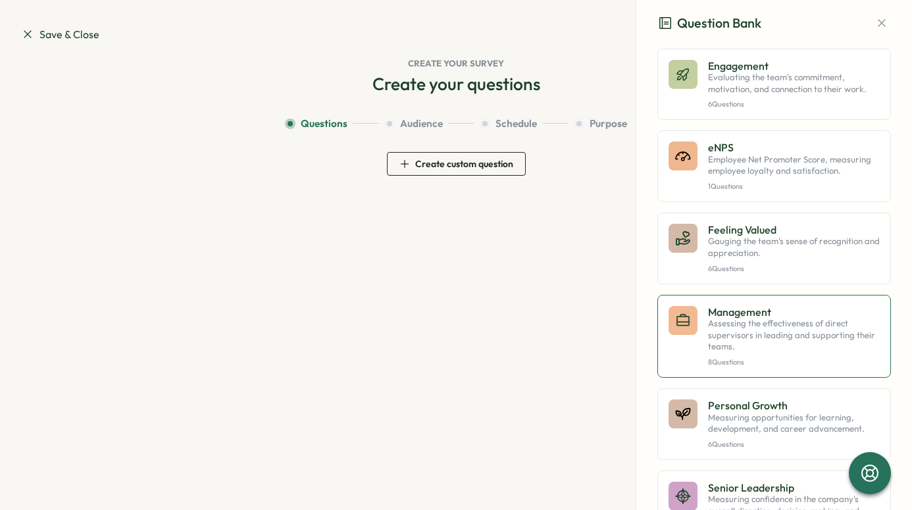
click at [756, 318] on p "Assessing the effectiveness of direct supervisors in leading and supporting the…" at bounding box center [794, 335] width 172 height 35
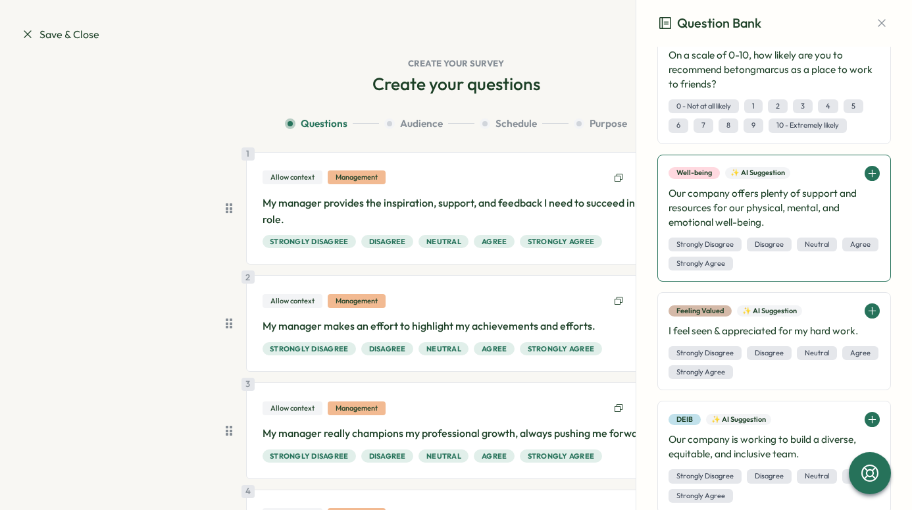
scroll to position [1278, 0]
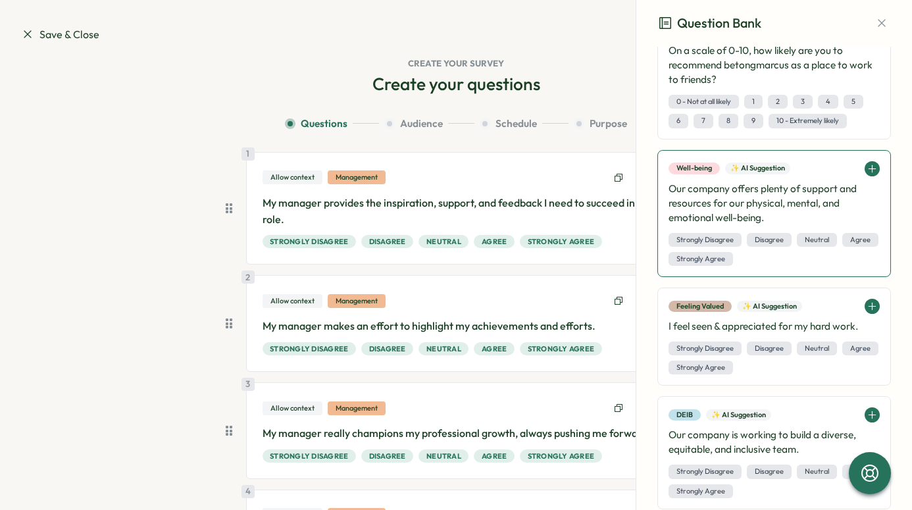
click at [754, 190] on h4 "Our company offers plenty of support and resources for our physical, mental, an…" at bounding box center [773, 203] width 211 height 43
click at [785, 196] on h4 "Our company offers plenty of support and resources for our physical, mental, an…" at bounding box center [773, 203] width 211 height 43
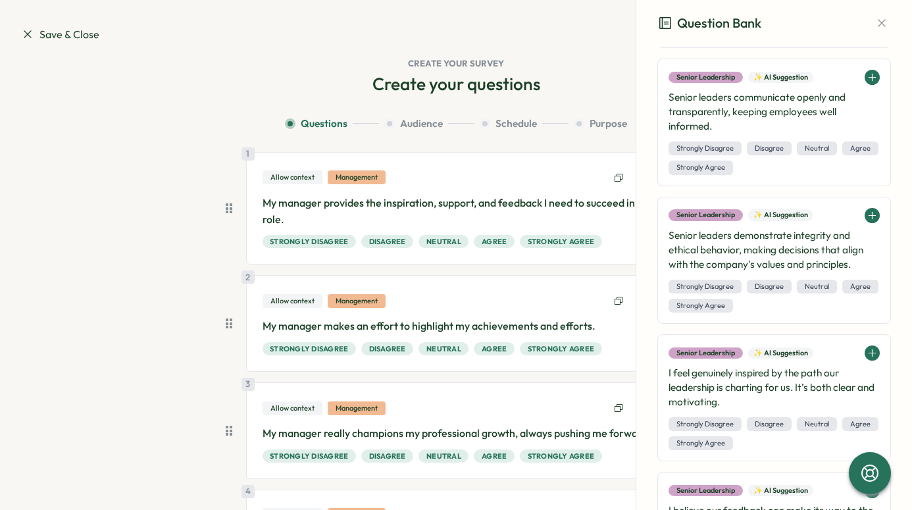
scroll to position [7961, 0]
click at [747, 134] on h4 "Senior leaders communicate openly and transparently, keeping employees well inf…" at bounding box center [773, 112] width 211 height 43
click at [867, 83] on icon at bounding box center [872, 78] width 10 height 10
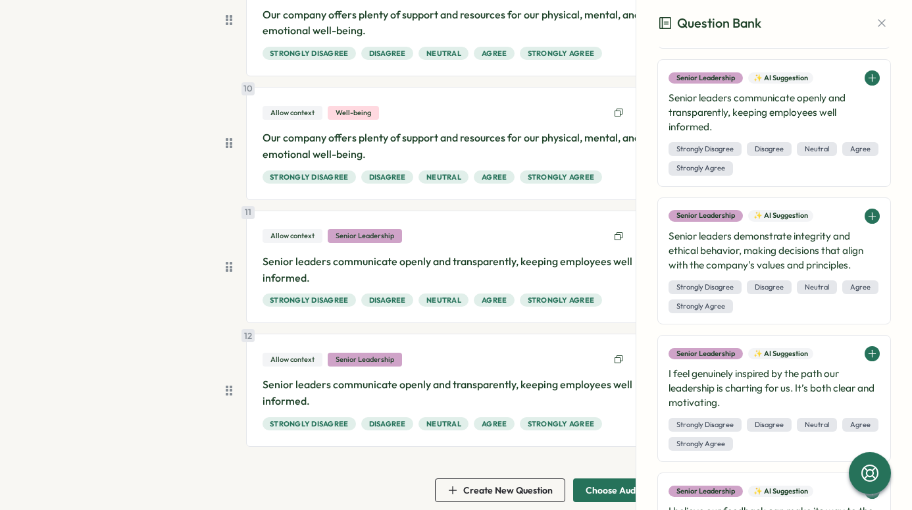
scroll to position [1107, 0]
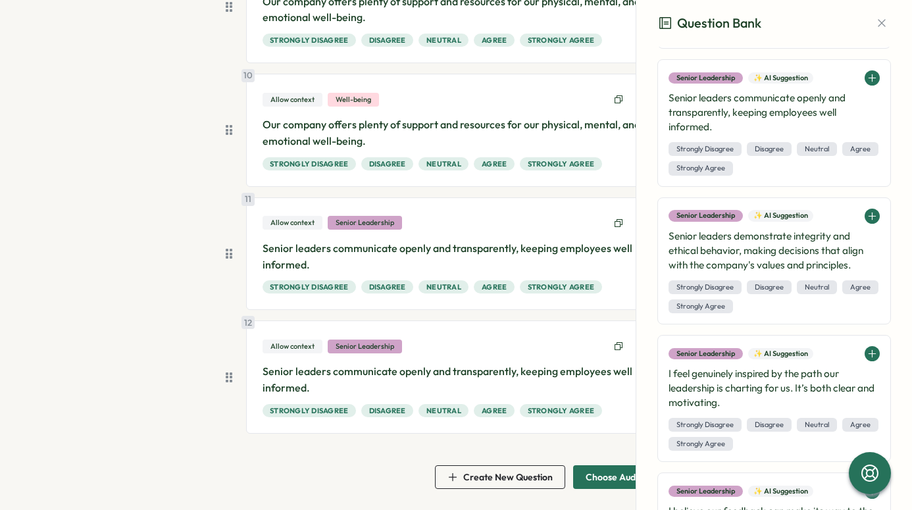
click at [478, 477] on span "Create New Question" at bounding box center [507, 476] width 89 height 9
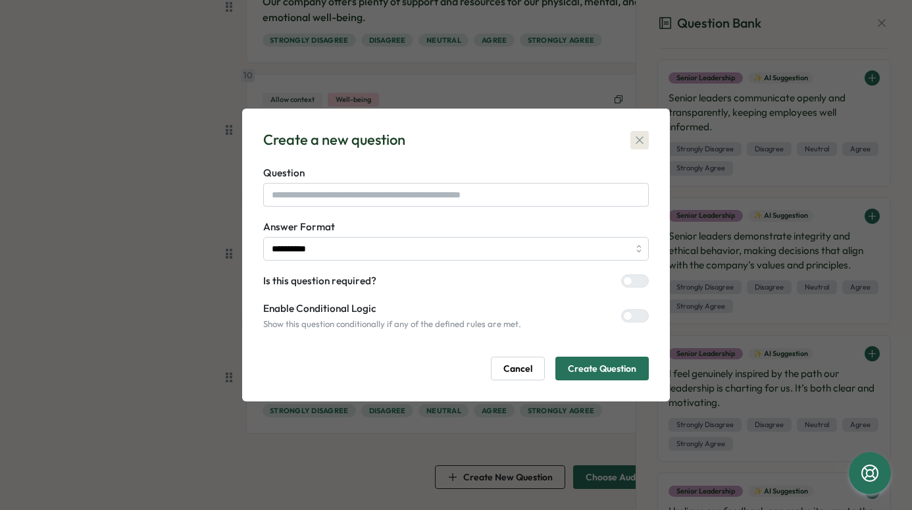
click at [639, 143] on icon "button" at bounding box center [639, 140] width 13 height 13
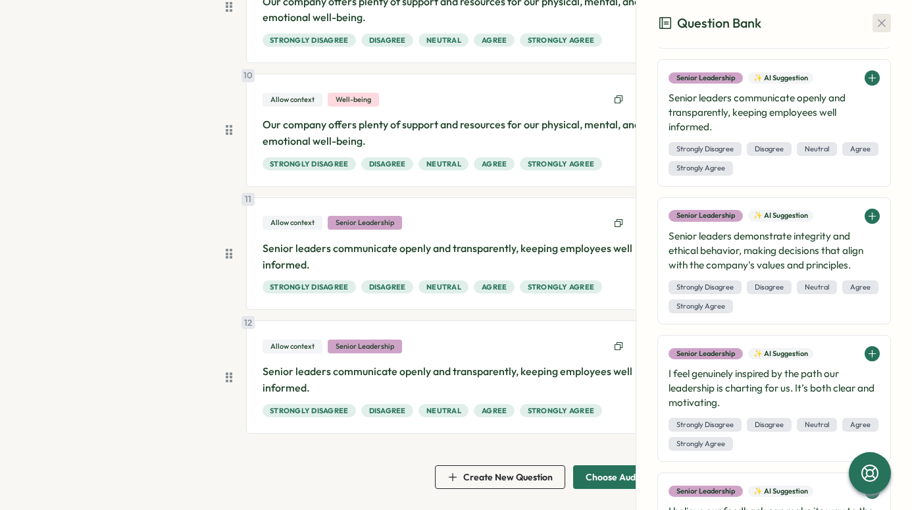
click at [875, 16] on icon "button" at bounding box center [881, 22] width 13 height 13
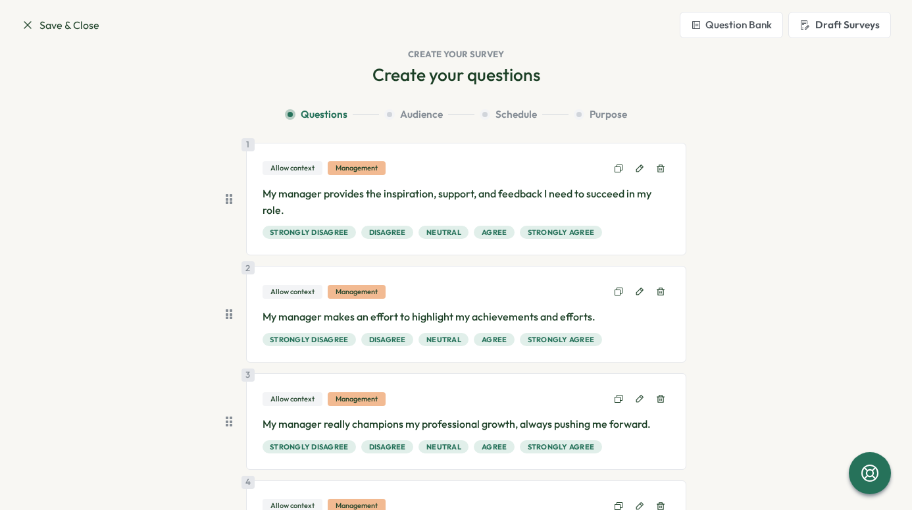
scroll to position [0, 0]
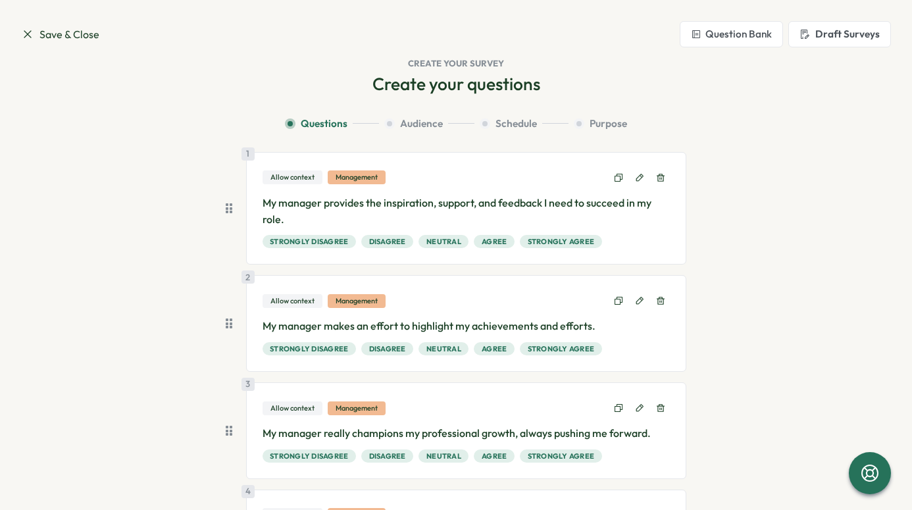
click at [27, 38] on icon at bounding box center [27, 34] width 13 height 13
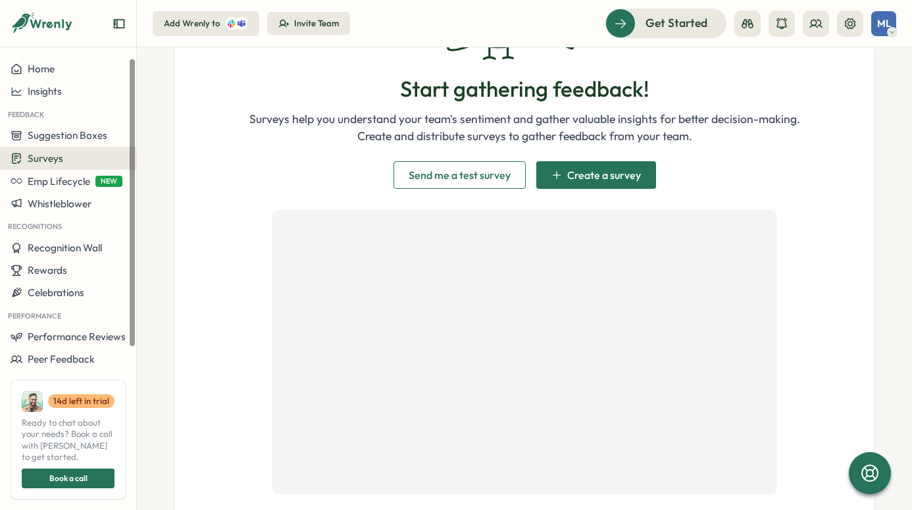
scroll to position [208, 0]
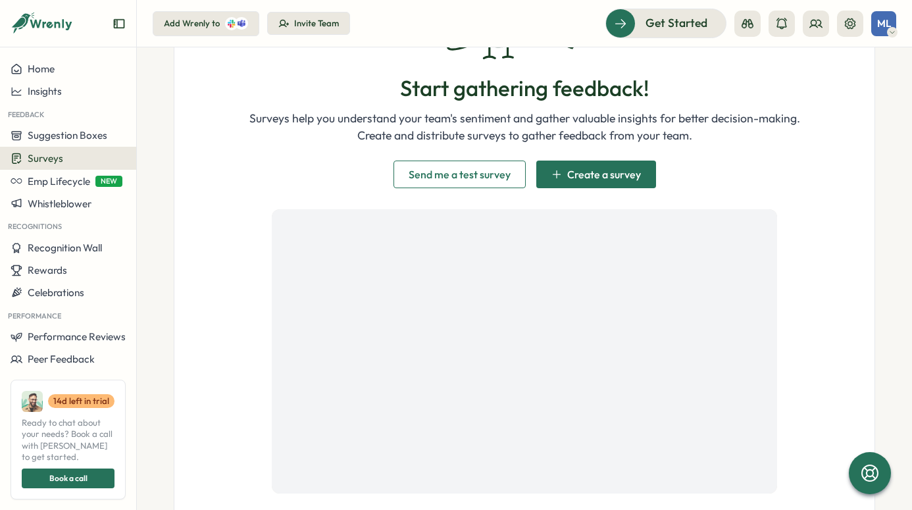
click at [573, 170] on span "Create a survey" at bounding box center [604, 174] width 74 height 11
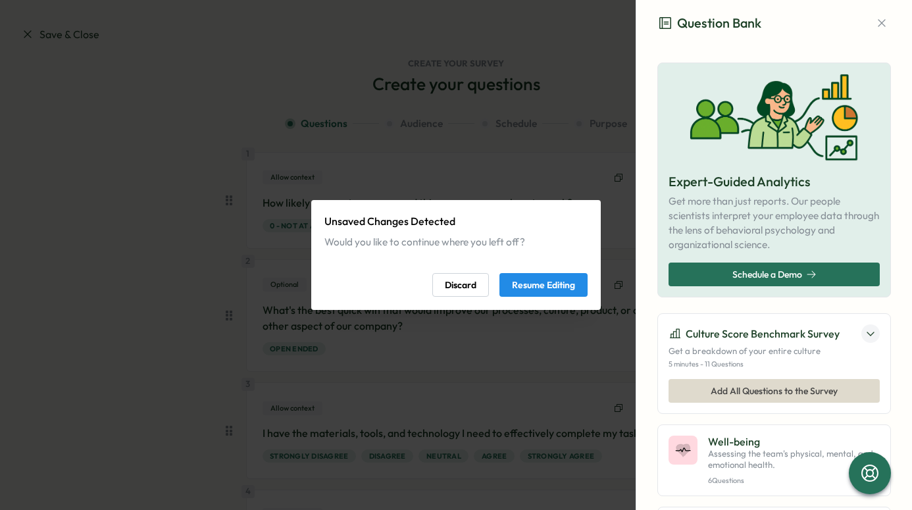
click at [462, 282] on span "Discard" at bounding box center [461, 285] width 32 height 22
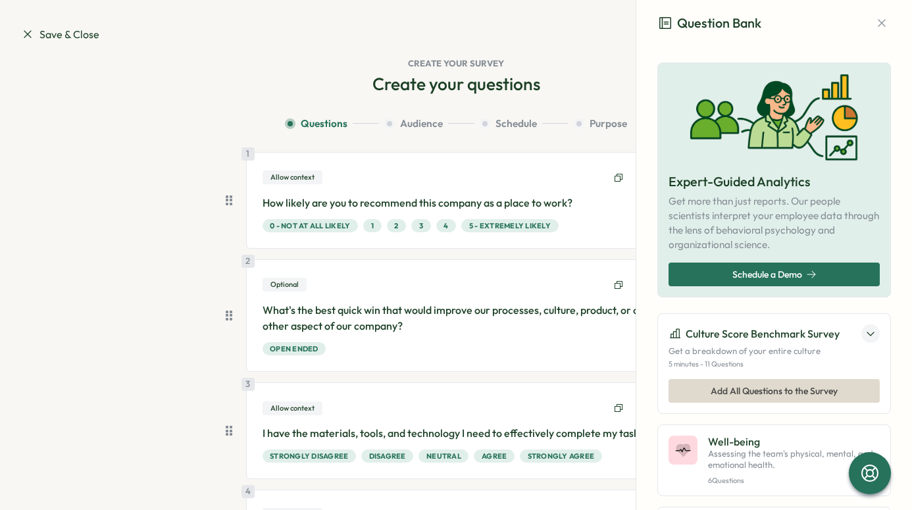
click at [24, 35] on icon at bounding box center [27, 34] width 13 height 13
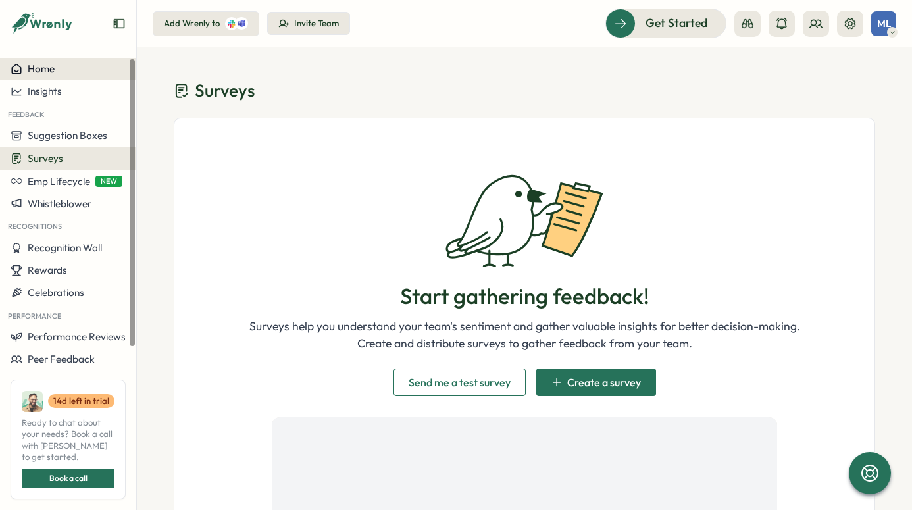
click at [61, 78] on button "Home" at bounding box center [68, 69] width 136 height 22
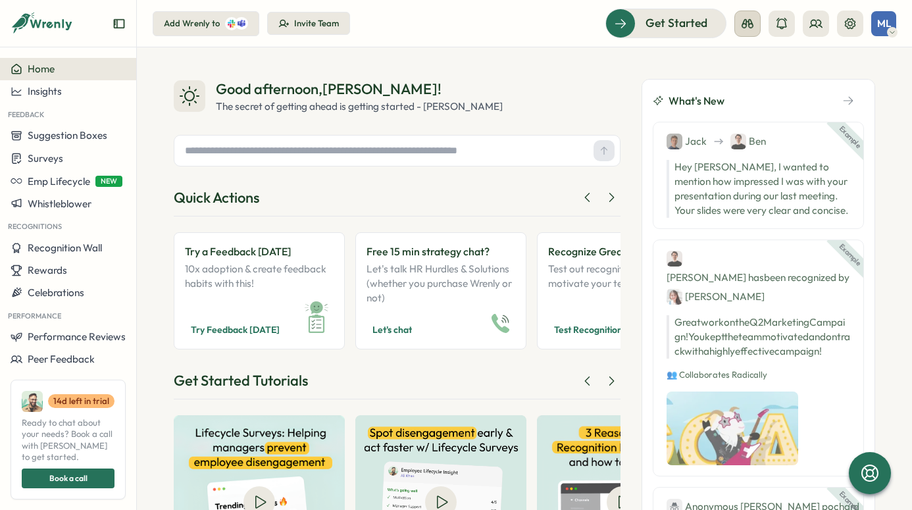
click at [752, 16] on button at bounding box center [747, 24] width 26 height 26
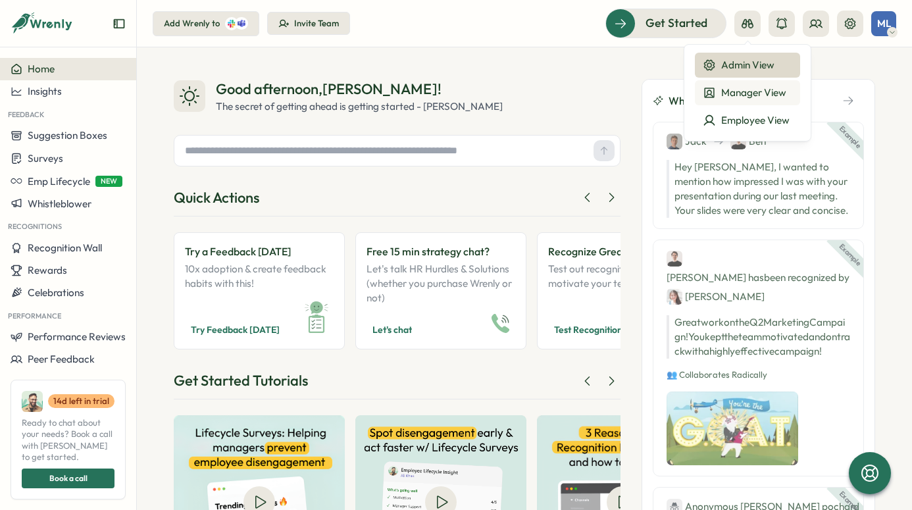
click at [747, 90] on div "Manager View" at bounding box center [747, 93] width 89 height 14
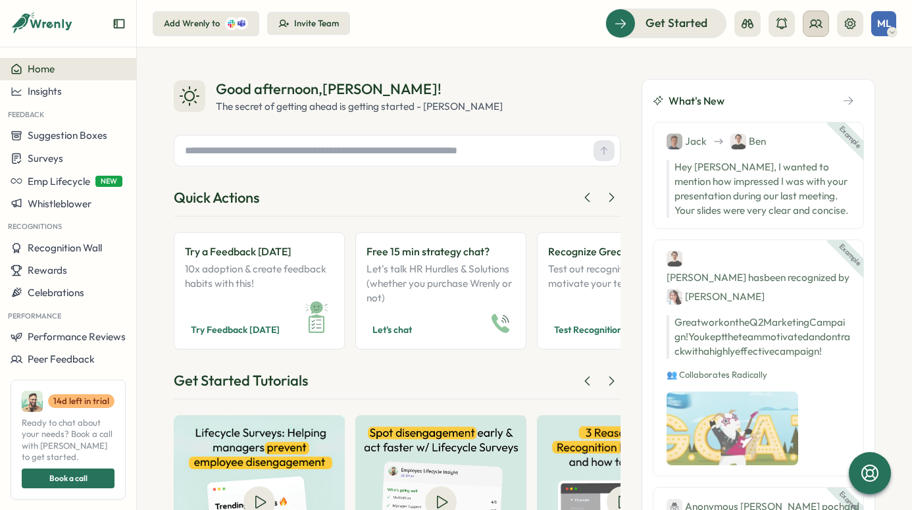
click at [813, 31] on button at bounding box center [816, 24] width 26 height 26
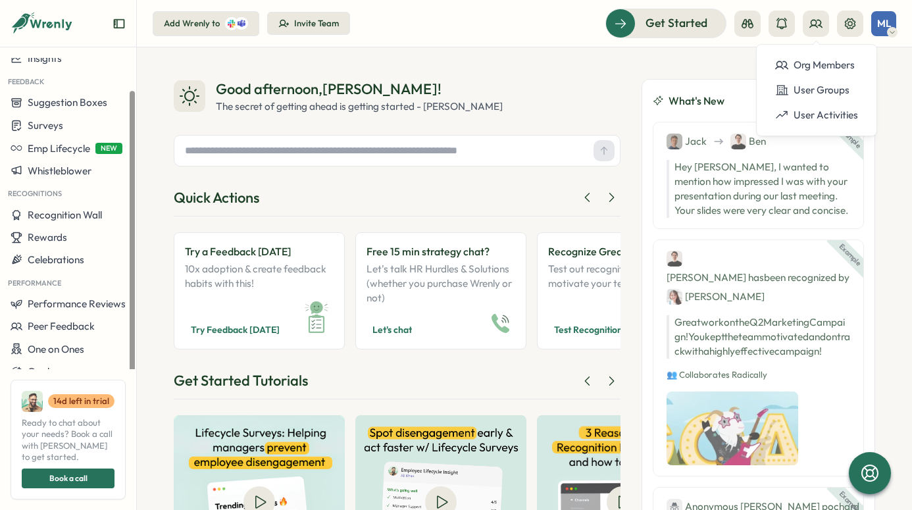
scroll to position [36, 0]
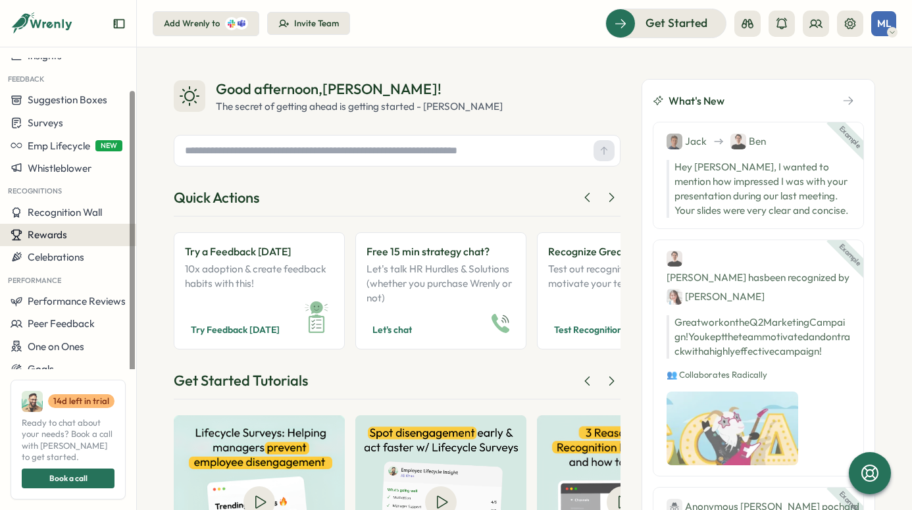
click at [57, 235] on span "Rewards" at bounding box center [47, 234] width 39 height 13
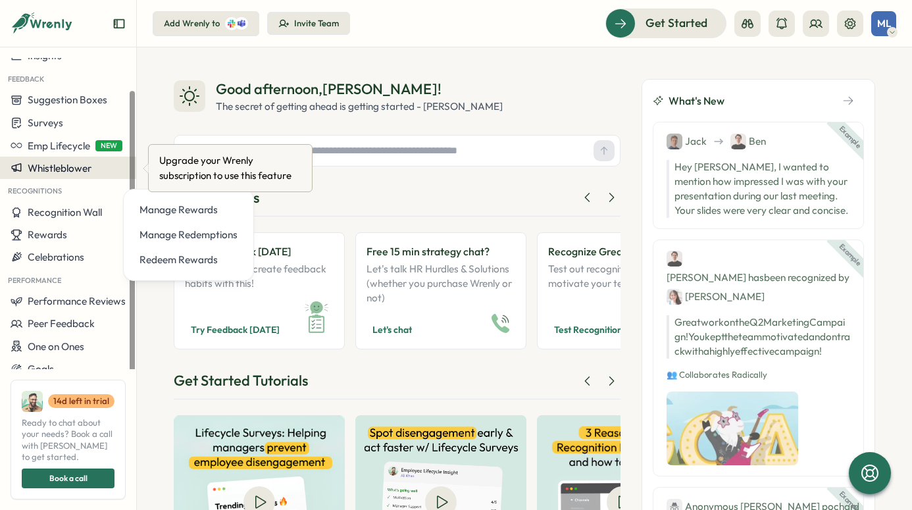
click at [64, 178] on button "Whistleblower" at bounding box center [68, 168] width 136 height 22
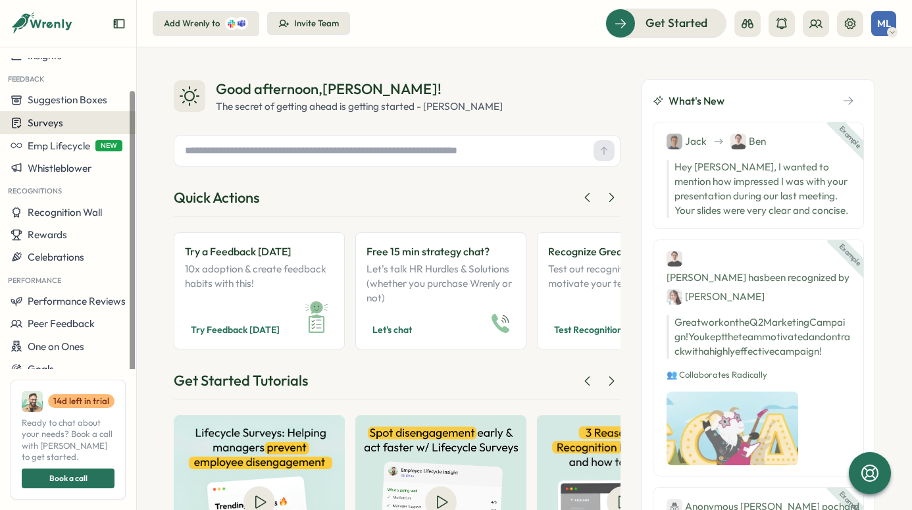
click at [55, 125] on span "Surveys" at bounding box center [46, 122] width 36 height 13
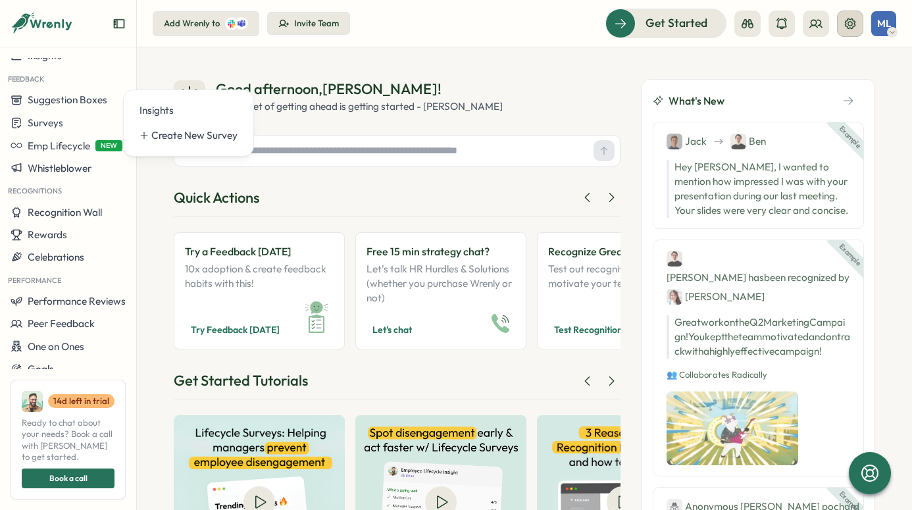
click at [849, 23] on icon at bounding box center [849, 23] width 13 height 13
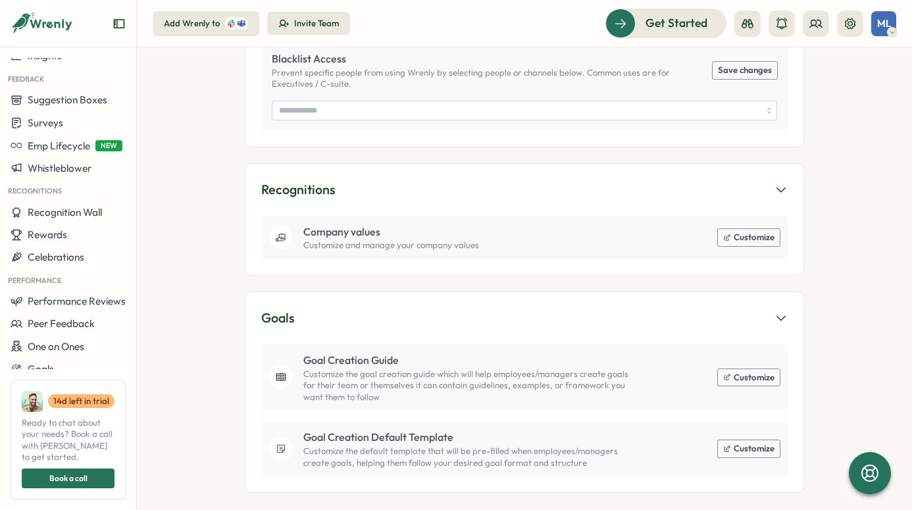
scroll to position [750, 0]
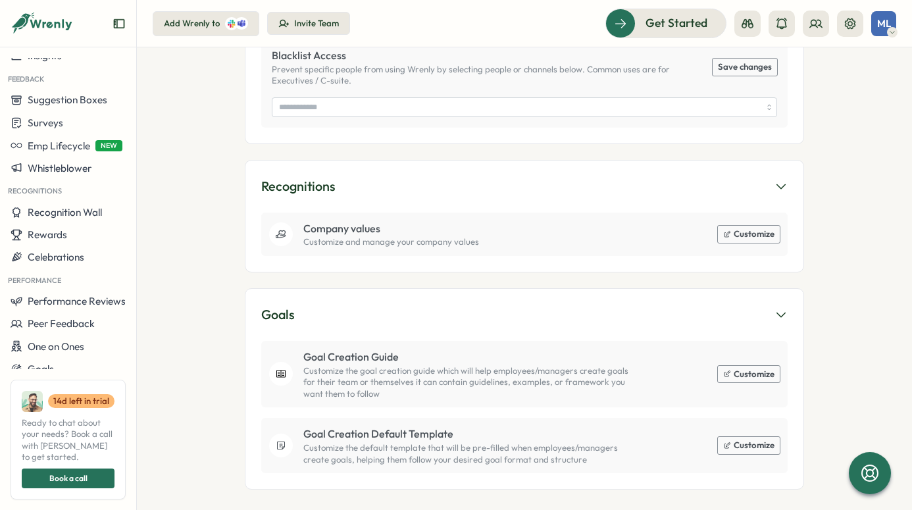
click at [743, 437] on button "Customize" at bounding box center [749, 445] width 62 height 17
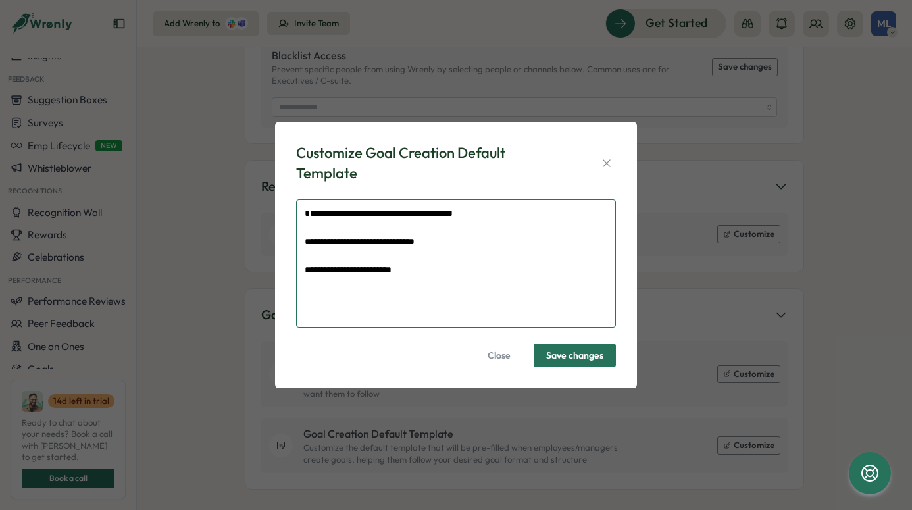
click at [357, 284] on textarea "**********" at bounding box center [456, 263] width 320 height 129
click at [369, 285] on textarea "**********" at bounding box center [456, 263] width 320 height 129
click at [426, 285] on textarea "**********" at bounding box center [456, 263] width 320 height 129
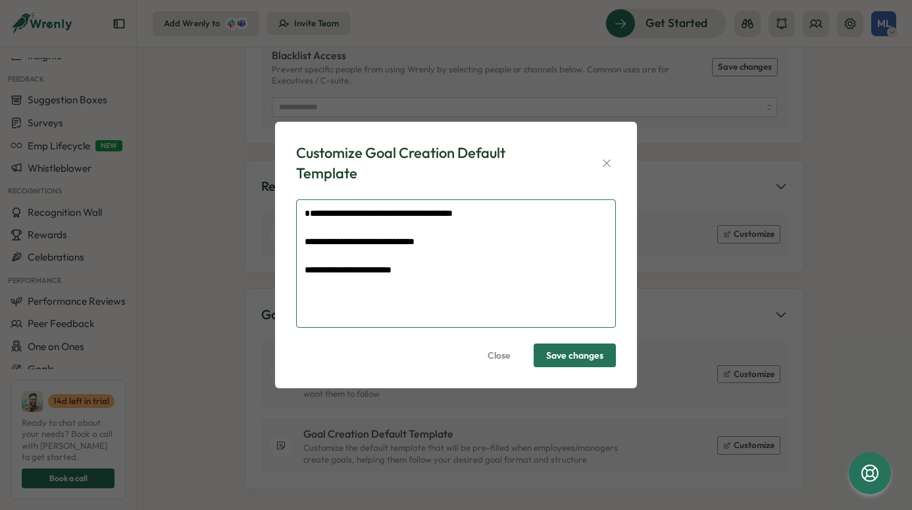
click at [426, 285] on textarea "**********" at bounding box center [456, 263] width 320 height 129
click at [486, 353] on button "Close" at bounding box center [499, 355] width 48 height 24
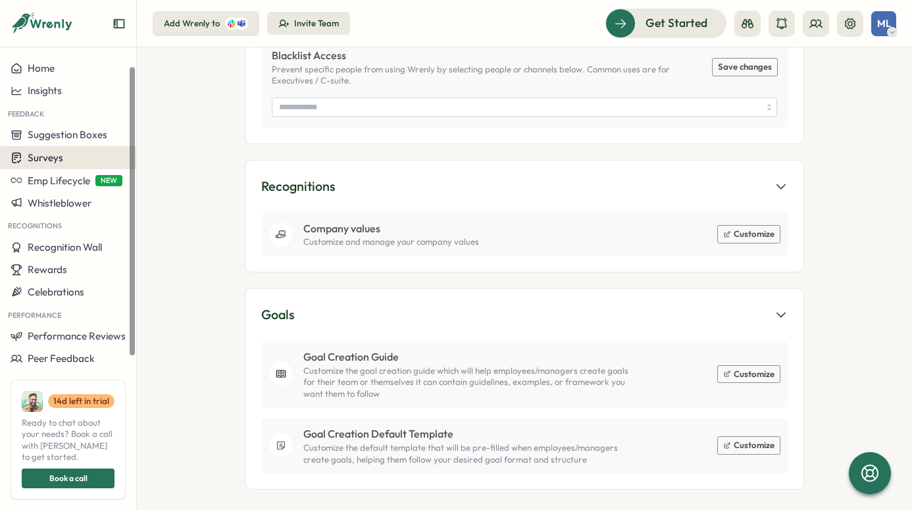
scroll to position [0, 0]
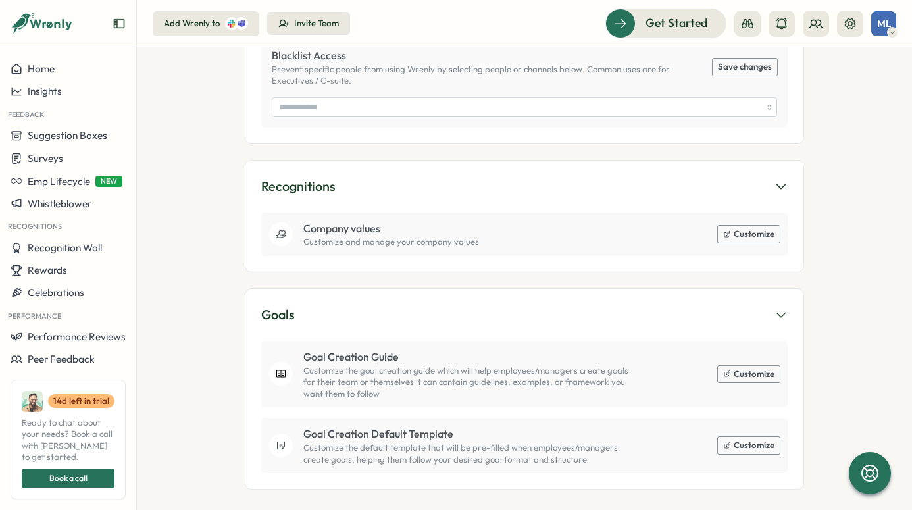
click at [122, 23] on icon "Expand sidebar" at bounding box center [119, 23] width 13 height 13
